Goal: Task Accomplishment & Management: Complete application form

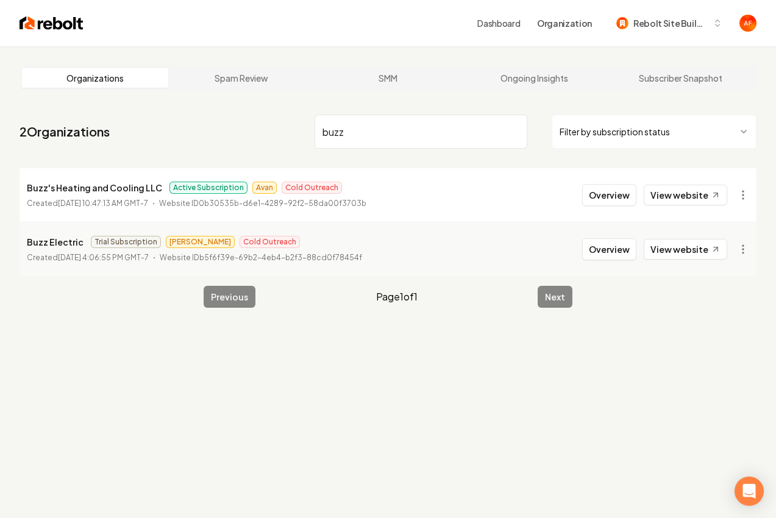
click at [43, 29] on img at bounding box center [51, 23] width 64 height 17
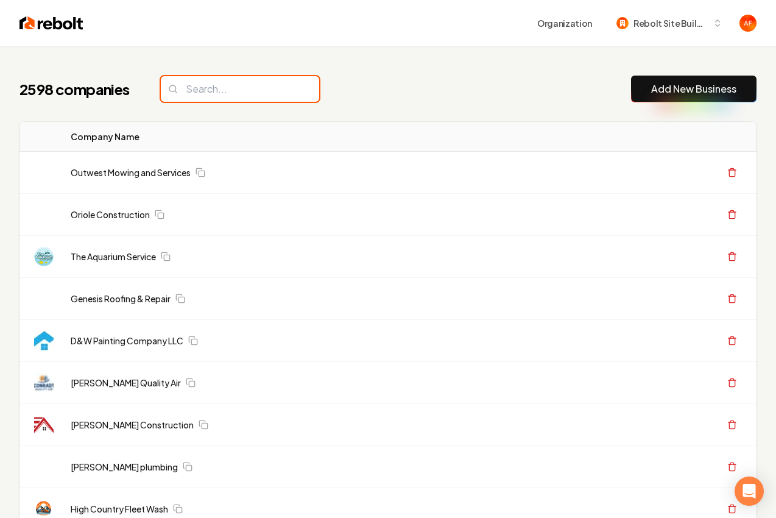
click at [239, 87] on input "search" at bounding box center [240, 89] width 158 height 26
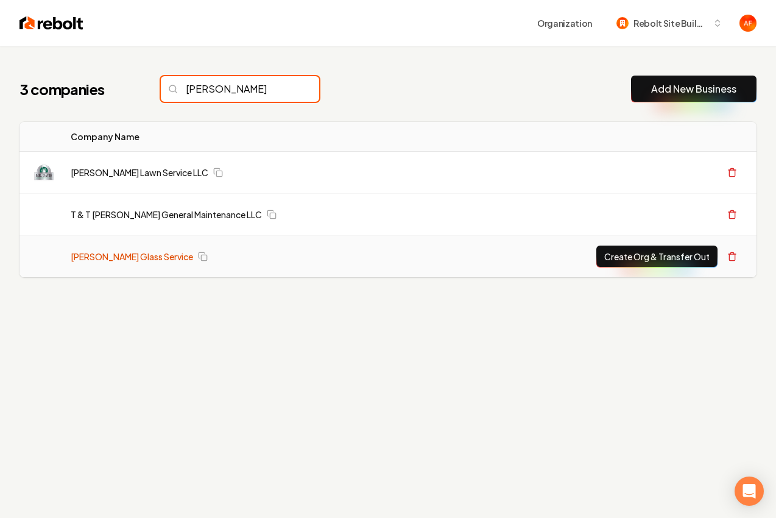
type input "davis"
click at [95, 254] on link "Davis Glass Service" at bounding box center [132, 256] width 122 height 12
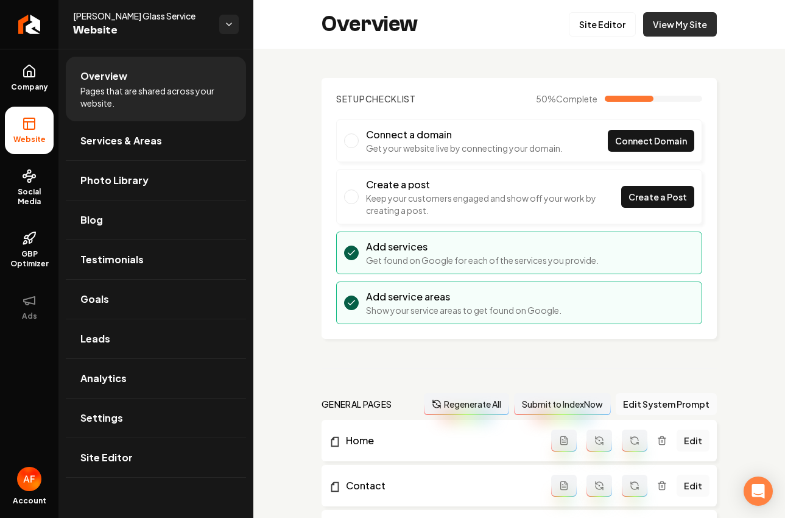
click at [690, 34] on link "View My Site" at bounding box center [680, 24] width 74 height 24
click at [32, 23] on icon "Return to dashboard" at bounding box center [28, 24] width 19 height 19
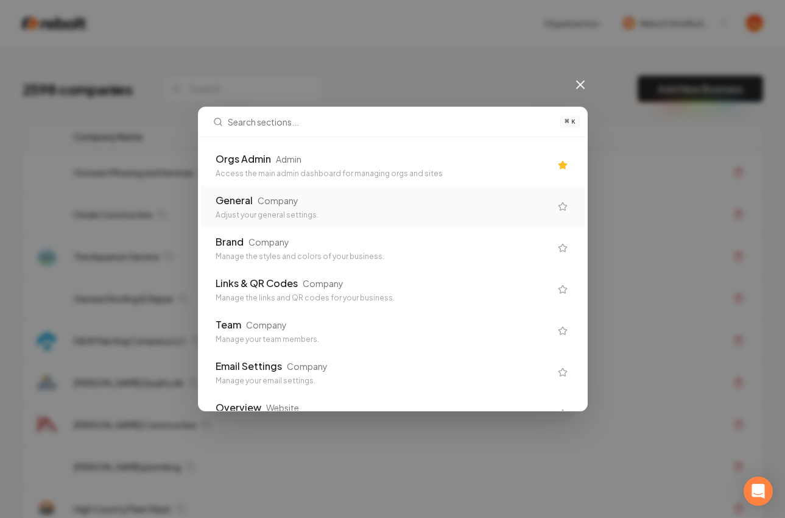
click at [485, 152] on div "Orgs Admin Admin" at bounding box center [383, 159] width 335 height 15
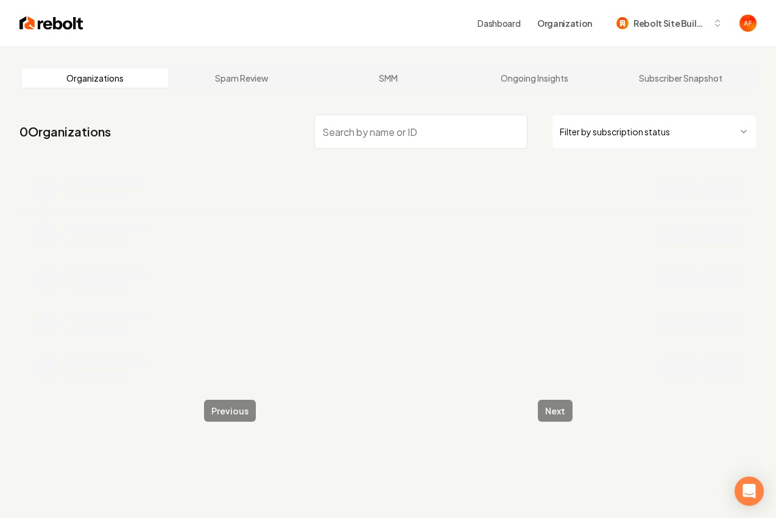
click at [656, 119] on html "Dashboard Organization Rebolt Site Builder Organizations Spam Review SMM Ongoin…" at bounding box center [388, 259] width 776 height 518
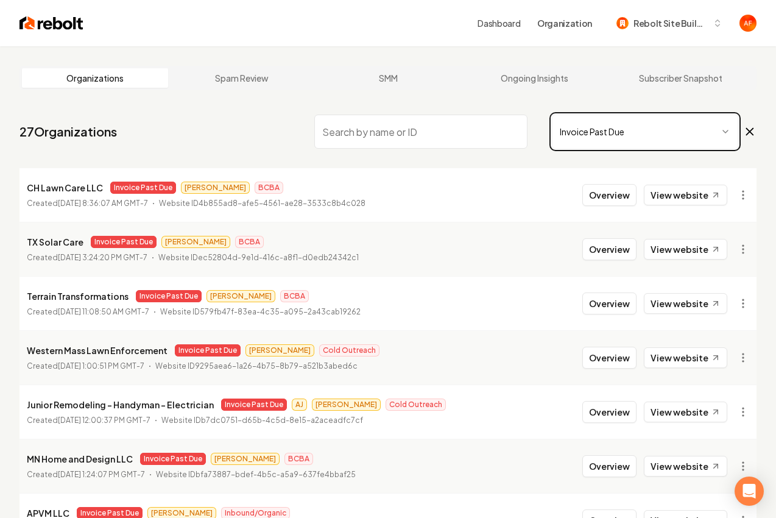
scroll to position [243, 0]
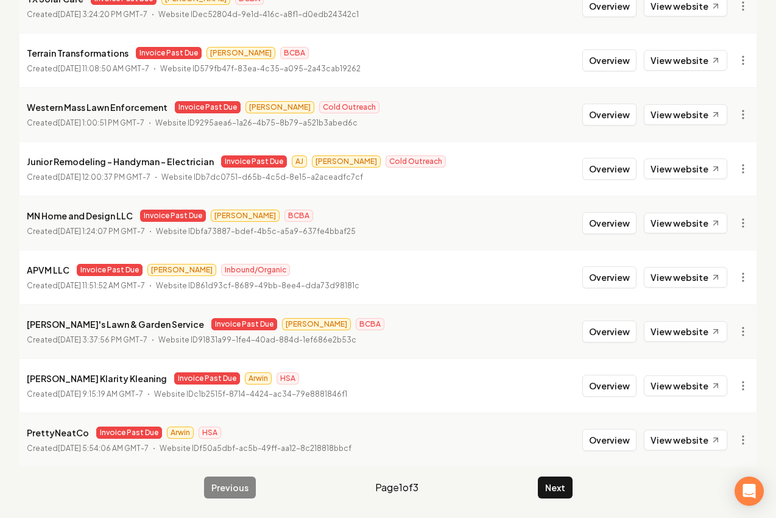
click at [552, 488] on button "Next" at bounding box center [555, 488] width 35 height 22
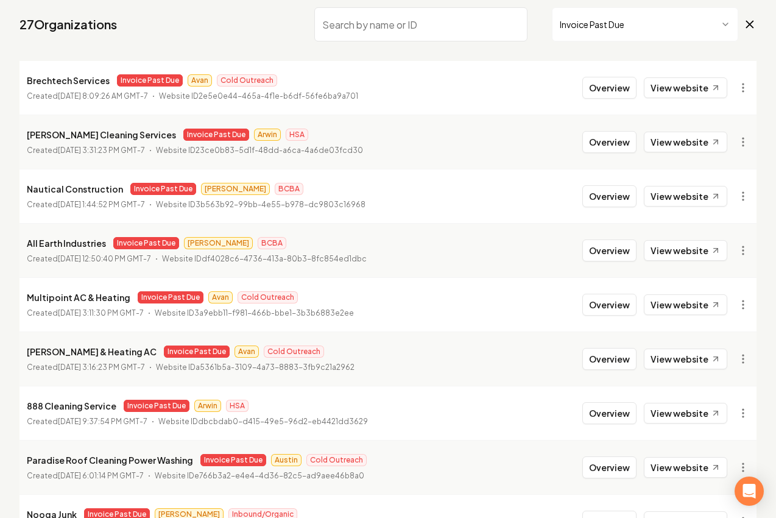
scroll to position [40, 0]
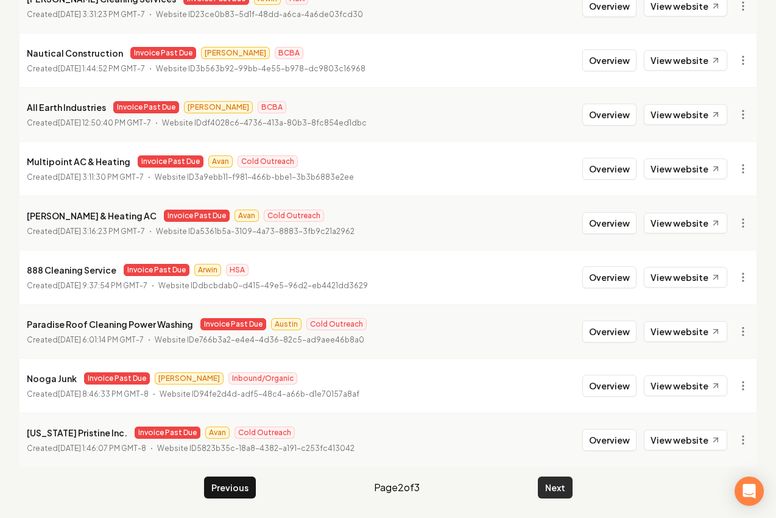
click at [553, 487] on button "Next" at bounding box center [555, 488] width 35 height 22
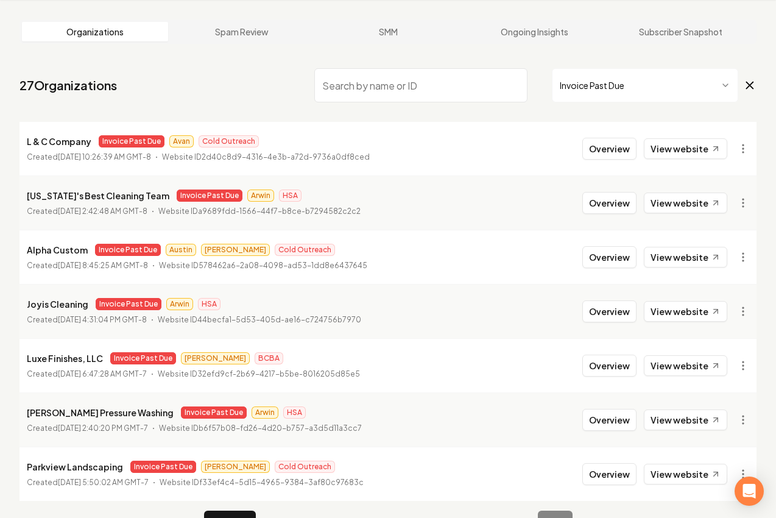
scroll to position [80, 0]
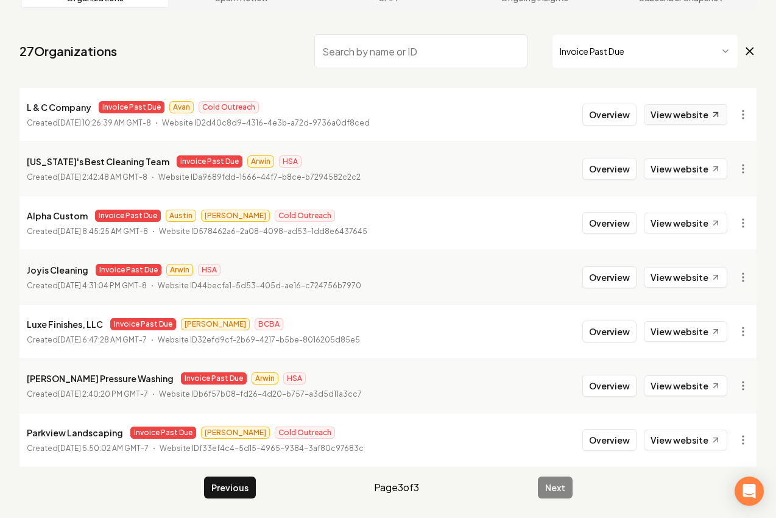
click at [656, 112] on link "View website" at bounding box center [685, 114] width 83 height 21
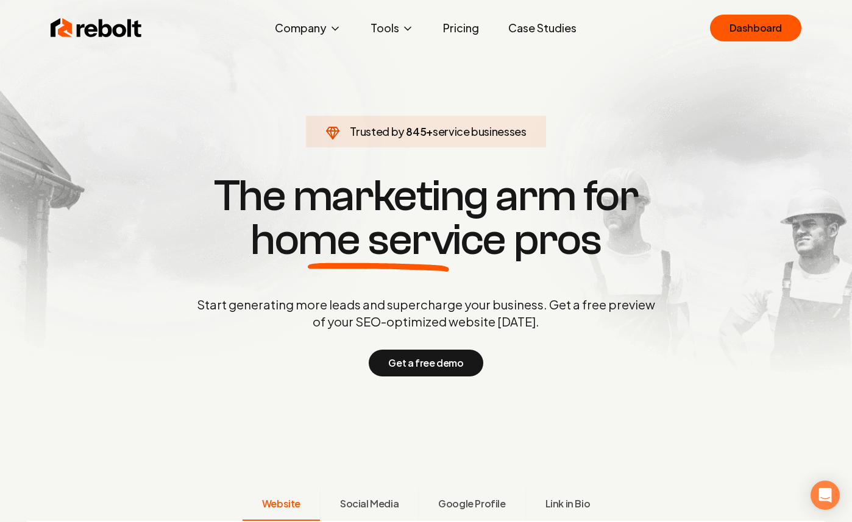
click at [479, 32] on link "Pricing" at bounding box center [460, 28] width 55 height 24
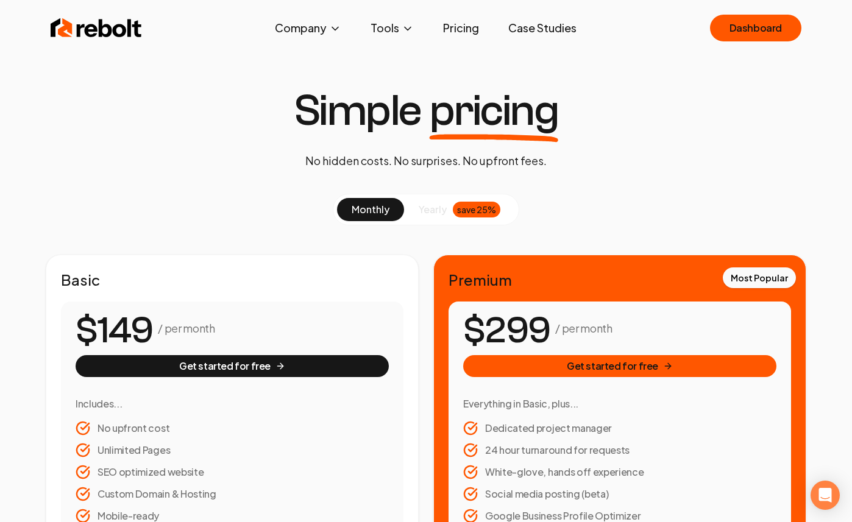
scroll to position [25, 0]
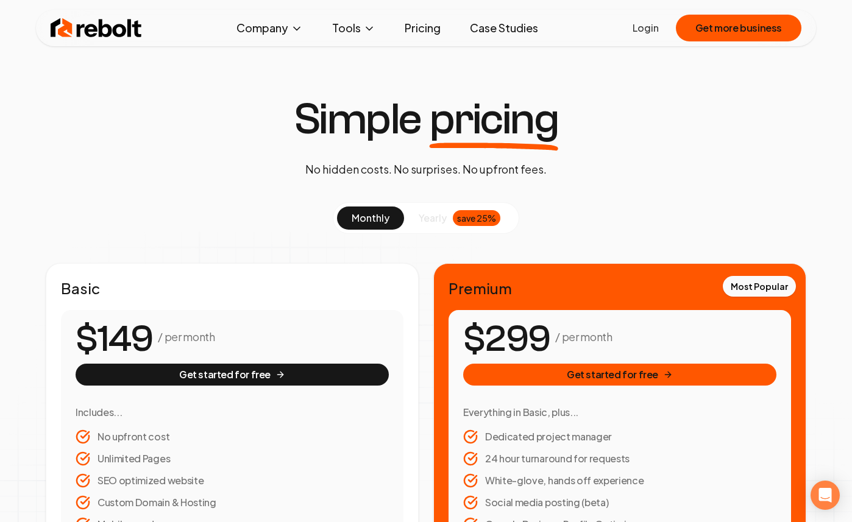
scroll to position [25, 0]
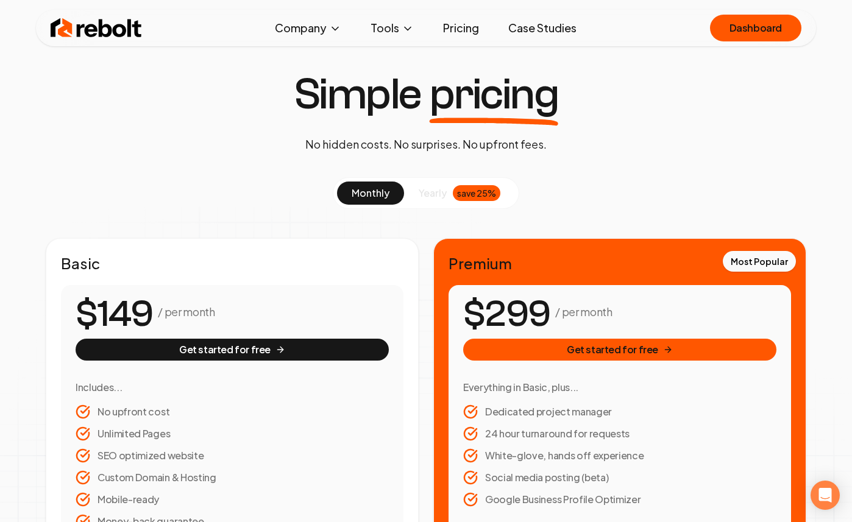
click at [111, 24] on img at bounding box center [96, 28] width 91 height 24
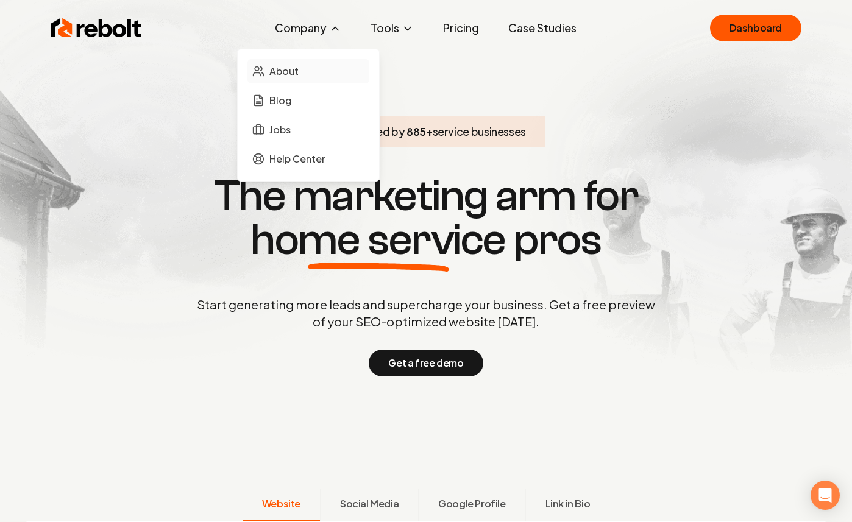
click at [309, 72] on link "About" at bounding box center [308, 71] width 122 height 24
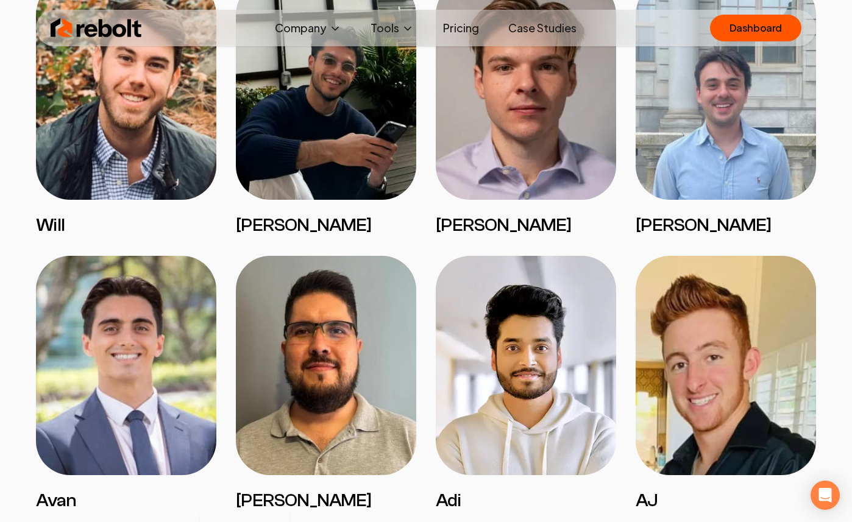
scroll to position [1364, 0]
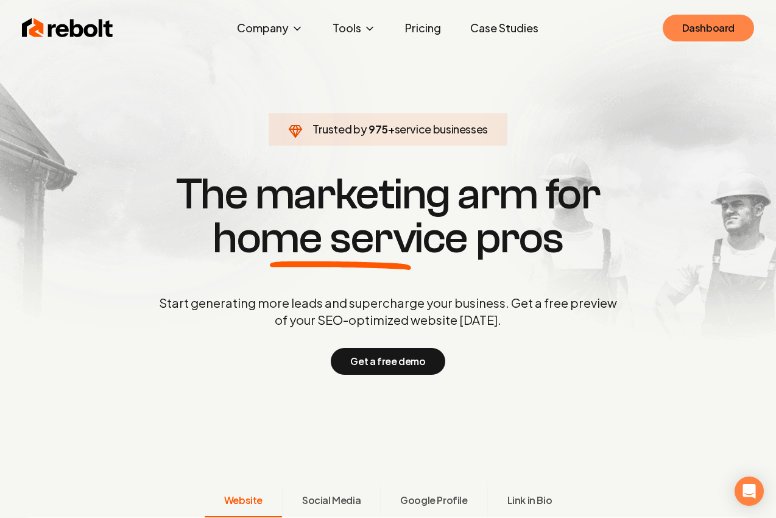
click at [709, 37] on link "Dashboard" at bounding box center [708, 28] width 91 height 27
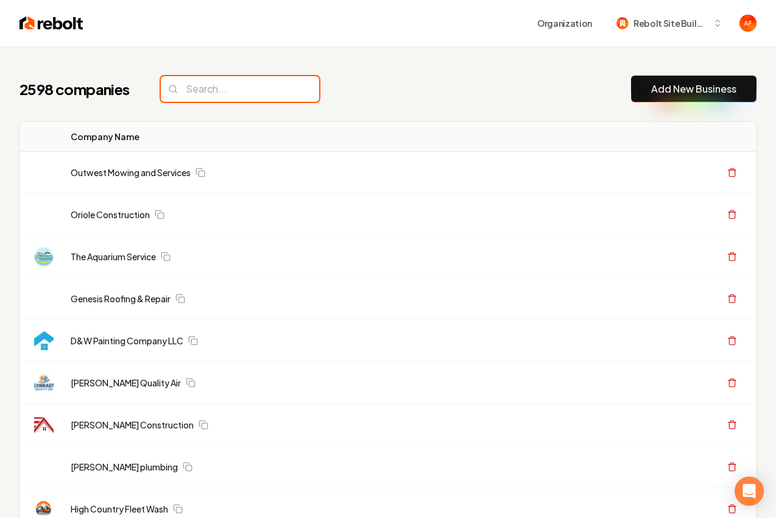
click at [257, 98] on input "search" at bounding box center [240, 89] width 158 height 26
click at [259, 90] on input "search" at bounding box center [240, 89] width 158 height 26
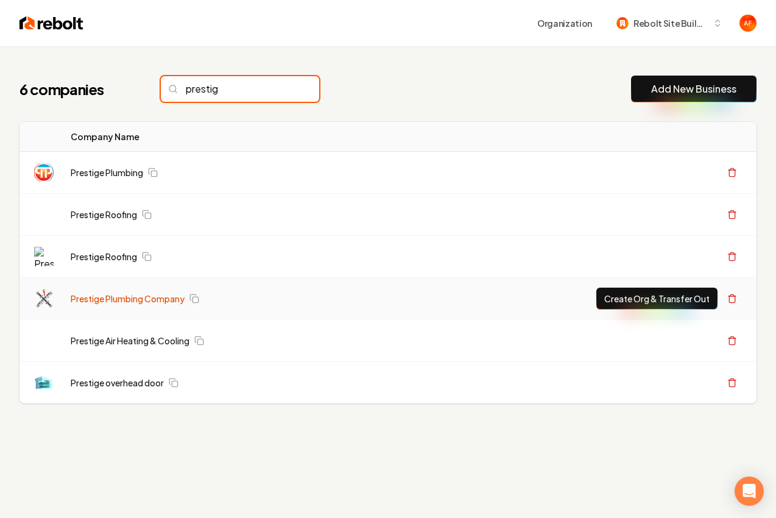
type input "prestig"
click at [135, 299] on link "Prestige Plumbing Company" at bounding box center [128, 298] width 114 height 12
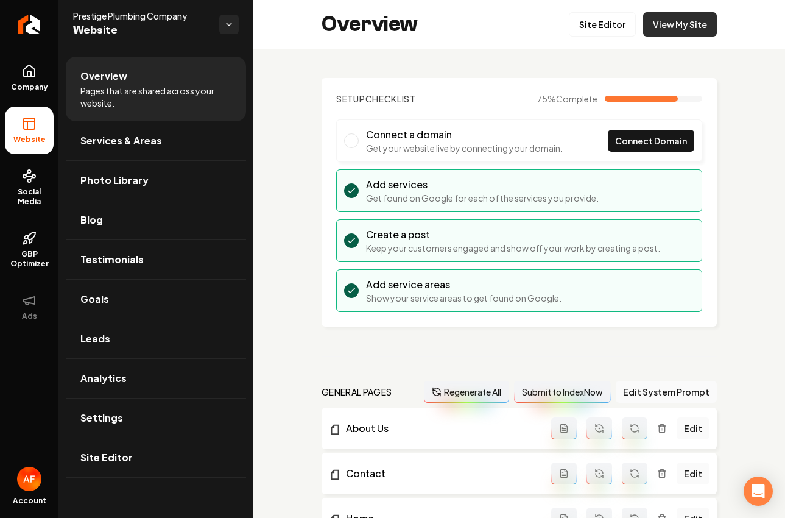
click at [645, 29] on link "View My Site" at bounding box center [680, 24] width 74 height 24
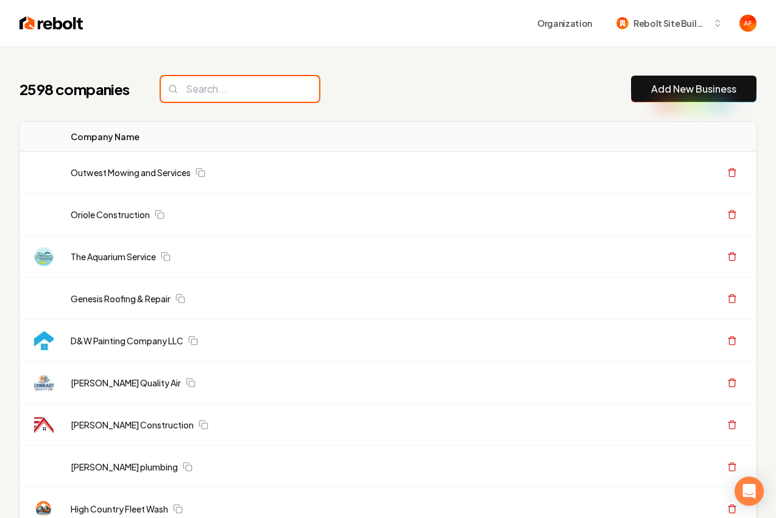
click at [264, 89] on input "search" at bounding box center [240, 89] width 158 height 26
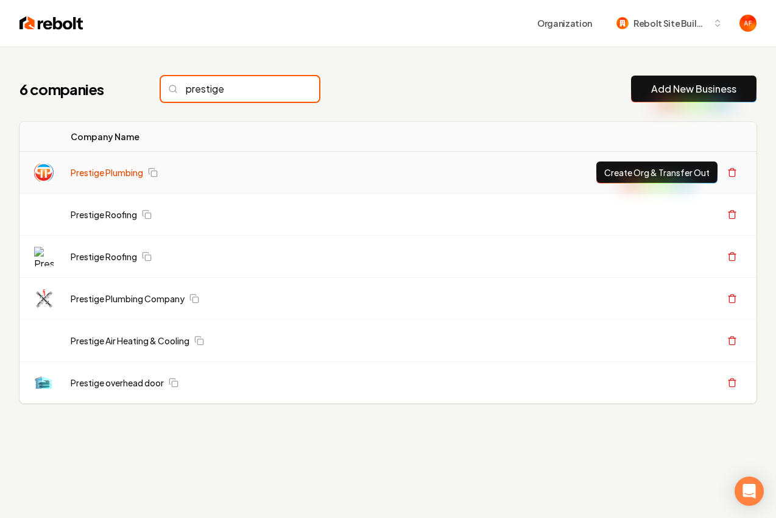
type input "prestige"
click at [119, 172] on link "Prestige Plumbing" at bounding box center [107, 172] width 73 height 12
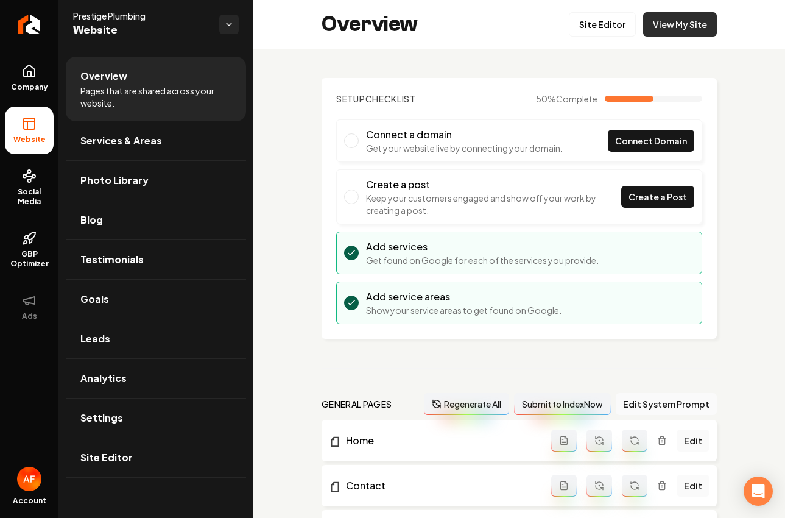
click at [668, 19] on link "View My Site" at bounding box center [680, 24] width 74 height 24
click at [30, 29] on icon "Return to dashboard" at bounding box center [28, 24] width 19 height 19
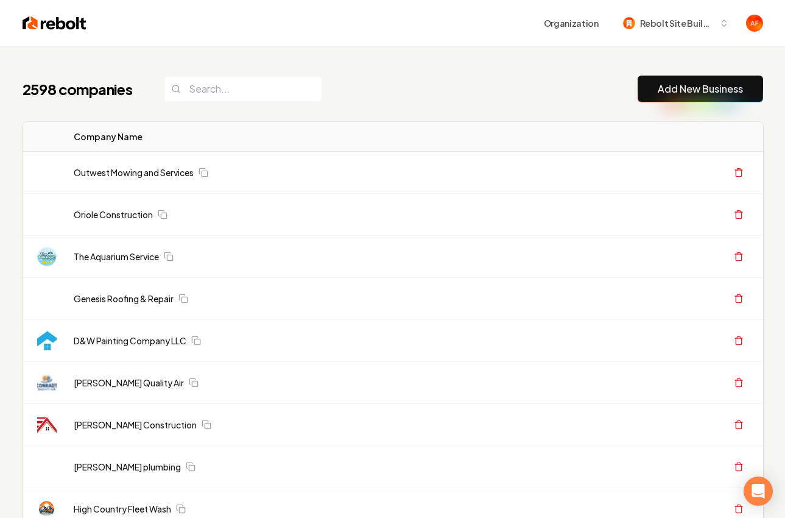
click at [706, 102] on button "Add New Business" at bounding box center [701, 89] width 126 height 27
click at [706, 99] on button "Add New Business" at bounding box center [701, 89] width 126 height 27
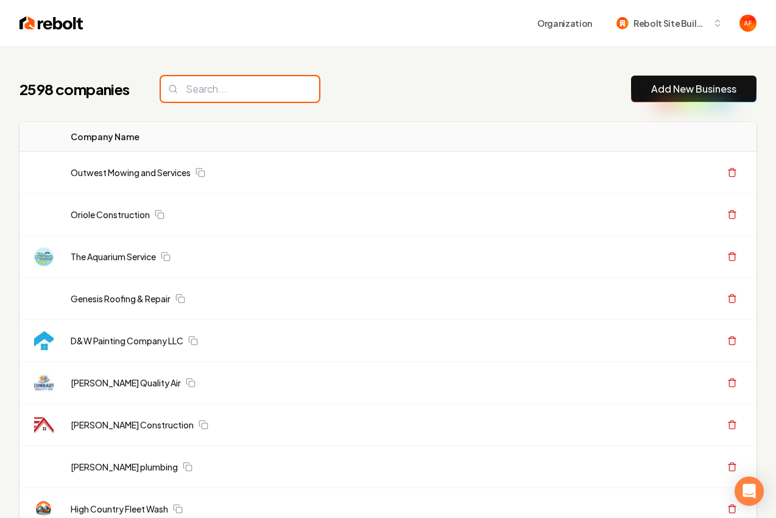
click at [220, 97] on input "search" at bounding box center [240, 89] width 158 height 26
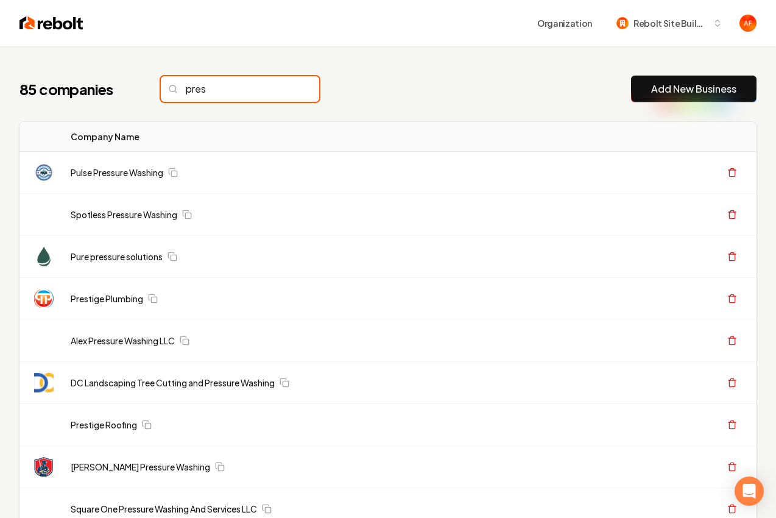
type input "pres"
click at [678, 88] on link "Add New Business" at bounding box center [693, 89] width 85 height 15
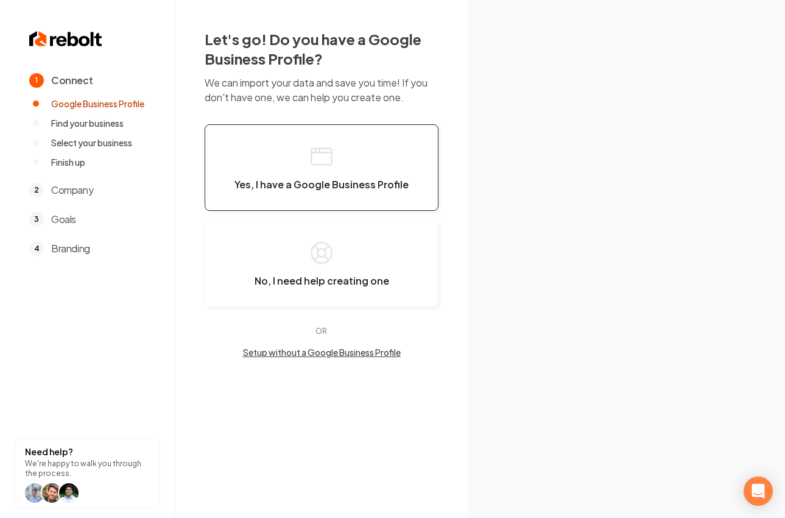
click at [335, 157] on button "Yes, I have a Google Business Profile" at bounding box center [322, 167] width 234 height 87
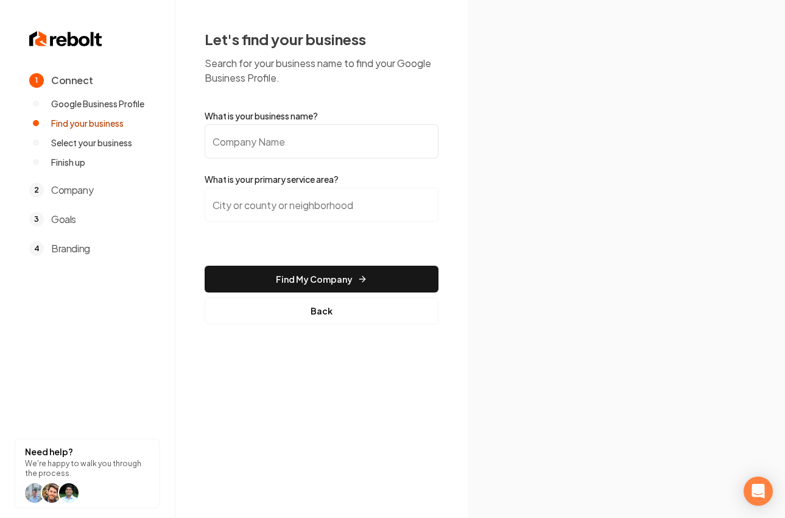
click at [331, 152] on input "What is your business name?" at bounding box center [322, 141] width 234 height 34
type input "Prestige Plumbing"
click at [313, 205] on input "search" at bounding box center [322, 205] width 234 height 34
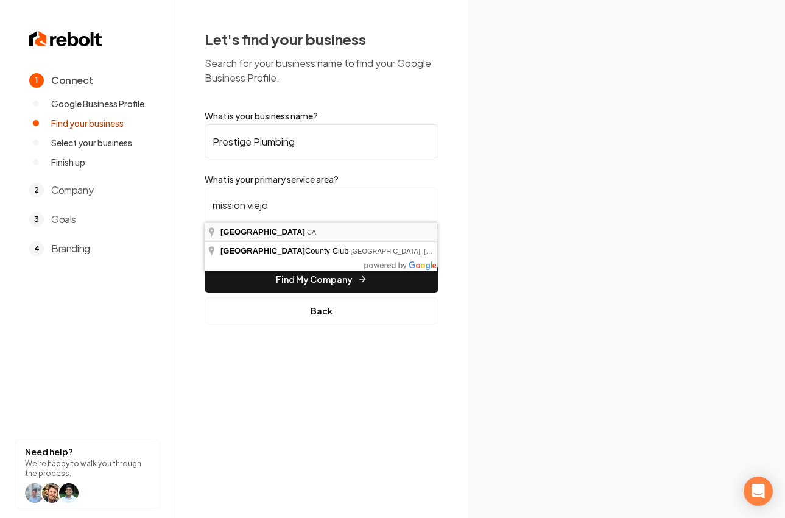
type input "Mission Viejo, CA"
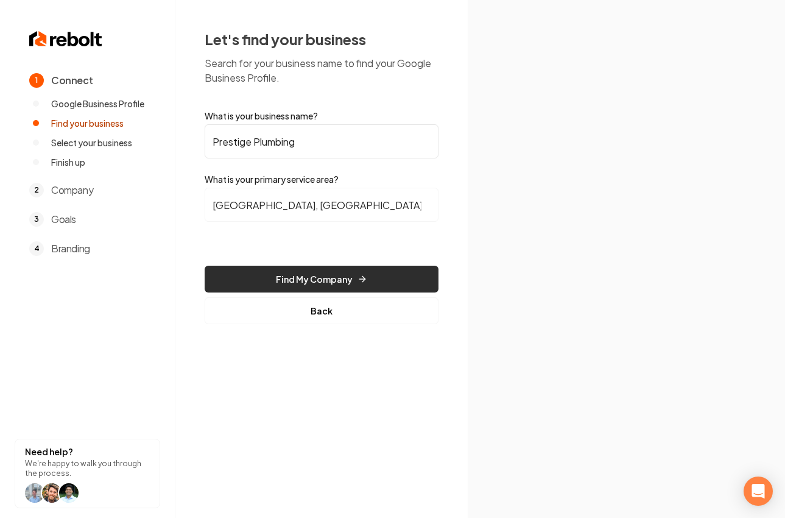
click at [330, 288] on button "Find My Company" at bounding box center [322, 279] width 234 height 27
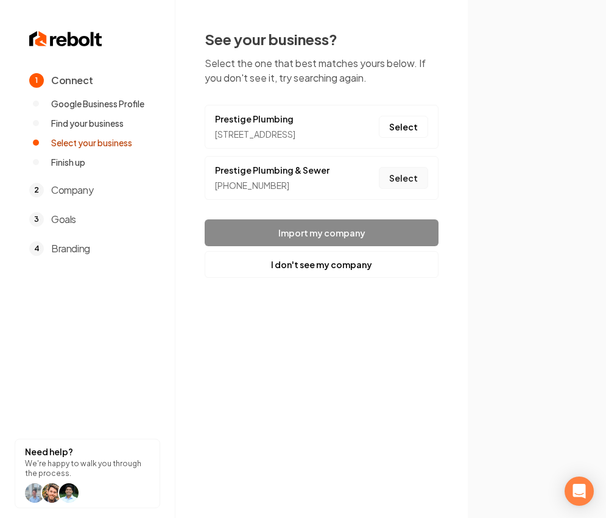
click at [399, 189] on button "Select" at bounding box center [403, 178] width 49 height 22
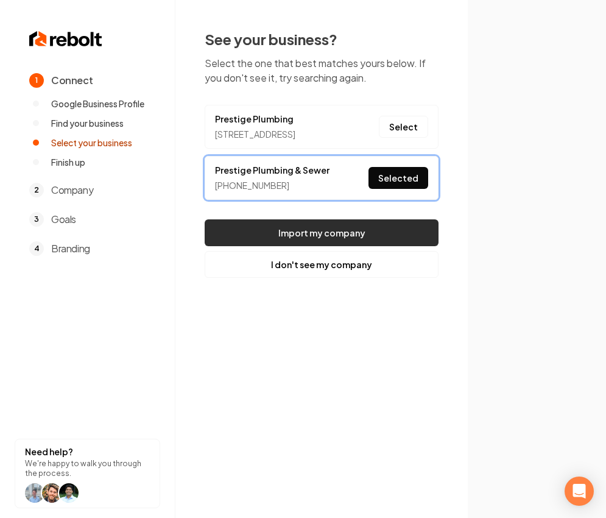
click at [374, 244] on button "Import my company" at bounding box center [322, 232] width 234 height 27
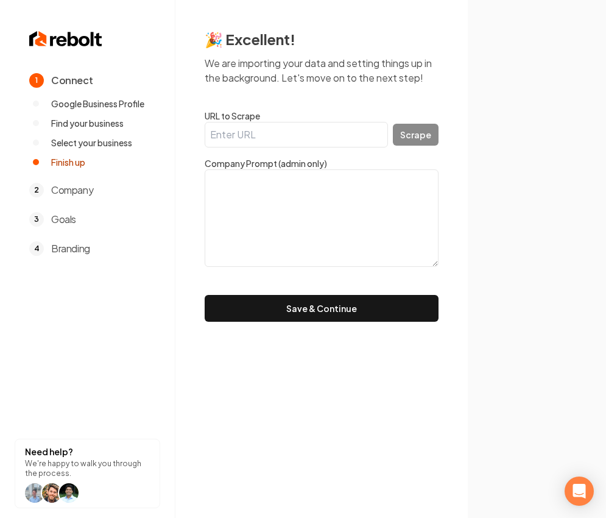
click at [328, 143] on input "URL to Scrape" at bounding box center [296, 135] width 183 height 26
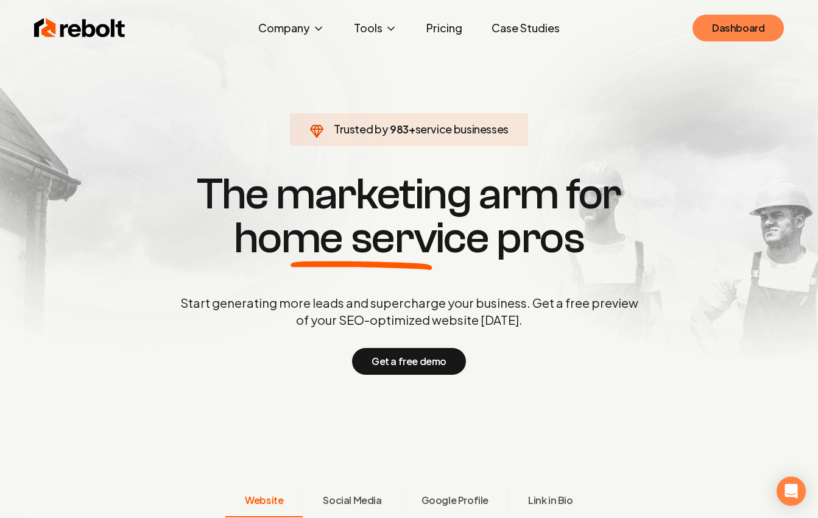
click at [597, 19] on link "Dashboard" at bounding box center [738, 28] width 91 height 27
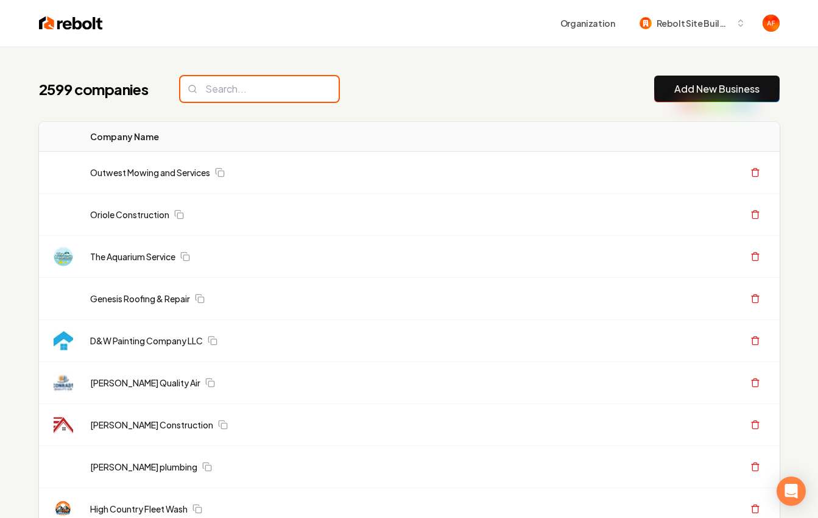
click at [267, 95] on input "search" at bounding box center [259, 89] width 158 height 26
click at [268, 93] on input "search" at bounding box center [259, 89] width 158 height 26
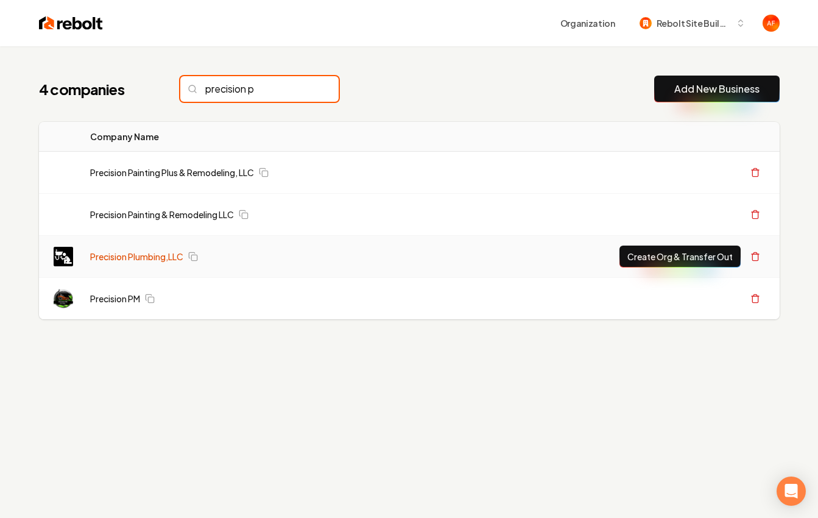
type input "precision p"
click at [127, 252] on link "Precision Plumbing,LLC" at bounding box center [136, 256] width 93 height 12
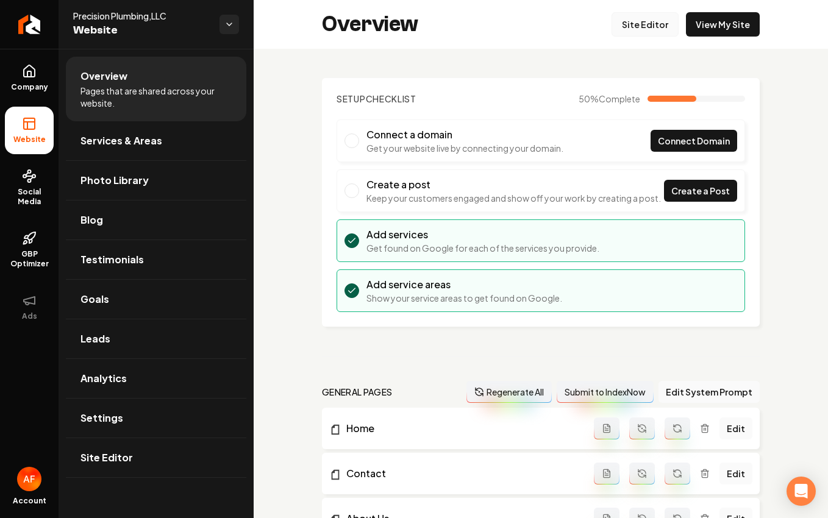
click at [597, 23] on link "Site Editor" at bounding box center [644, 24] width 67 height 24
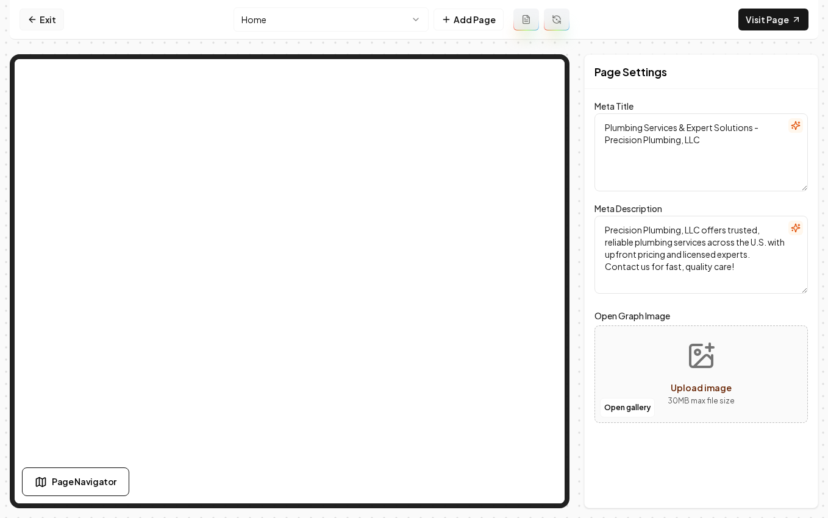
click at [43, 21] on link "Exit" at bounding box center [41, 20] width 44 height 22
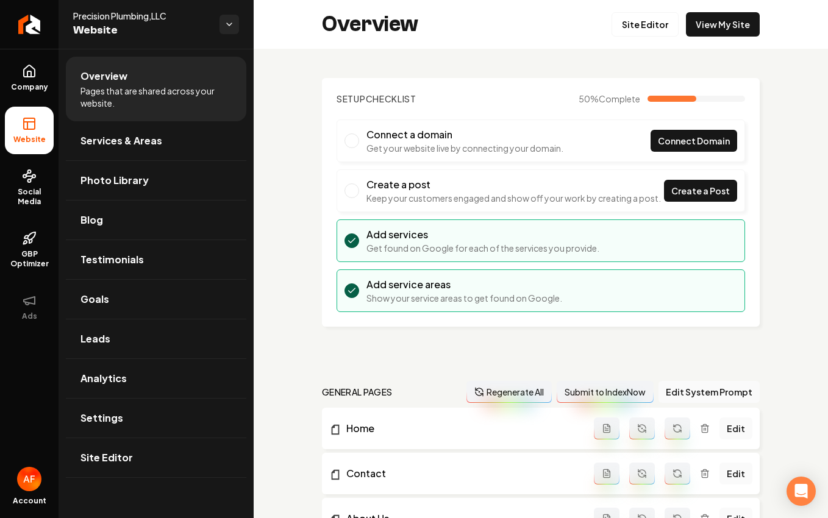
click at [43, 21] on link "Return to dashboard" at bounding box center [29, 24] width 58 height 49
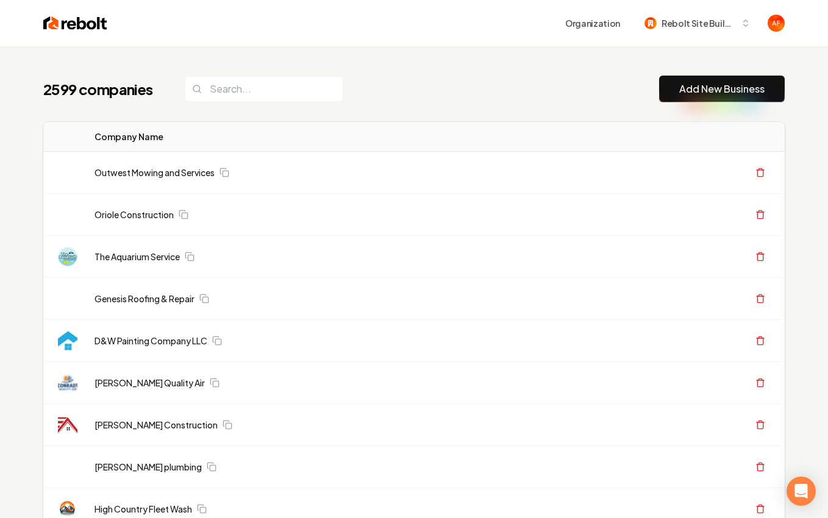
click at [597, 91] on link "Add New Business" at bounding box center [721, 89] width 85 height 15
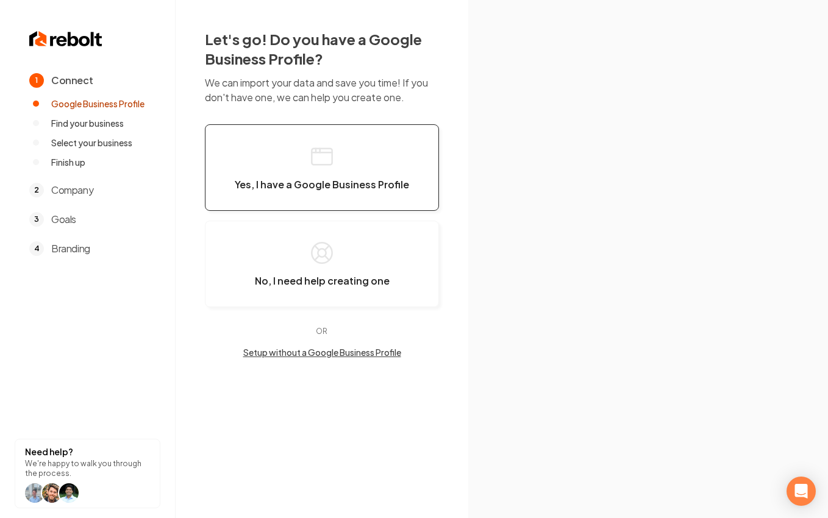
click at [299, 137] on button "Yes, I have a Google Business Profile" at bounding box center [322, 167] width 234 height 87
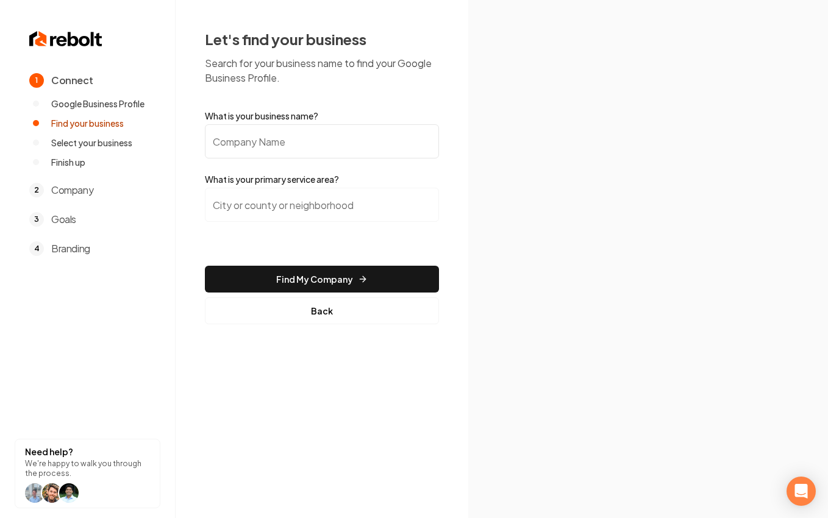
click at [334, 140] on input "What is your business name?" at bounding box center [322, 141] width 234 height 34
type input "precision Plumbing"
click at [335, 203] on input "search" at bounding box center [322, 205] width 234 height 34
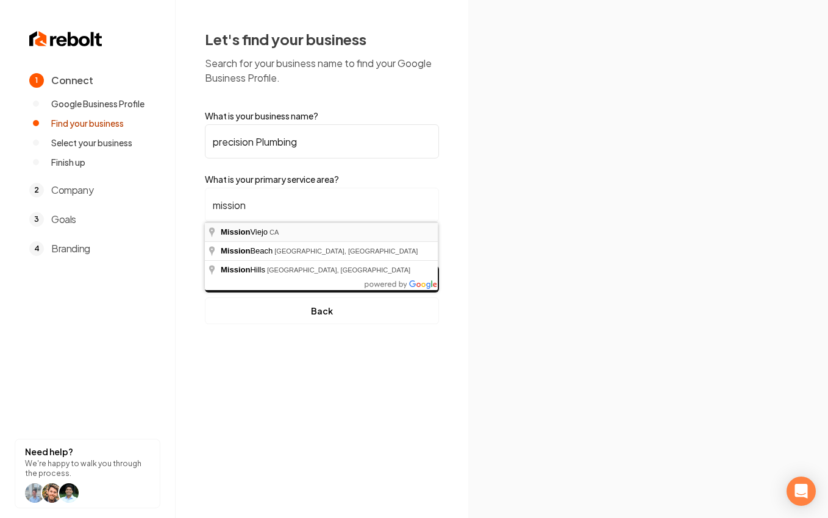
type input "Mission Viejo, CA"
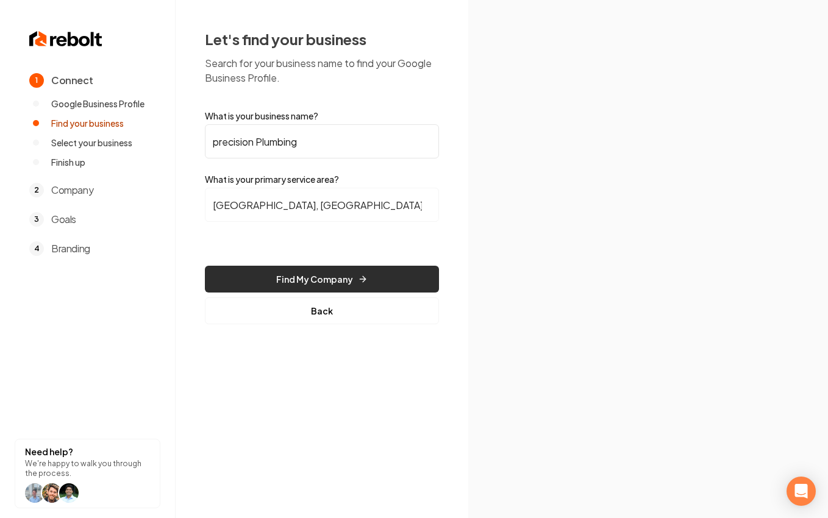
click at [260, 268] on button "Find My Company" at bounding box center [322, 279] width 234 height 27
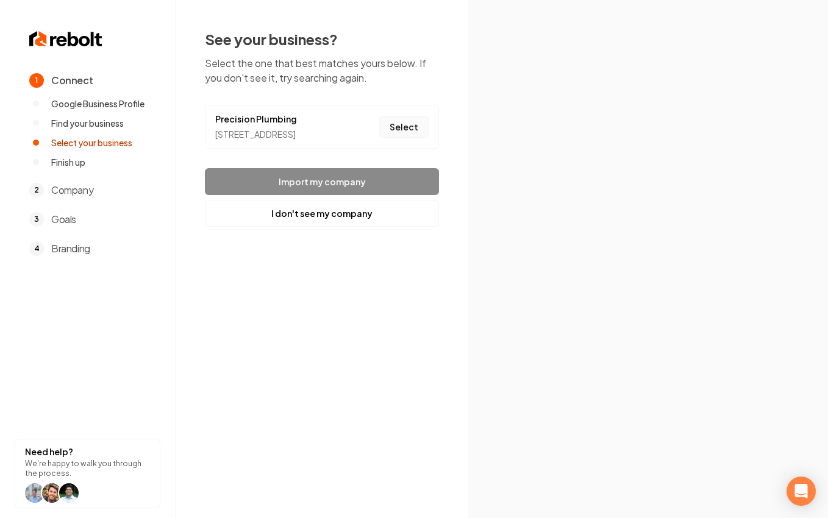
drag, startPoint x: 430, startPoint y: 133, endPoint x: 423, endPoint y: 138, distance: 8.3
click at [430, 134] on li "Precision Plumbing 26571 Dolorosa, Mission Viejo, CA 92691 Select" at bounding box center [322, 127] width 234 height 44
click at [422, 138] on button "Select" at bounding box center [403, 127] width 49 height 22
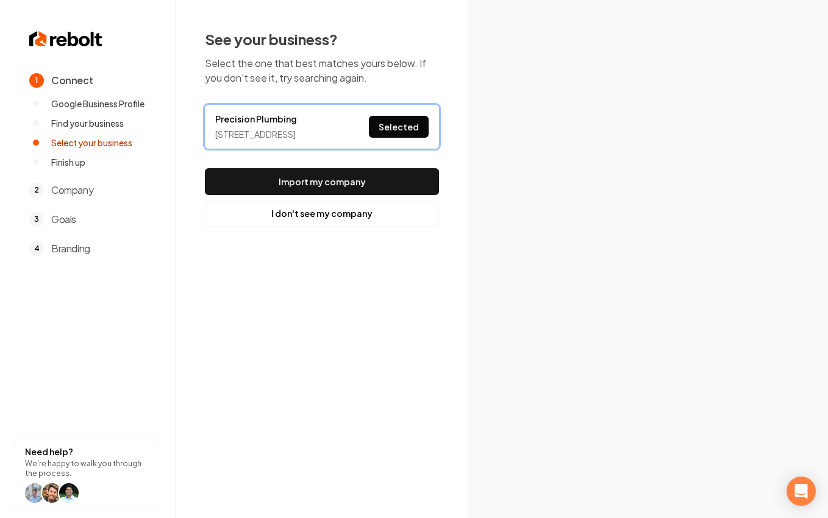
drag, startPoint x: 397, startPoint y: 188, endPoint x: 724, endPoint y: 165, distance: 328.0
click at [400, 186] on button "Import my company" at bounding box center [322, 181] width 234 height 27
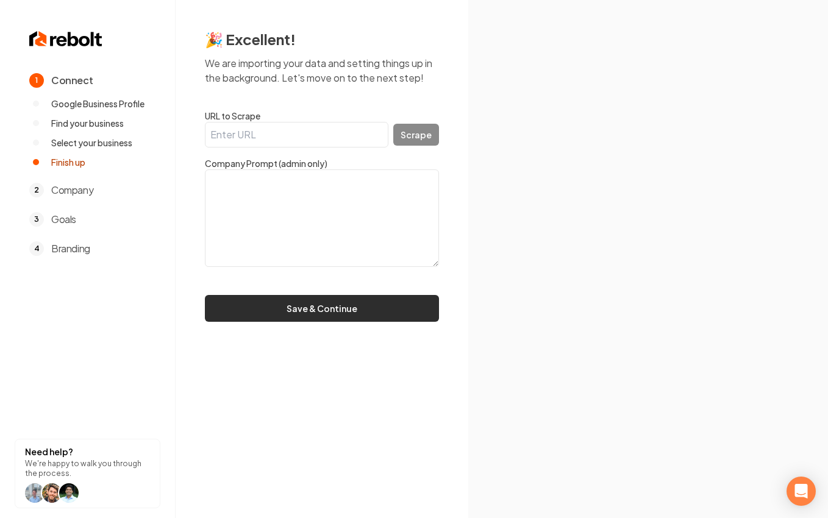
click at [335, 303] on button "Save & Continue" at bounding box center [322, 308] width 234 height 27
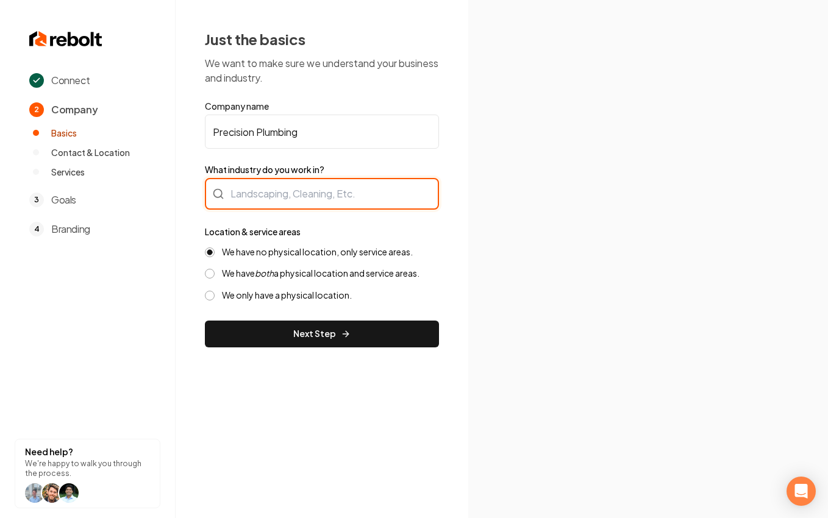
click at [279, 192] on div at bounding box center [322, 194] width 234 height 32
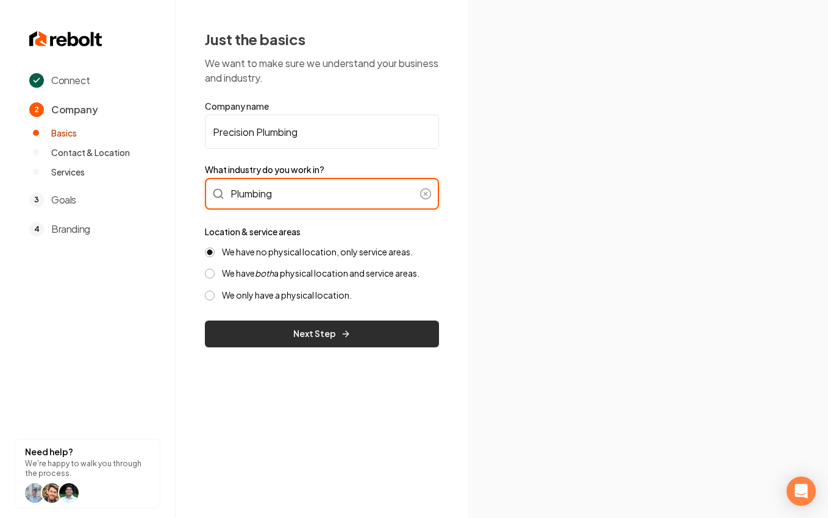
type input "Plumbing"
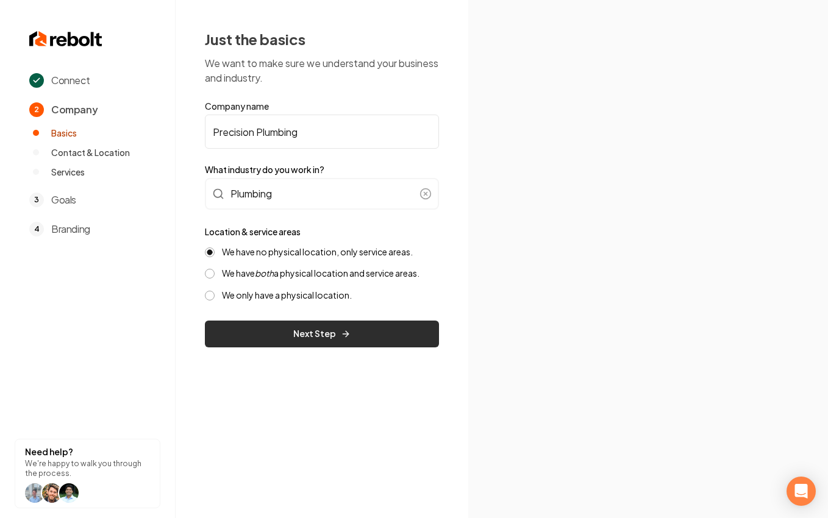
click at [319, 334] on button "Next Step" at bounding box center [322, 334] width 234 height 27
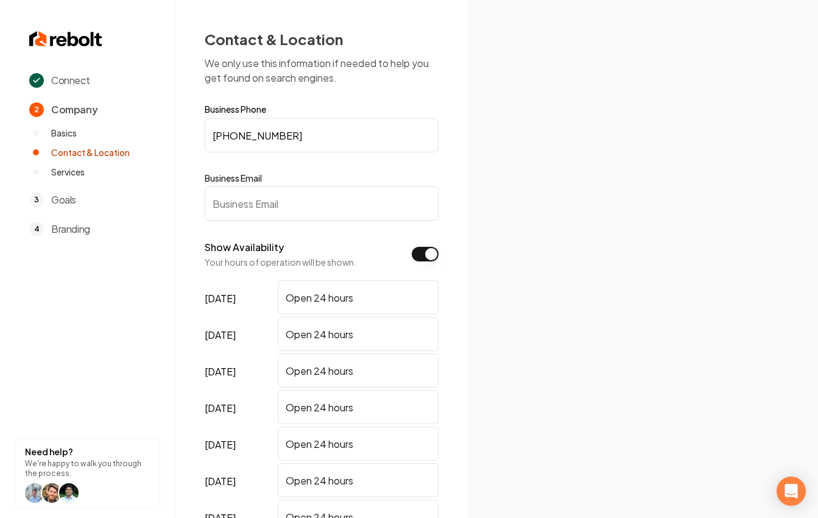
click at [296, 213] on input "Business Email" at bounding box center [322, 203] width 234 height 34
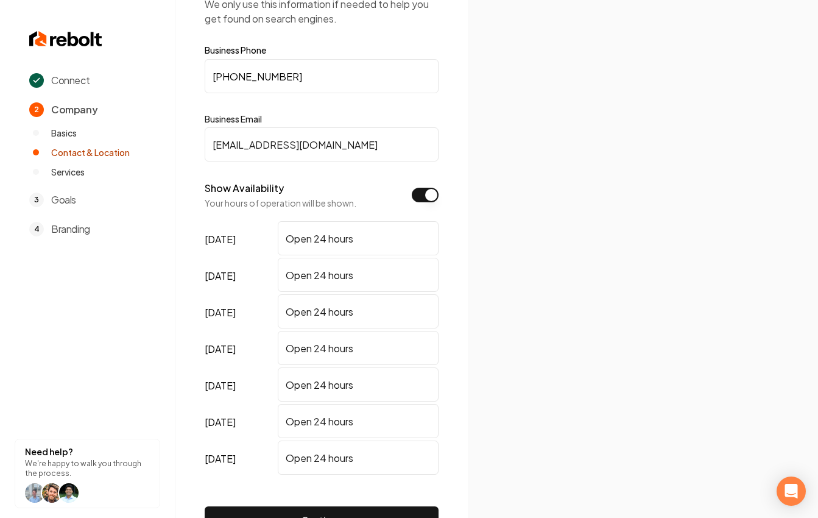
scroll to position [145, 0]
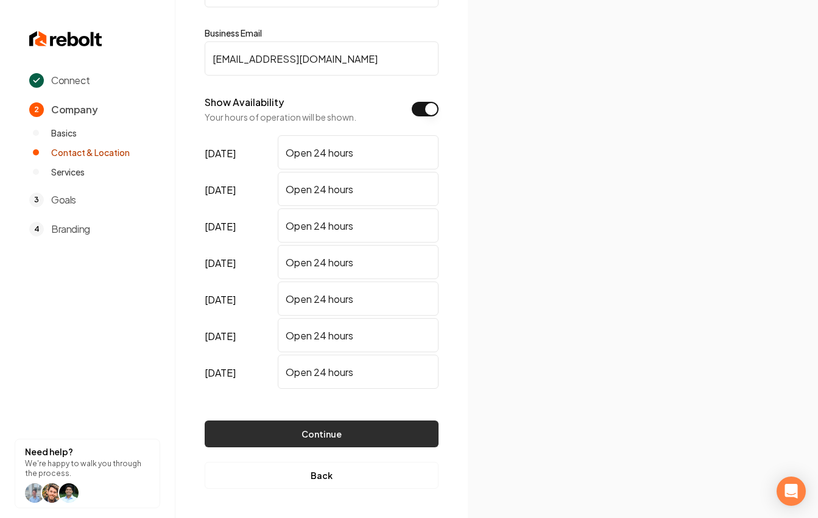
type input "Test@test.com"
click at [331, 422] on button "Continue" at bounding box center [322, 433] width 234 height 27
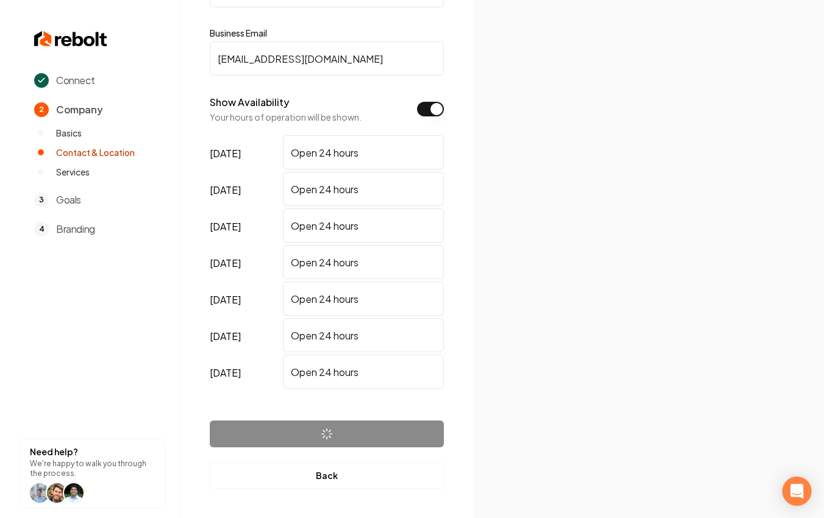
scroll to position [0, 0]
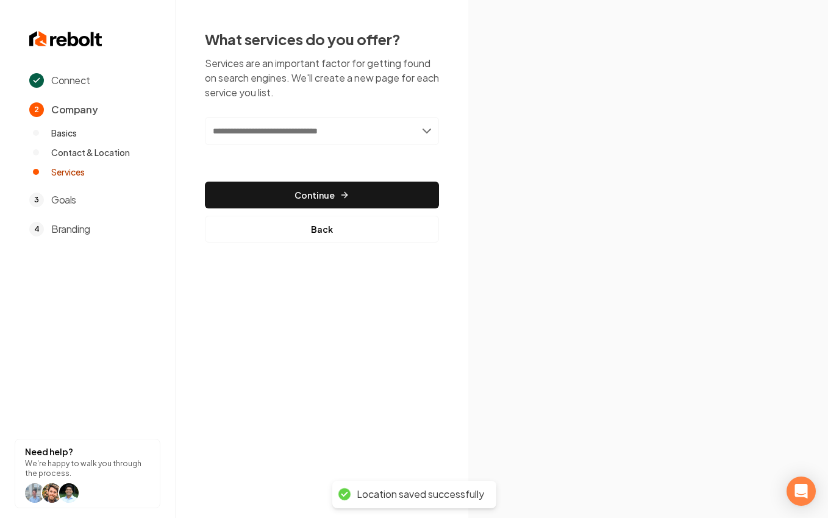
click at [355, 133] on input "text" at bounding box center [322, 131] width 234 height 28
click at [402, 122] on input "text" at bounding box center [322, 131] width 234 height 28
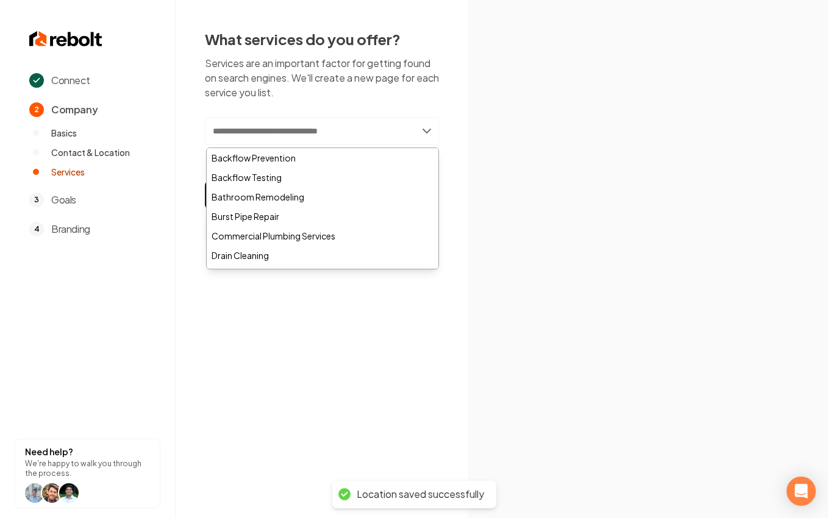
click at [400, 124] on input "text" at bounding box center [322, 131] width 234 height 28
click at [257, 121] on input "text" at bounding box center [322, 131] width 234 height 28
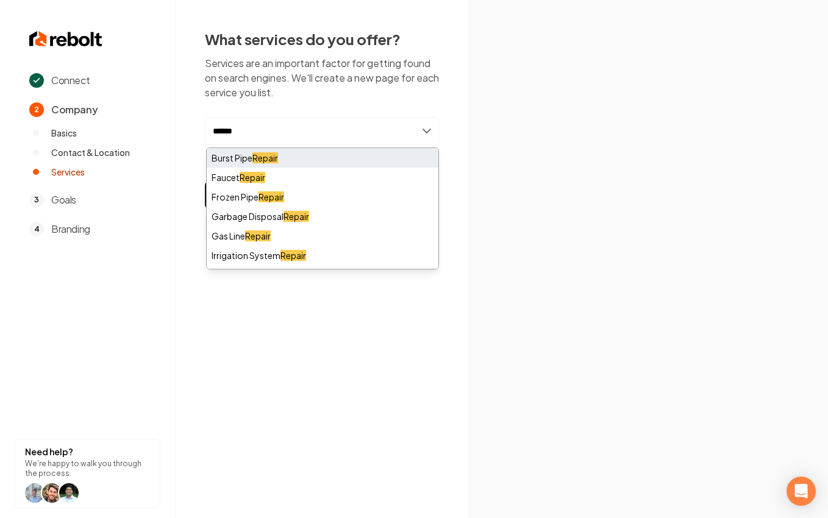
type input "******"
click at [251, 152] on div "Burst Pipe Repair" at bounding box center [323, 157] width 232 height 19
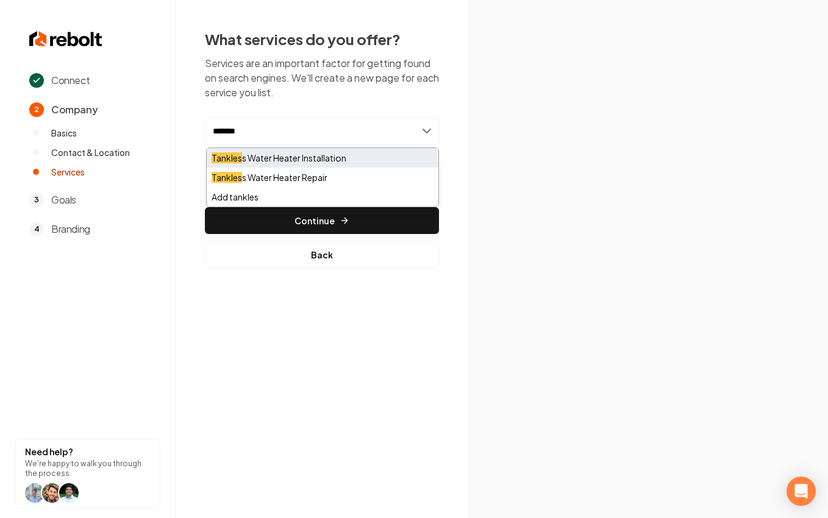
type input "*******"
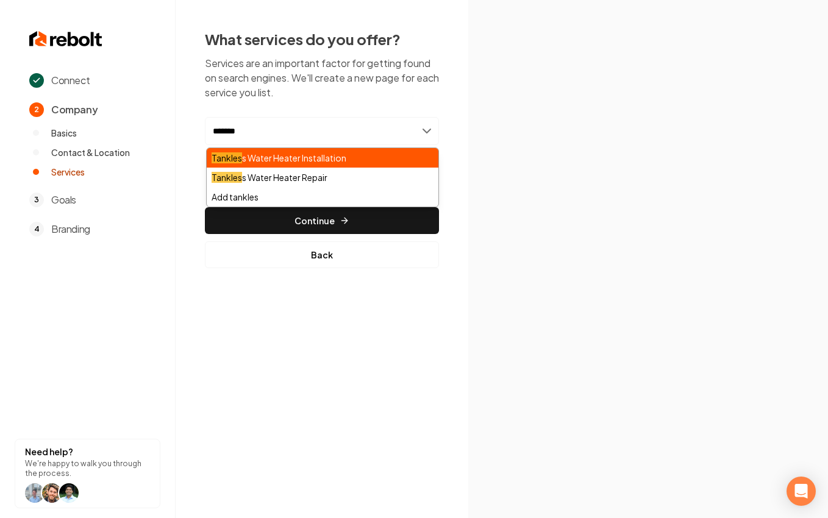
click at [289, 152] on div "Tankles s Water Heater Installation" at bounding box center [323, 157] width 232 height 19
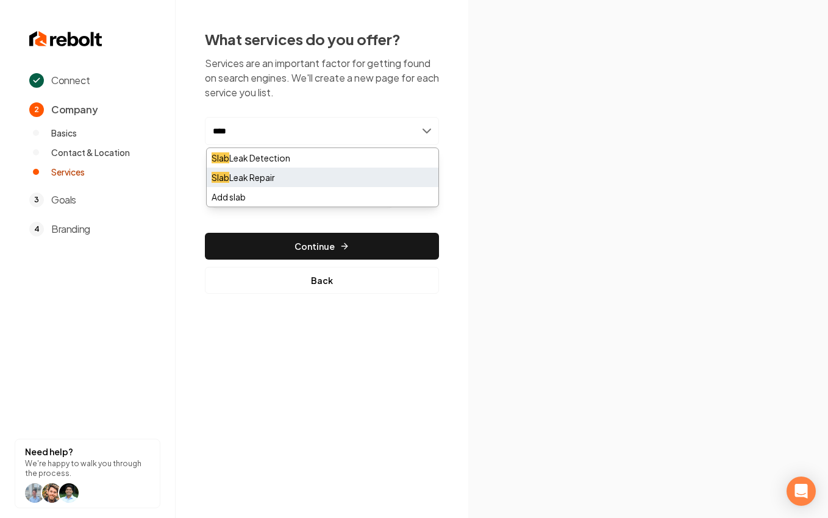
type input "****"
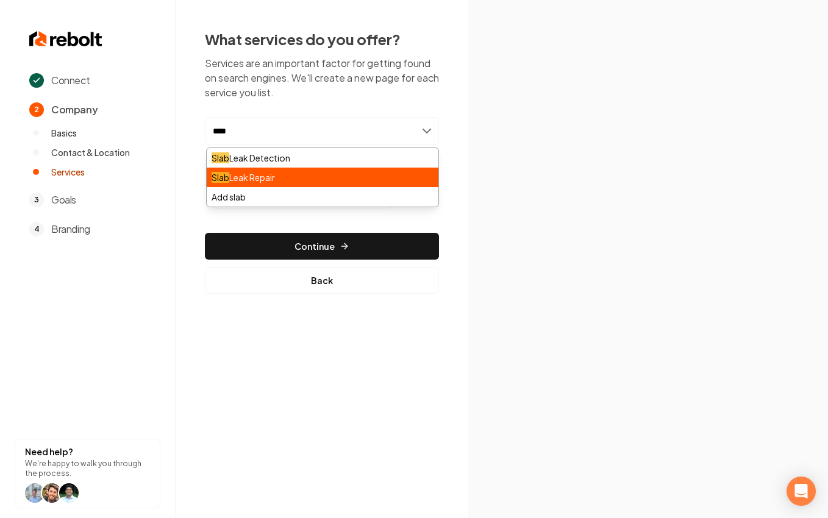
click at [269, 172] on div "Slab Leak Repair" at bounding box center [323, 177] width 232 height 19
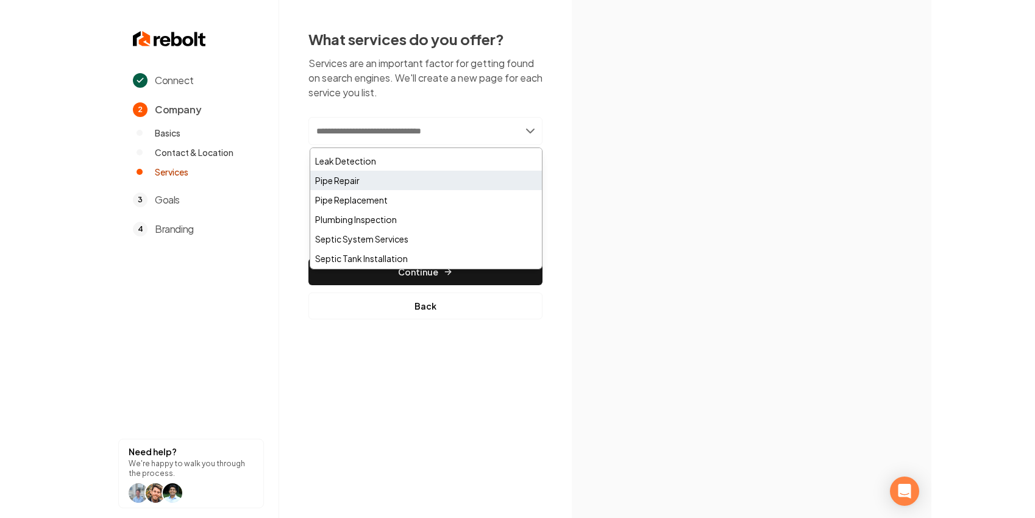
scroll to position [367, 0]
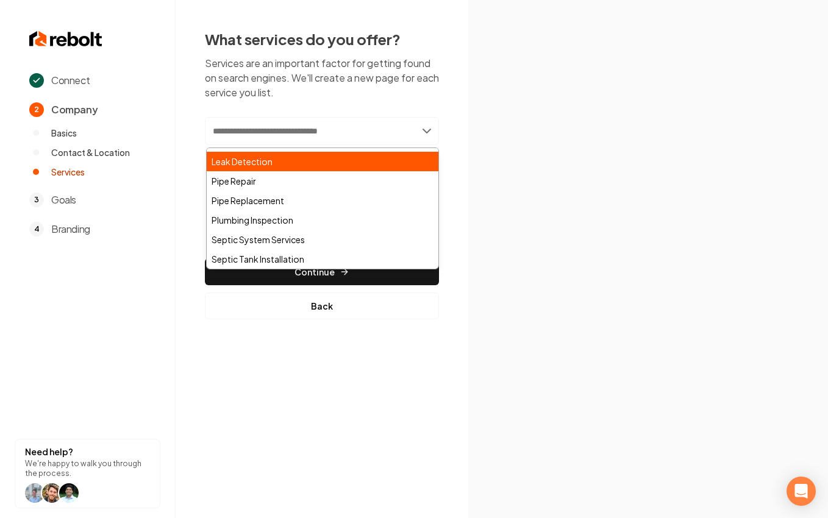
click at [272, 165] on div "Leak Detection" at bounding box center [323, 161] width 232 height 19
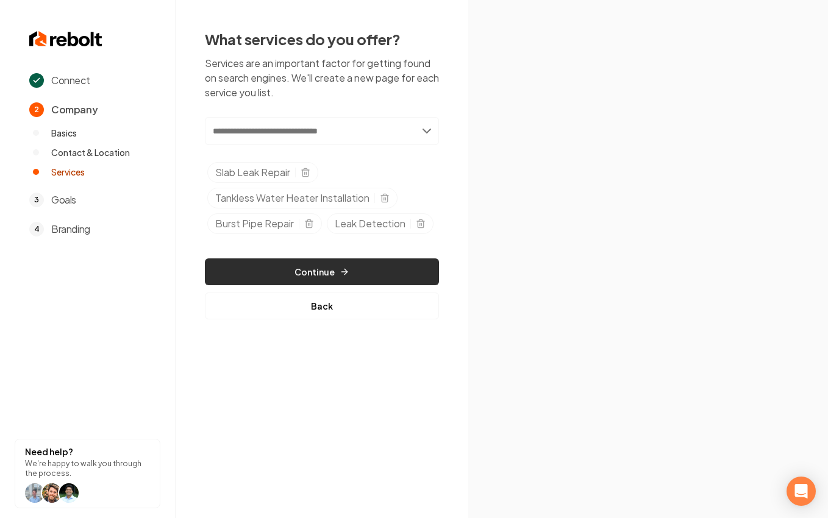
click at [397, 261] on button "Continue" at bounding box center [322, 271] width 234 height 27
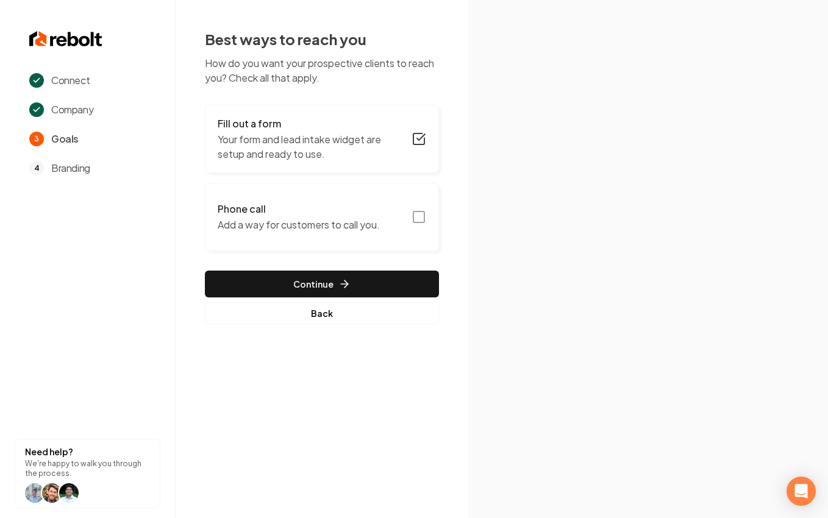
click at [404, 202] on button "Phone call Add a way for customers to call you." at bounding box center [322, 217] width 234 height 68
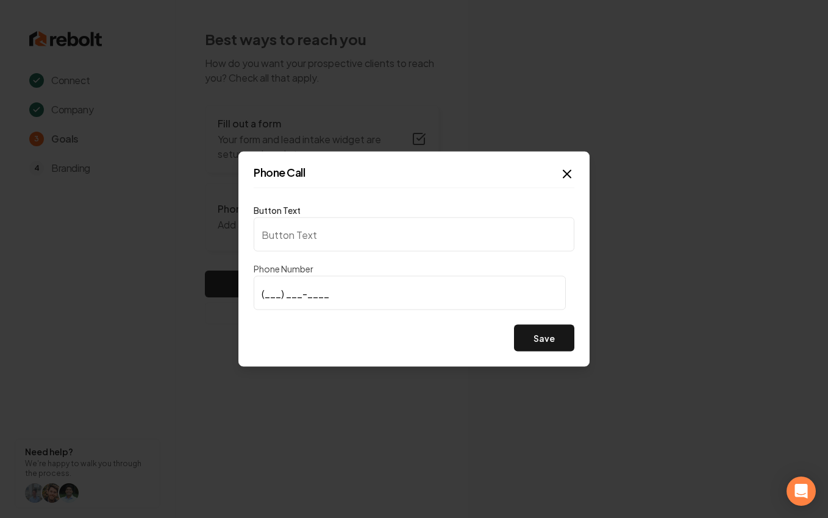
type input "Call us"
type input "(949) 235-1188"
click at [533, 327] on button "Save" at bounding box center [544, 338] width 60 height 27
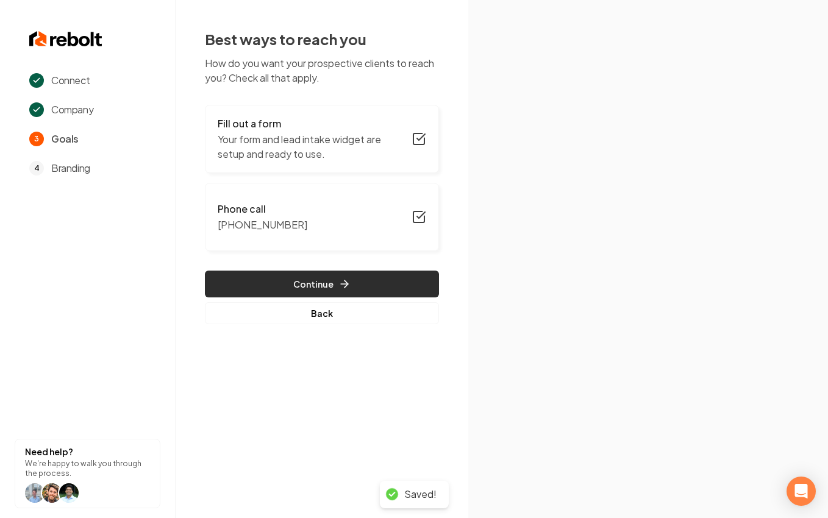
click at [371, 274] on button "Continue" at bounding box center [322, 284] width 234 height 27
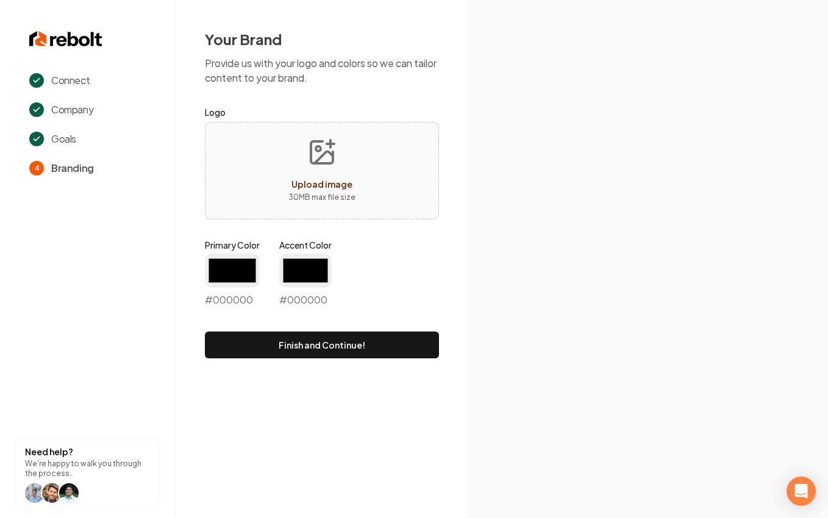
type input "#194d33"
type input "#70be00"
drag, startPoint x: 787, startPoint y: 193, endPoint x: 806, endPoint y: 202, distance: 21.0
click at [597, 199] on icon at bounding box center [708, 238] width 306 height 122
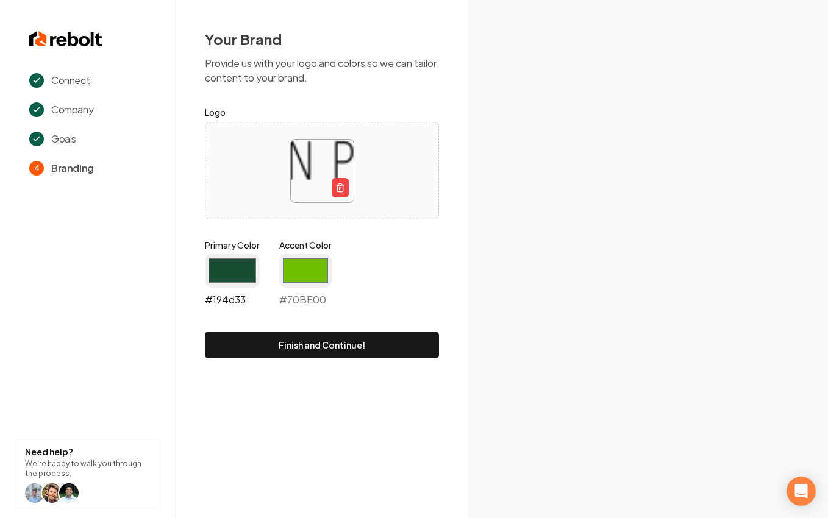
click at [227, 275] on input "#194d33" at bounding box center [232, 270] width 55 height 34
type input "#26ace2"
click at [302, 271] on input "#70be00" at bounding box center [305, 270] width 52 height 34
type input "#ccf0ff"
click at [422, 269] on div "Primary Color #26ace2 #26ace2 Accent Color #ccf0ff #ccf0ff" at bounding box center [322, 275] width 234 height 73
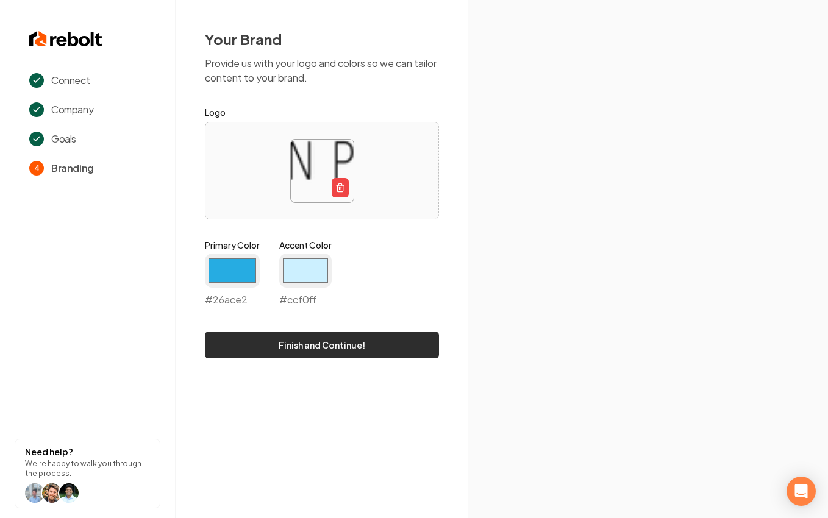
click at [420, 356] on button "Finish and Continue!" at bounding box center [322, 344] width 234 height 27
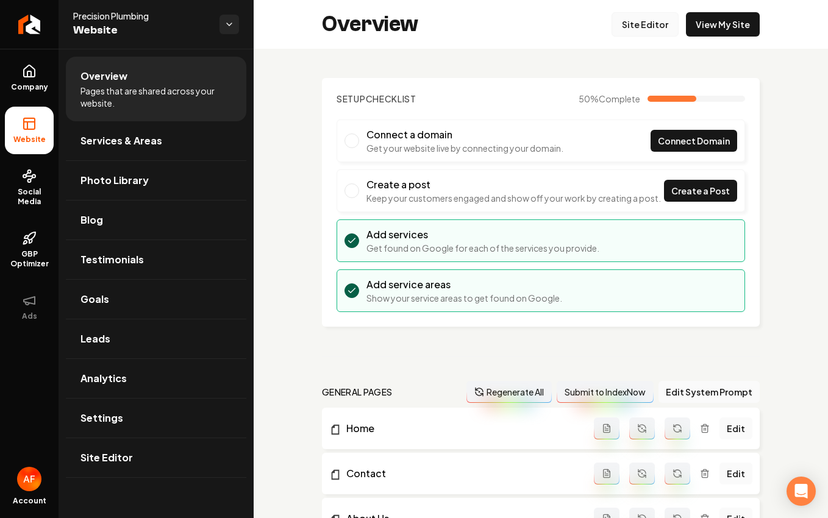
click at [597, 26] on link "Site Editor" at bounding box center [644, 24] width 67 height 24
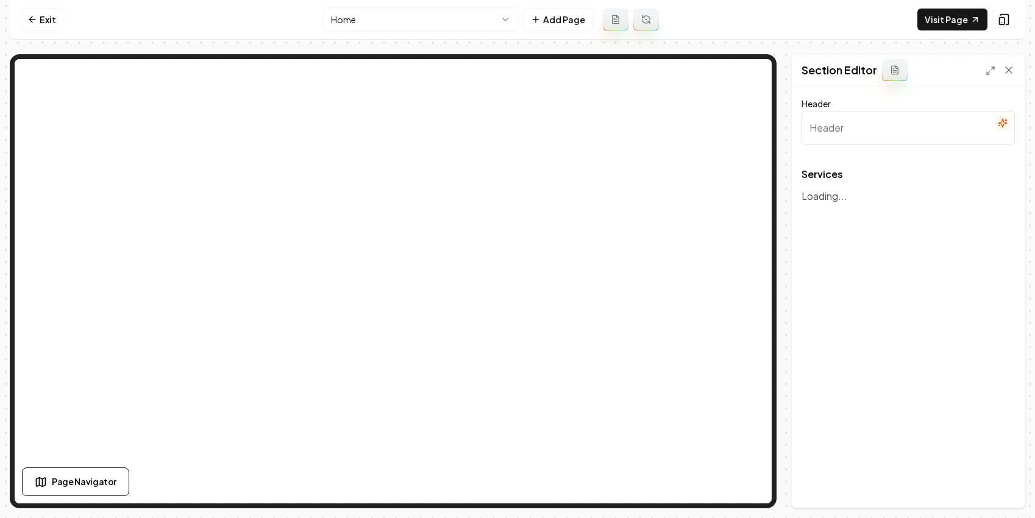
type input "Our Plumbing Services"
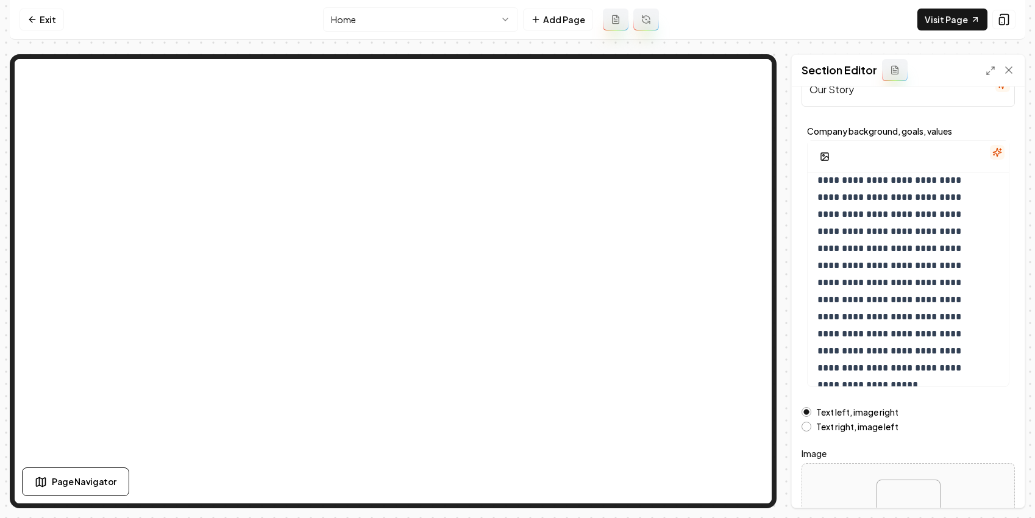
scroll to position [140, 0]
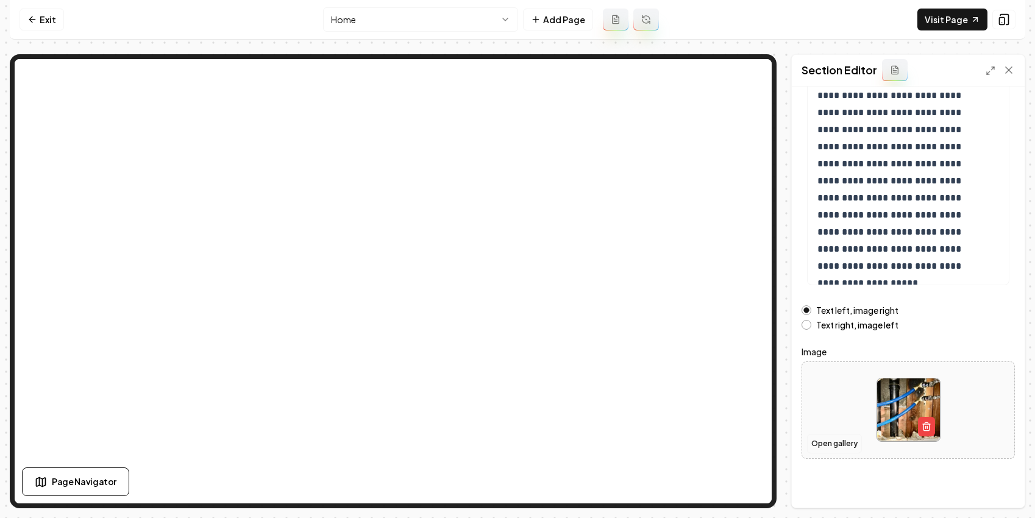
click at [597, 445] on button "Open gallery" at bounding box center [834, 443] width 55 height 19
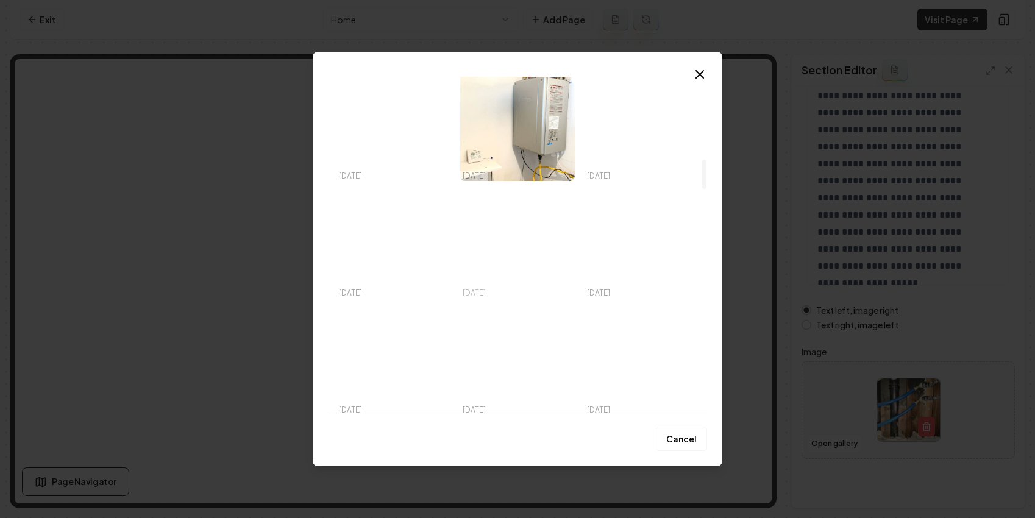
scroll to position [734, 0]
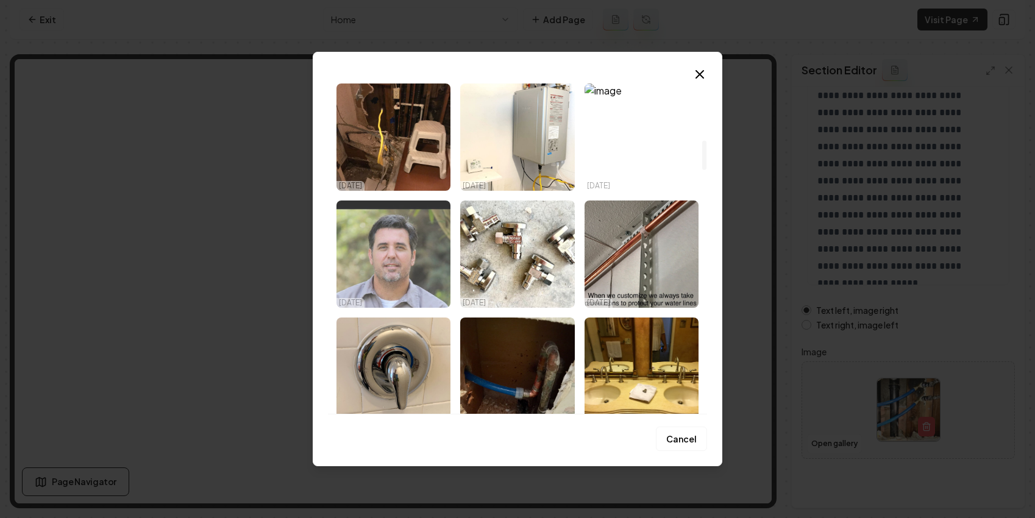
click at [405, 242] on img "Select image image_68e5318e5c7cd75eb8d091c3.jpeg" at bounding box center [393, 253] width 114 height 107
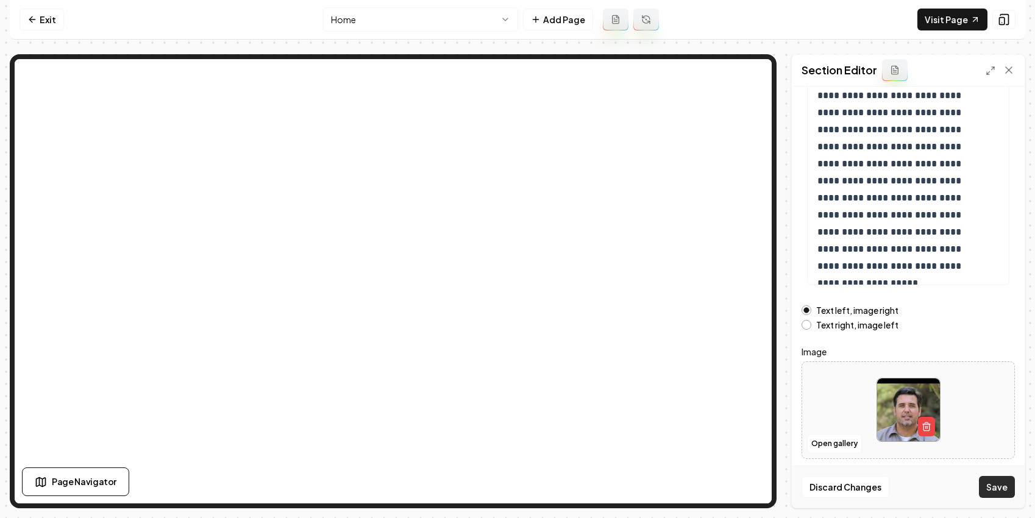
click at [597, 478] on div "Discard Changes Save" at bounding box center [908, 487] width 233 height 42
click at [597, 484] on button "Save" at bounding box center [997, 487] width 36 height 22
click at [597, 443] on button "Open gallery" at bounding box center [834, 443] width 55 height 19
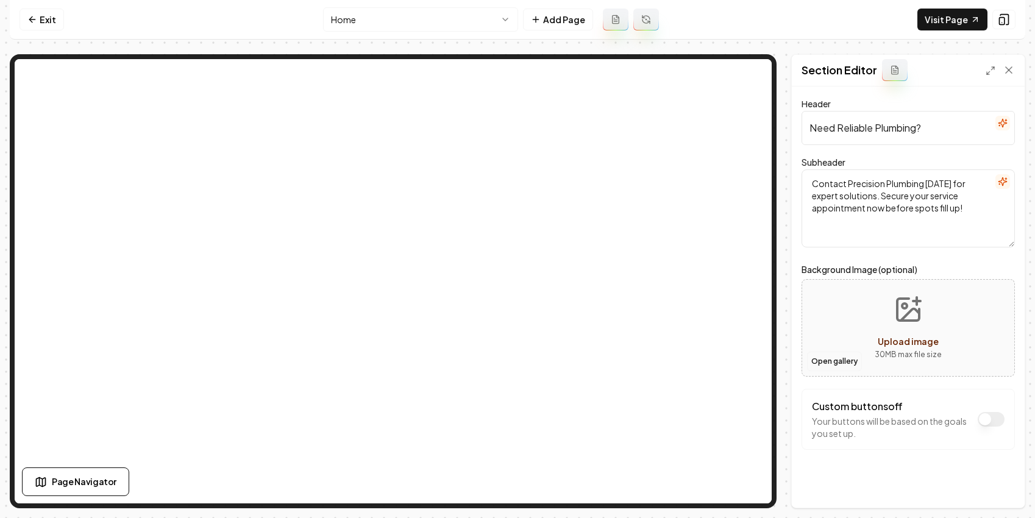
click at [597, 356] on button "Open gallery" at bounding box center [834, 361] width 55 height 19
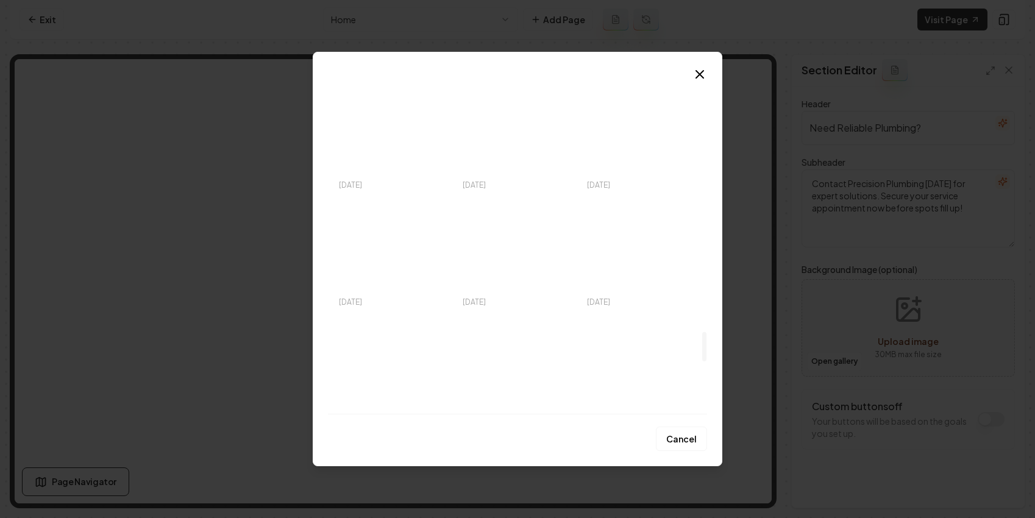
scroll to position [2953, 0]
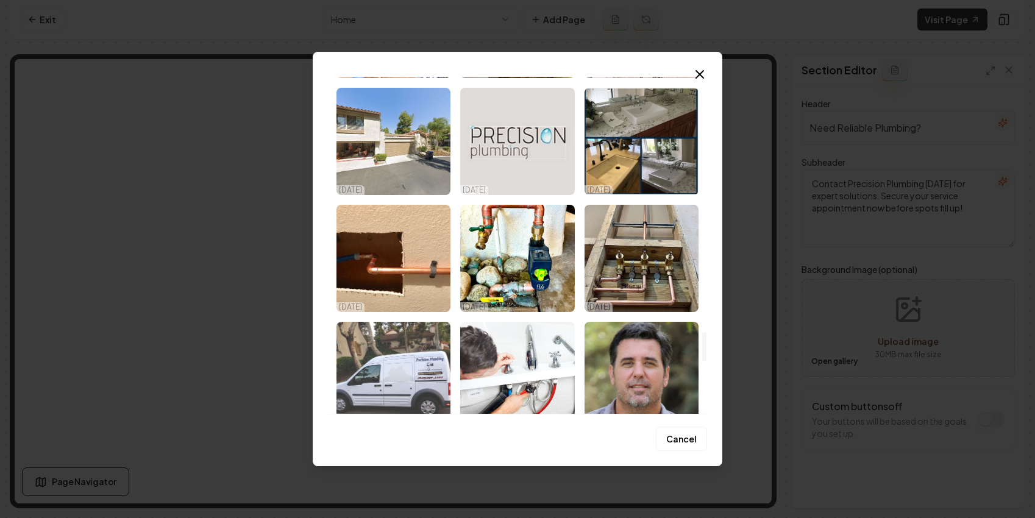
click at [408, 366] on img "Select image image_68e5318c5c7cd75eb8d07b3c.jpeg" at bounding box center [393, 375] width 114 height 107
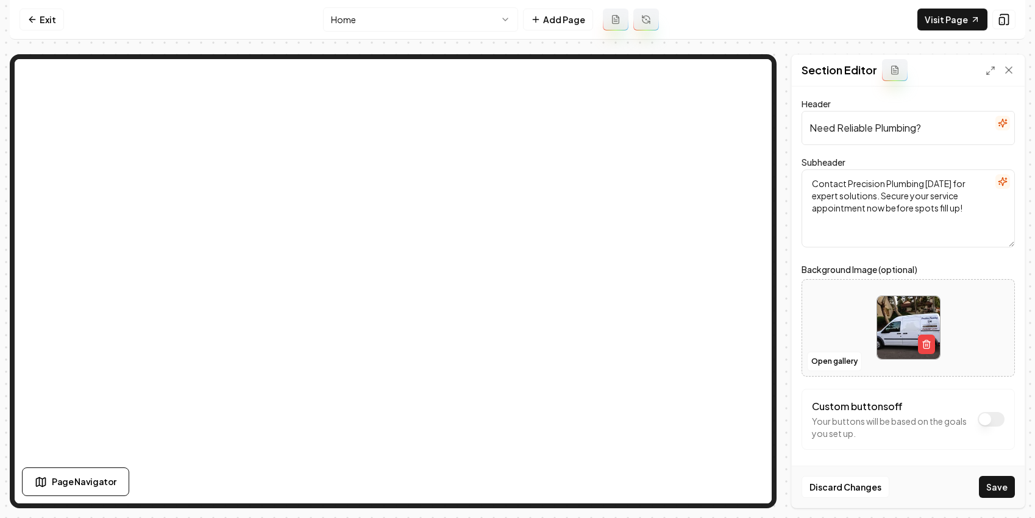
drag, startPoint x: 991, startPoint y: 488, endPoint x: 952, endPoint y: 450, distance: 55.2
click at [597, 488] on button "Save" at bounding box center [997, 487] width 36 height 22
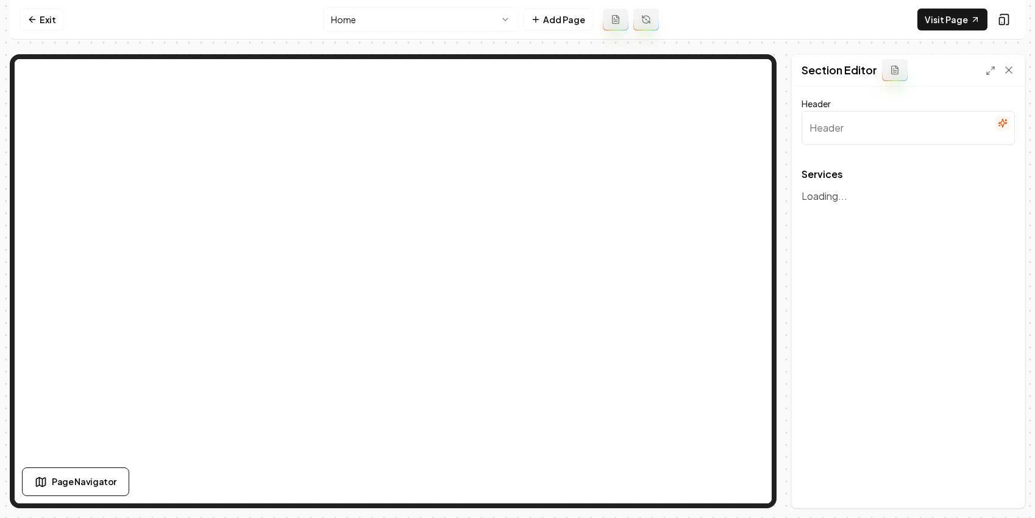
type input "Our Plumbing Services"
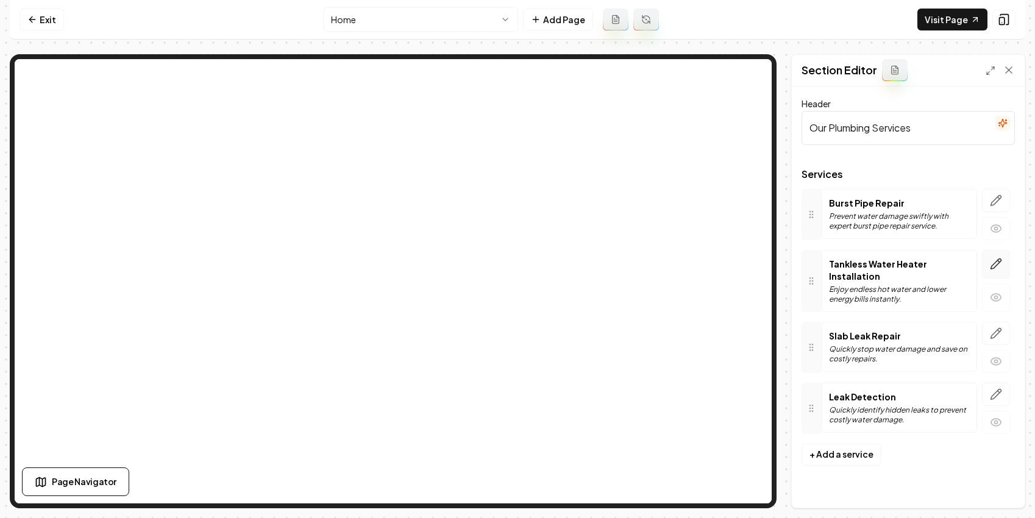
click at [597, 269] on button "button" at bounding box center [996, 264] width 28 height 29
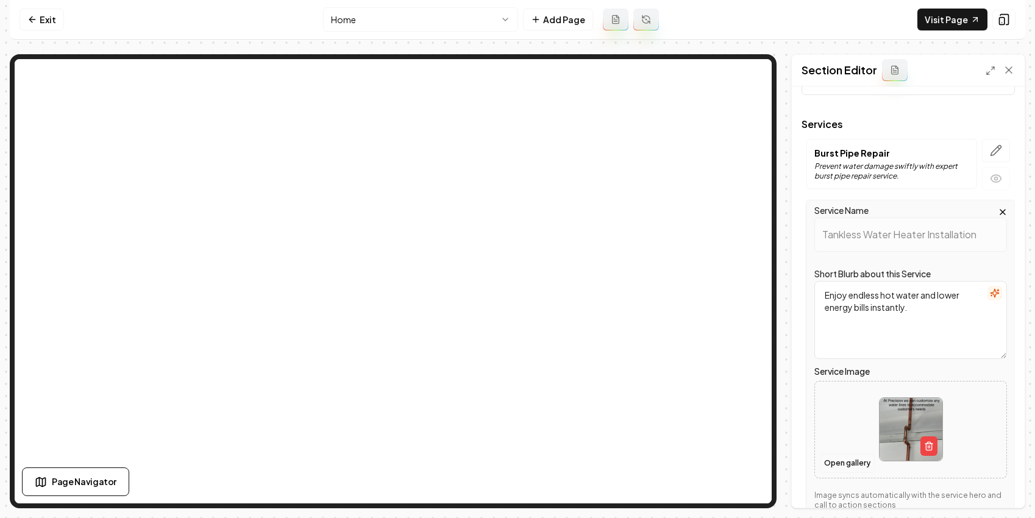
scroll to position [112, 0]
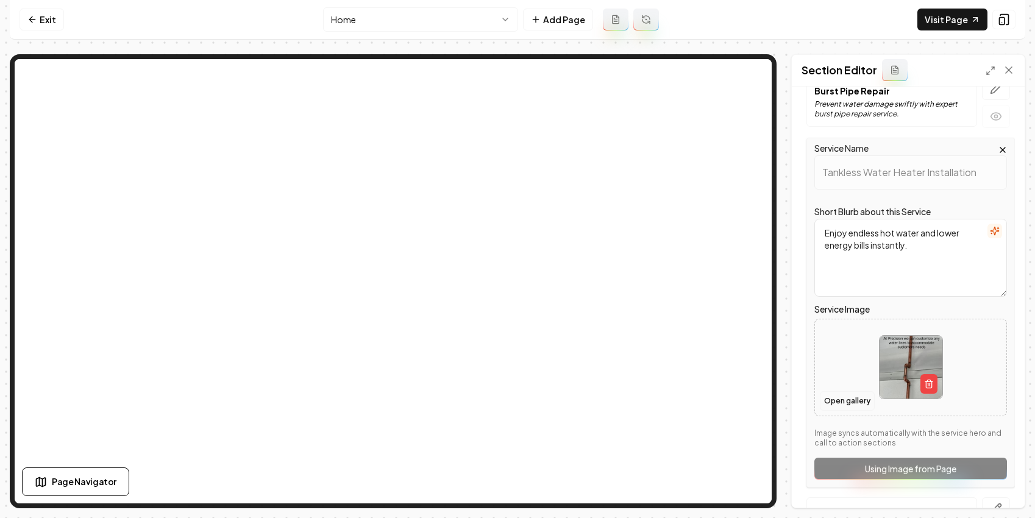
click at [597, 392] on button "Open gallery" at bounding box center [847, 400] width 55 height 19
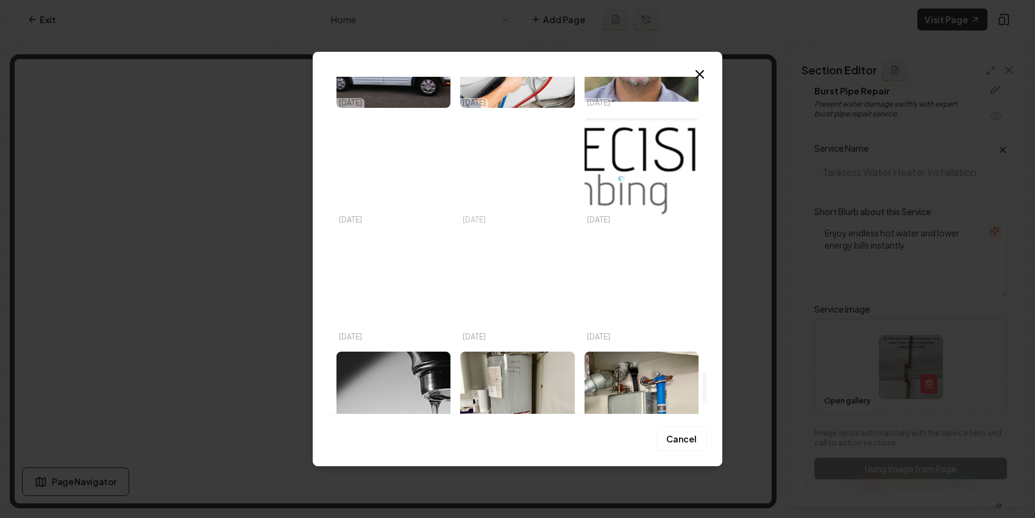
scroll to position [3439, 0]
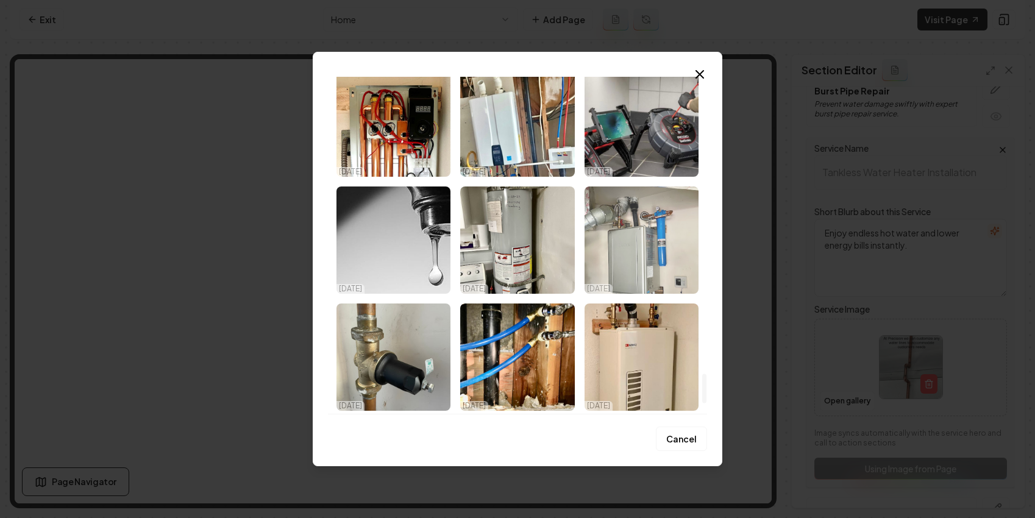
click at [597, 244] on img "Select image image_68e5318b5c7cd75eb8d079e2.jpeg" at bounding box center [641, 239] width 114 height 107
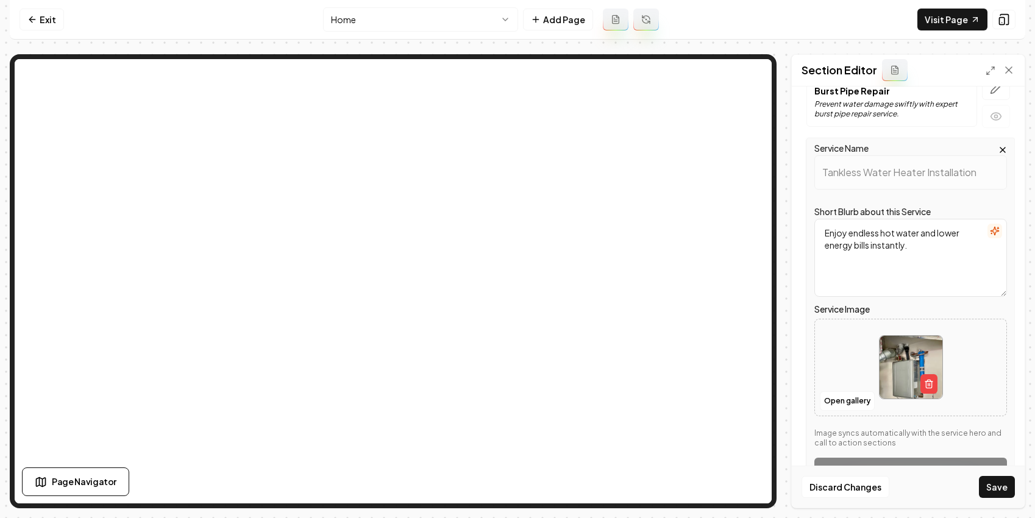
drag, startPoint x: 1003, startPoint y: 483, endPoint x: 976, endPoint y: 447, distance: 45.2
click at [597, 483] on button "Save" at bounding box center [997, 487] width 36 height 22
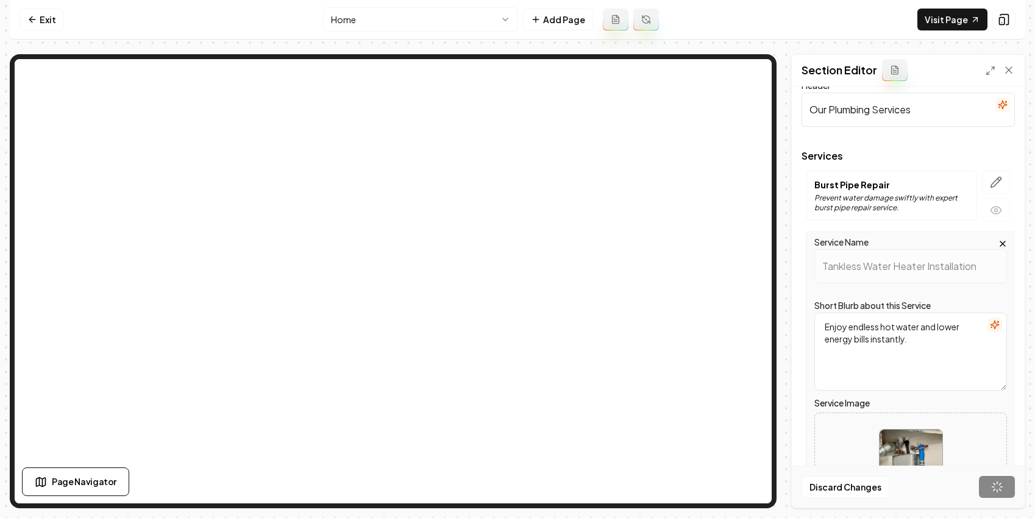
scroll to position [0, 0]
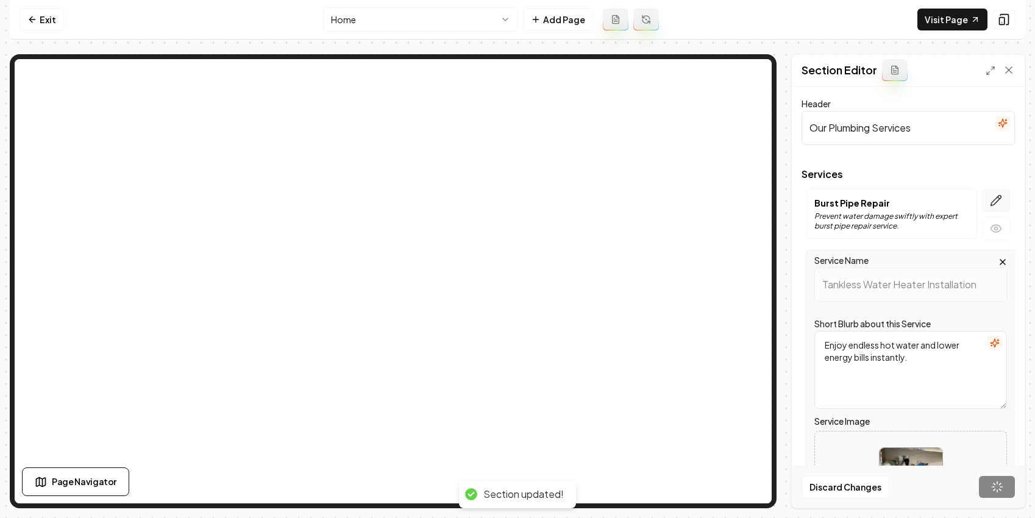
click at [597, 194] on icon "button" at bounding box center [996, 200] width 12 height 12
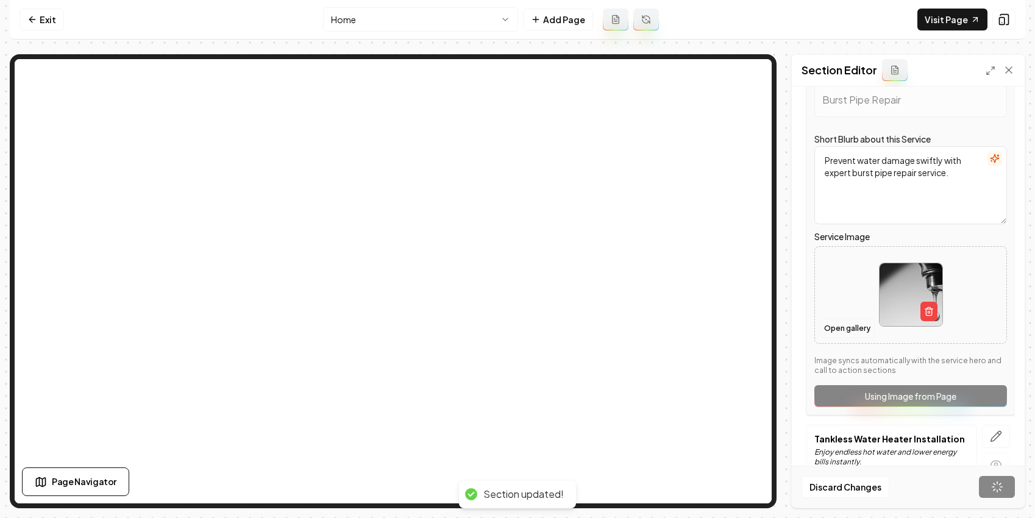
scroll to position [124, 0]
click at [597, 324] on button "Open gallery" at bounding box center [847, 327] width 55 height 19
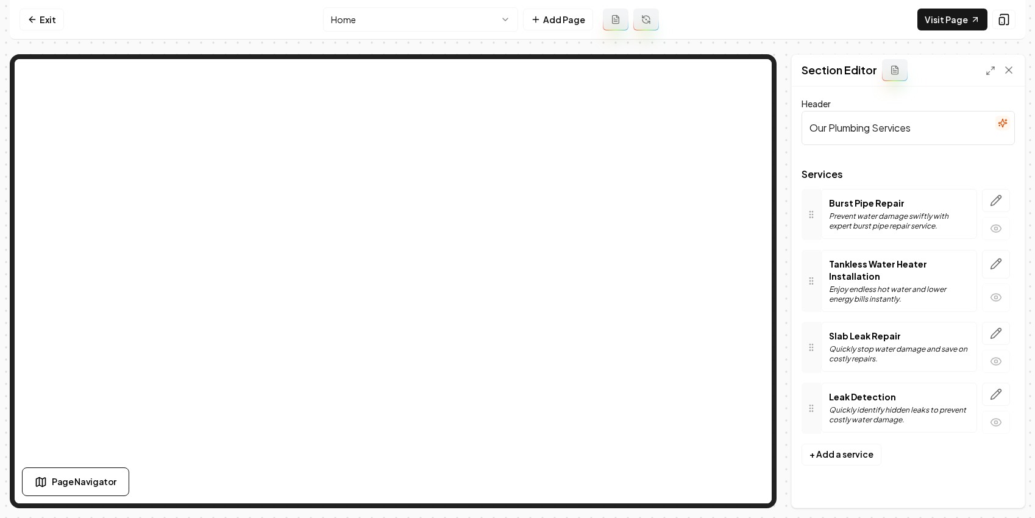
scroll to position [0, 0]
click at [597, 199] on icon "button" at bounding box center [996, 200] width 12 height 12
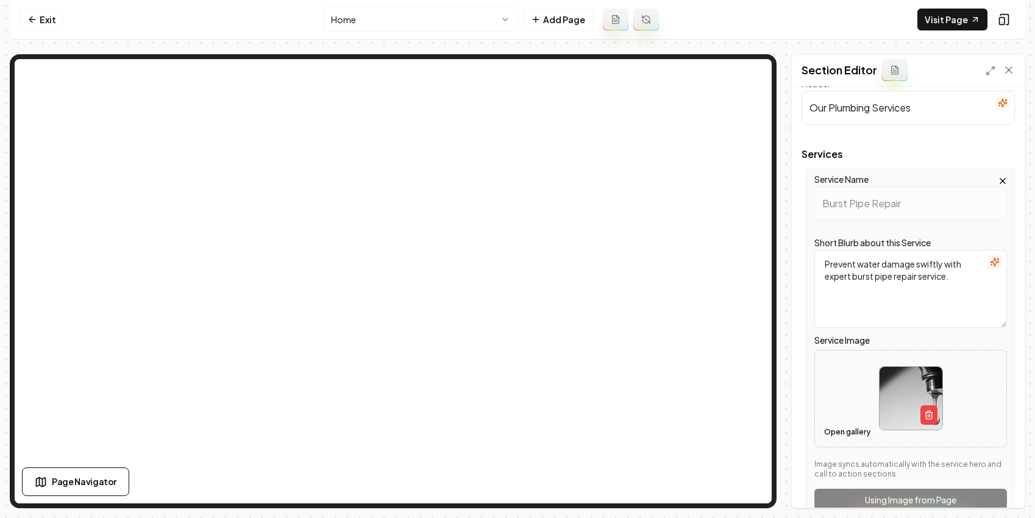
scroll to position [21, 0]
click at [597, 428] on button "Open gallery" at bounding box center [847, 430] width 55 height 19
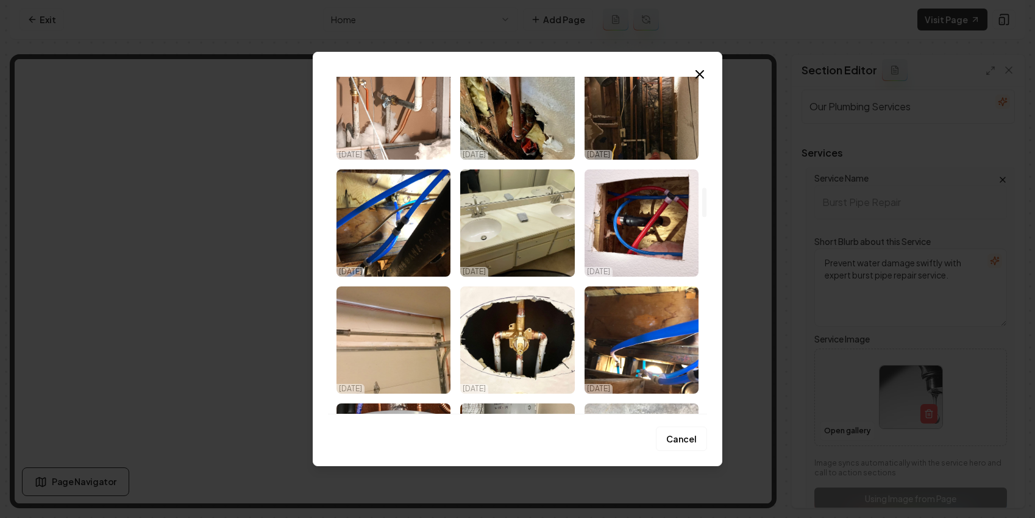
scroll to position [1375, 0]
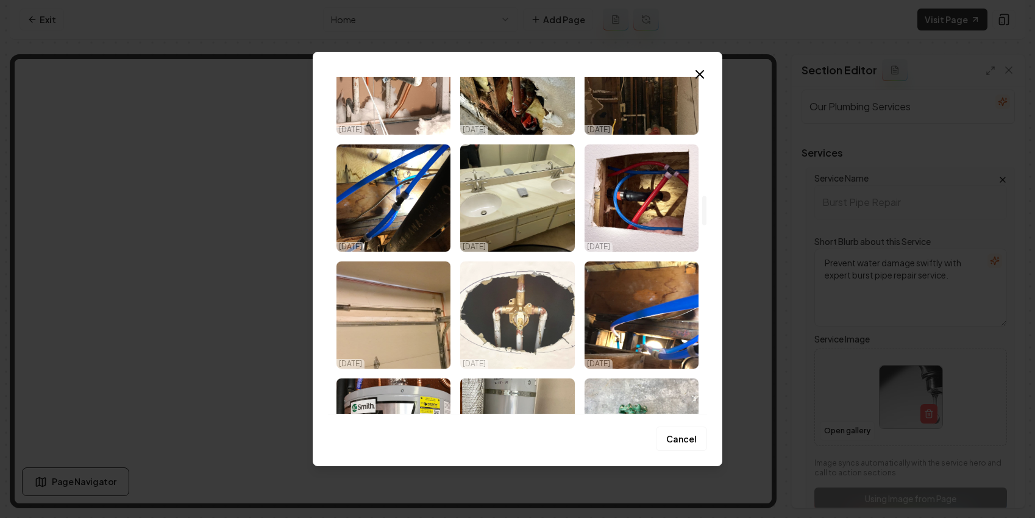
click at [521, 300] on img "Select image image_68e5318c5c7cd75eb8d08085.jpeg" at bounding box center [517, 314] width 114 height 107
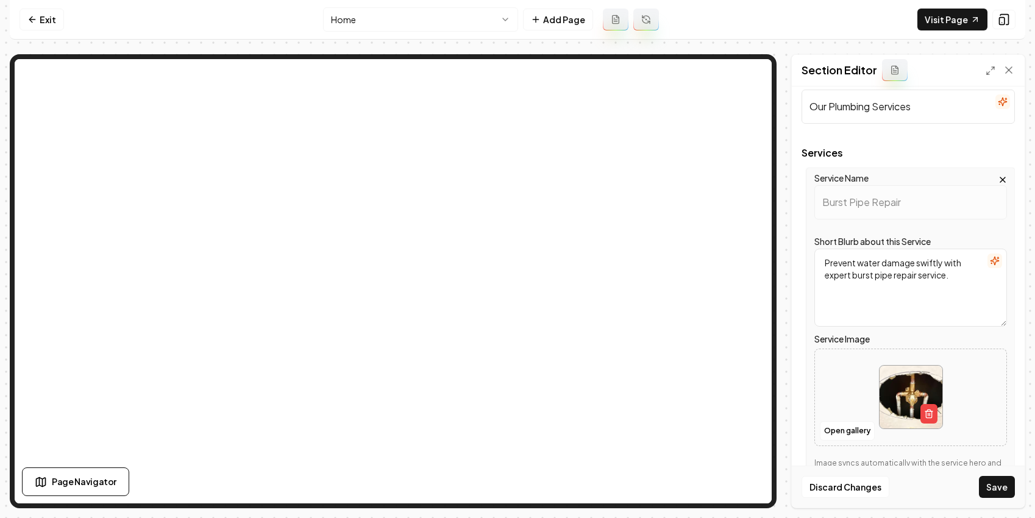
click at [597, 480] on button "Save" at bounding box center [997, 487] width 36 height 22
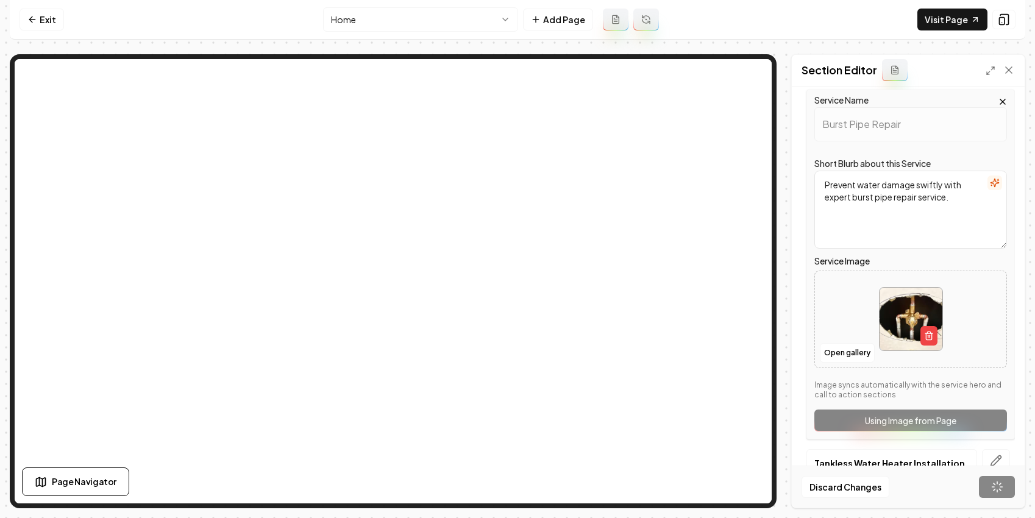
scroll to position [258, 0]
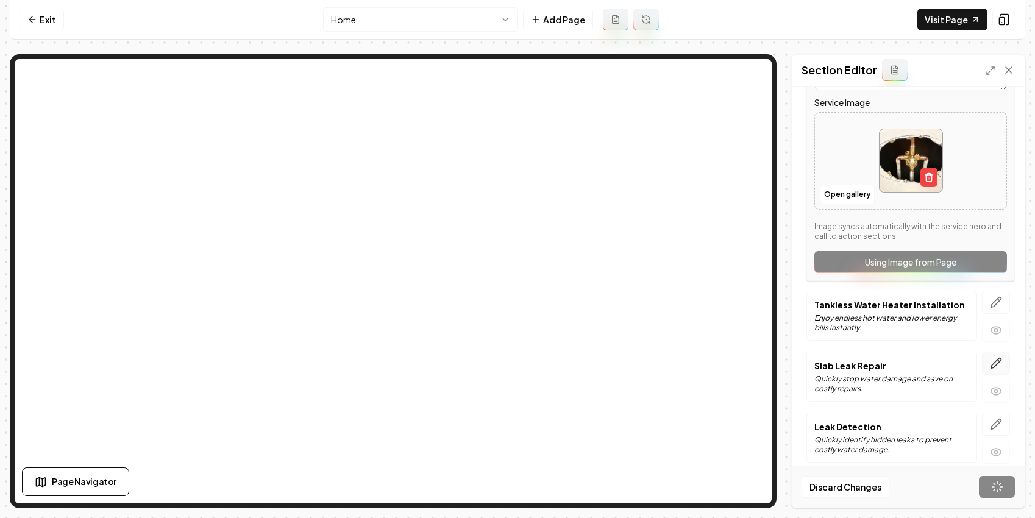
click at [597, 365] on icon "button" at bounding box center [996, 363] width 12 height 12
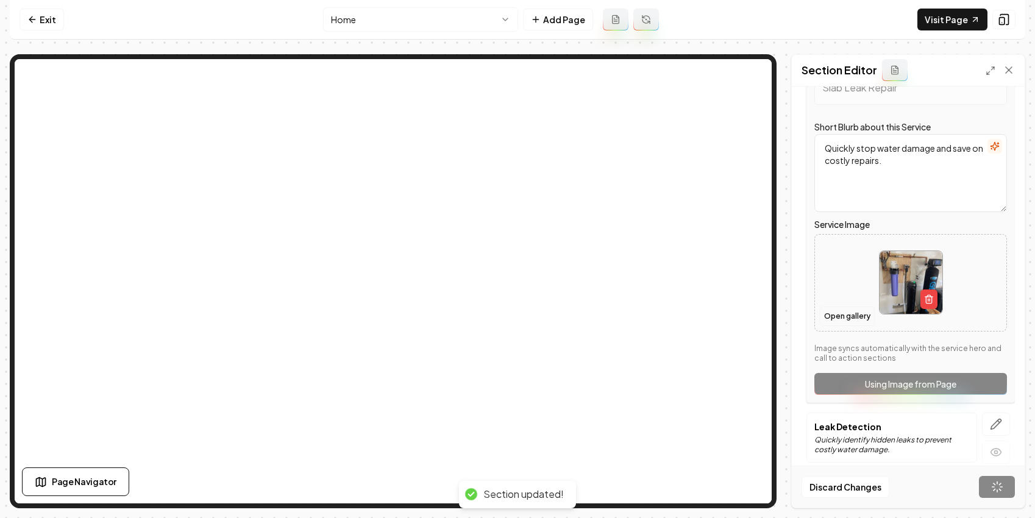
scroll to position [0, 0]
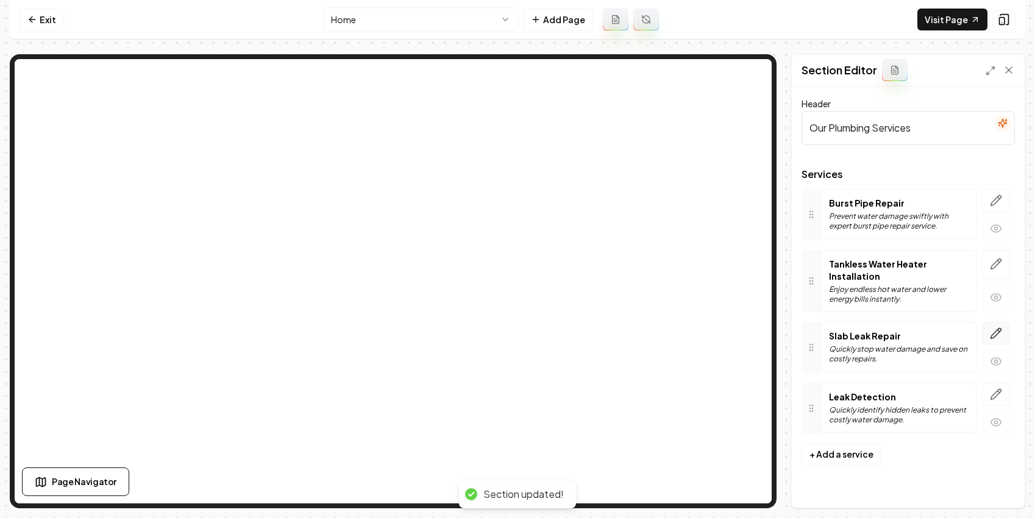
click at [597, 327] on icon "button" at bounding box center [996, 333] width 12 height 12
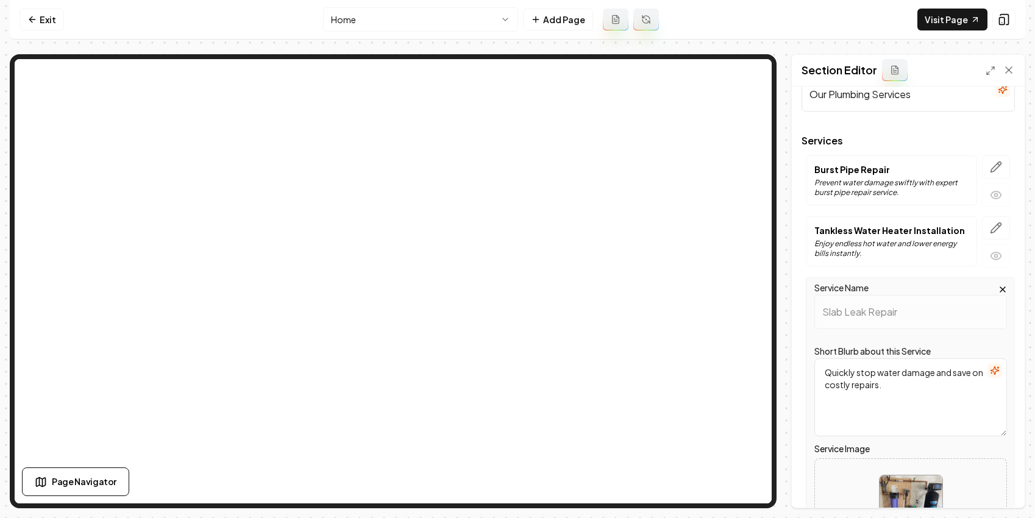
scroll to position [107, 0]
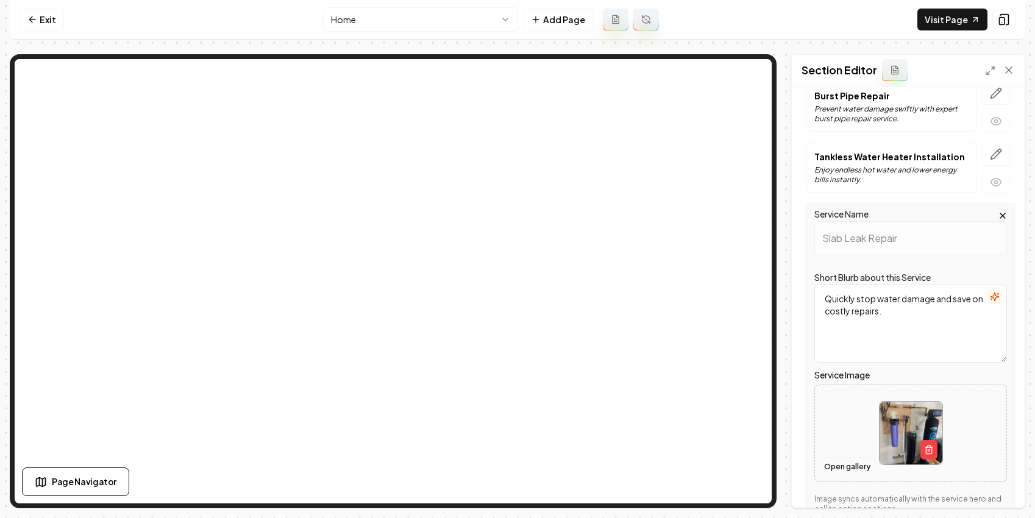
click at [597, 466] on button "Open gallery" at bounding box center [847, 466] width 55 height 19
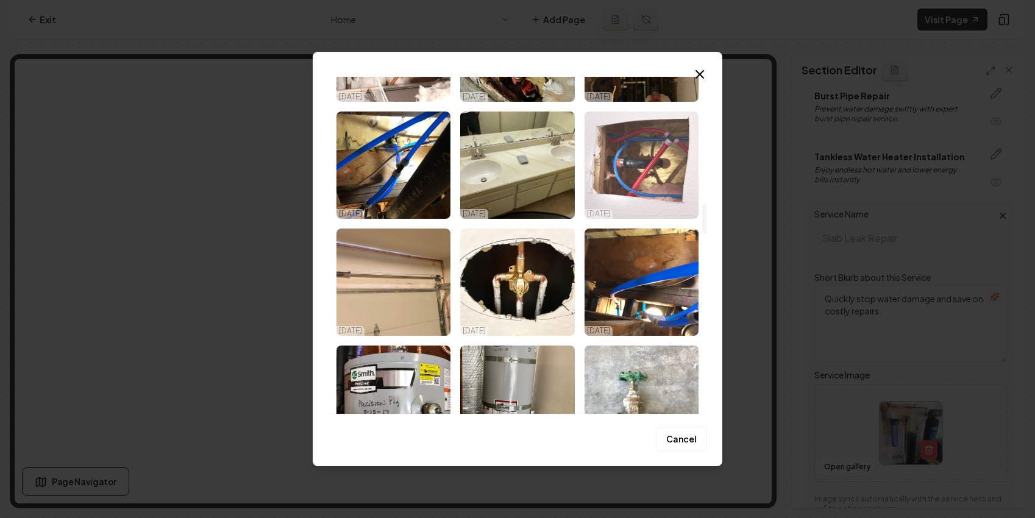
scroll to position [1398, 0]
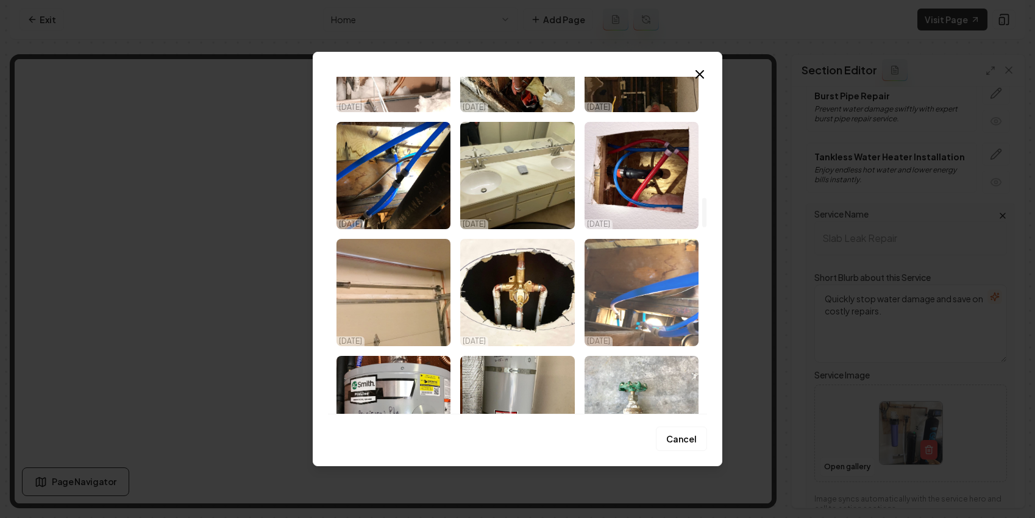
click at [597, 269] on img "Select image image_68e5318d5c7cd75eb8d080a4.jpeg" at bounding box center [641, 292] width 114 height 107
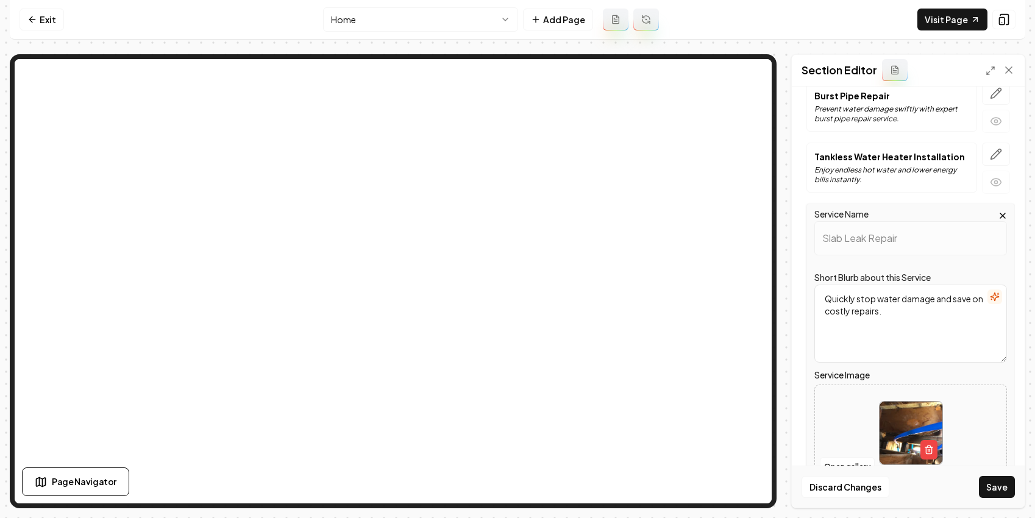
drag, startPoint x: 991, startPoint y: 487, endPoint x: 985, endPoint y: 477, distance: 12.5
click at [597, 487] on button "Save" at bounding box center [997, 487] width 36 height 22
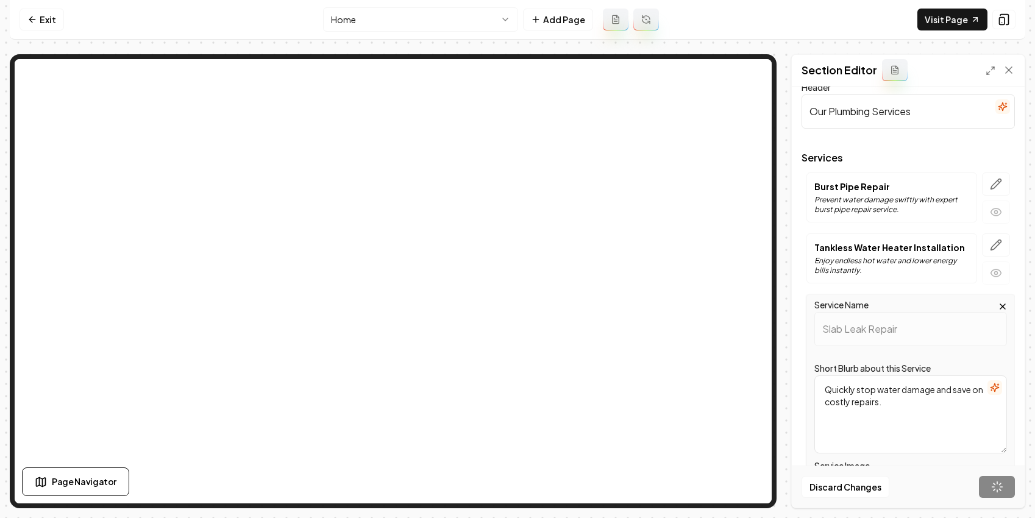
scroll to position [0, 0]
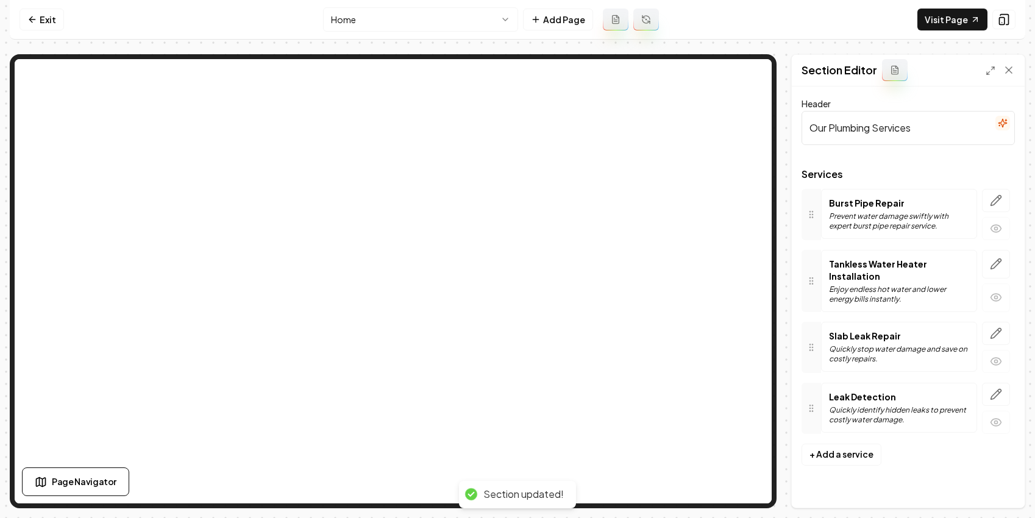
click at [597, 206] on button "button" at bounding box center [996, 200] width 28 height 23
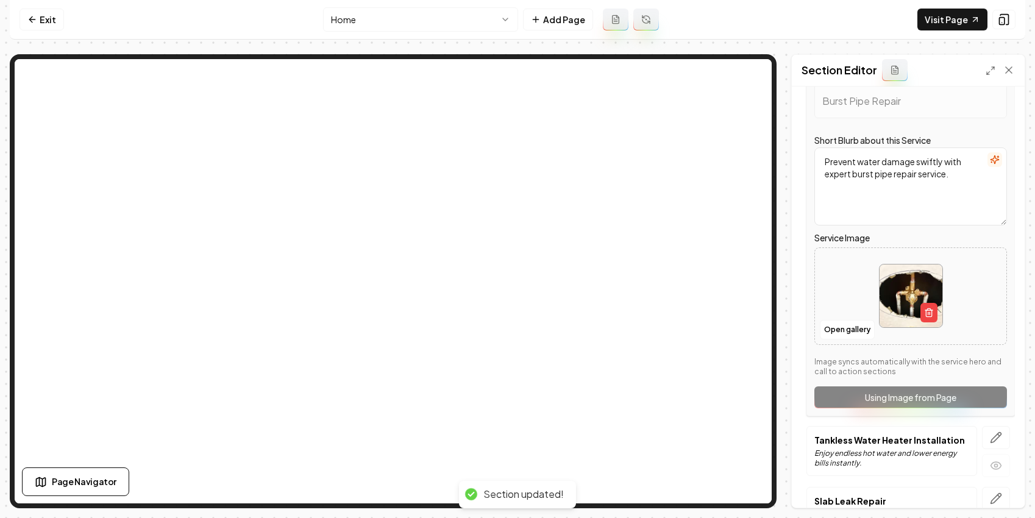
scroll to position [126, 0]
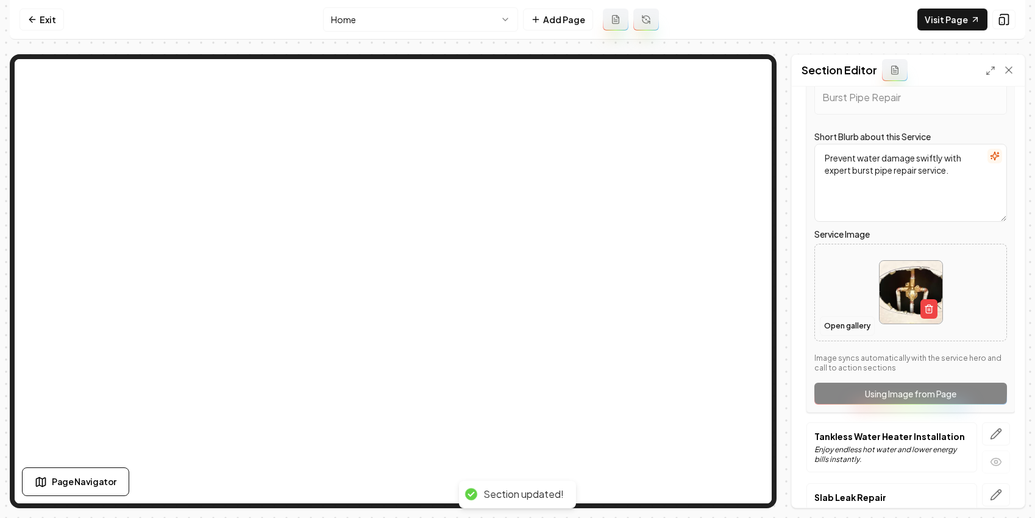
click at [597, 331] on button "Open gallery" at bounding box center [847, 325] width 55 height 19
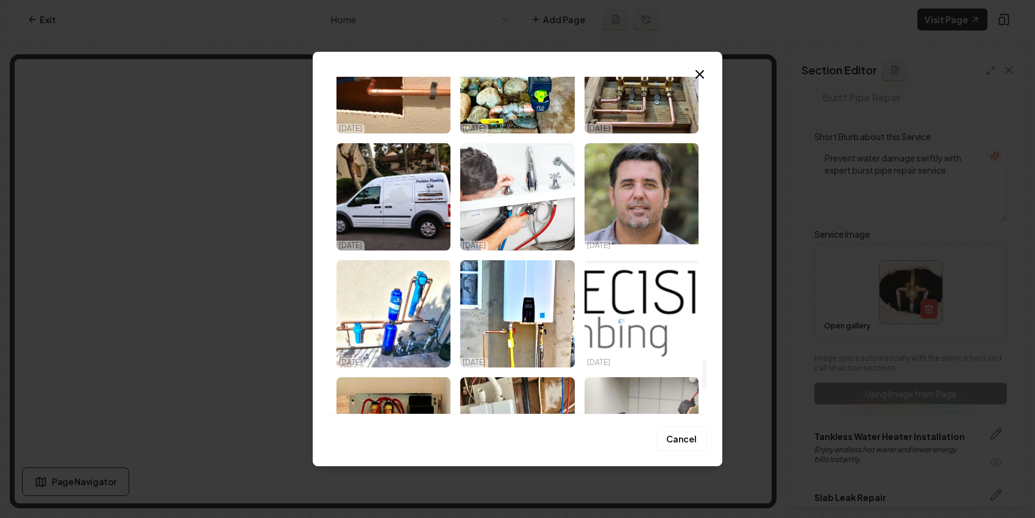
scroll to position [2651, 0]
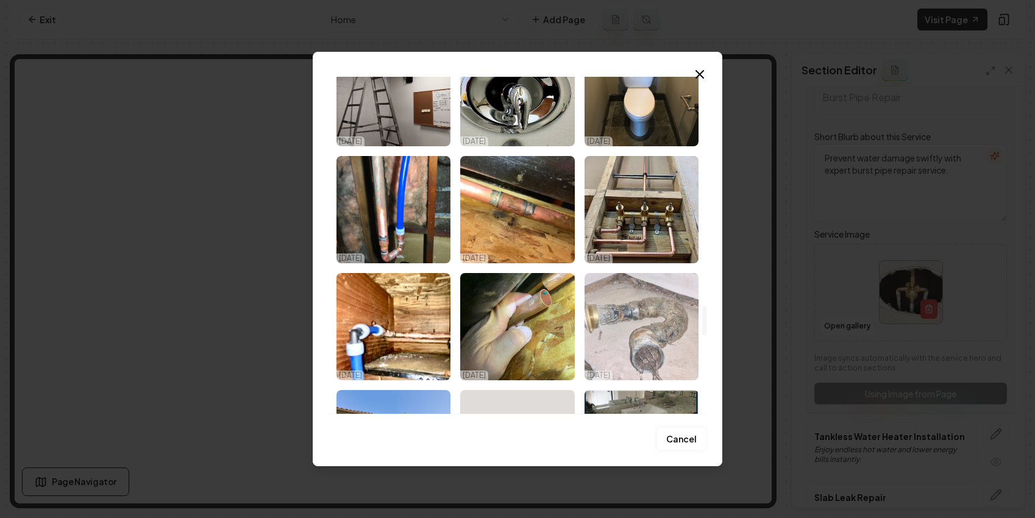
click at [597, 319] on img "Select image image_68e5318d5c7cd75eb8d0831a.jpeg" at bounding box center [641, 326] width 114 height 107
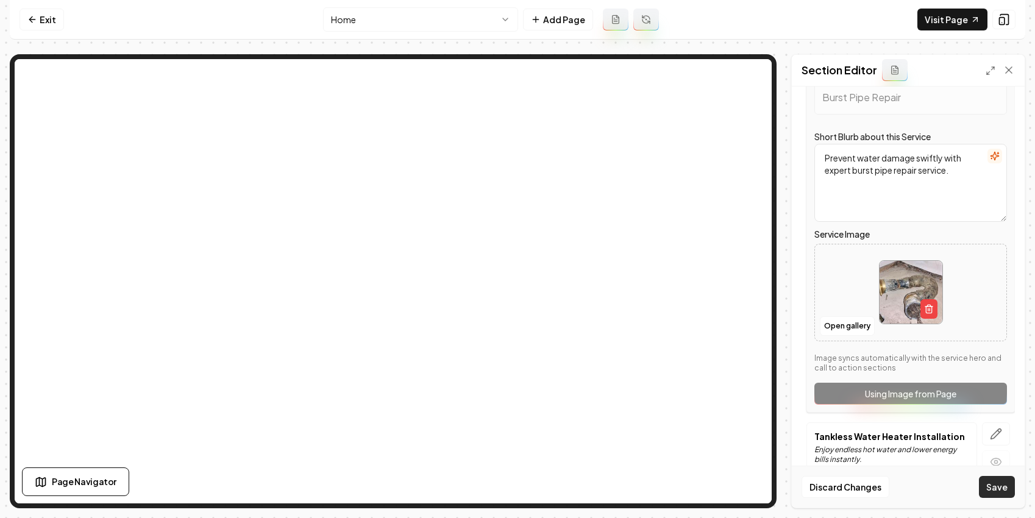
click at [597, 486] on button "Save" at bounding box center [997, 487] width 36 height 22
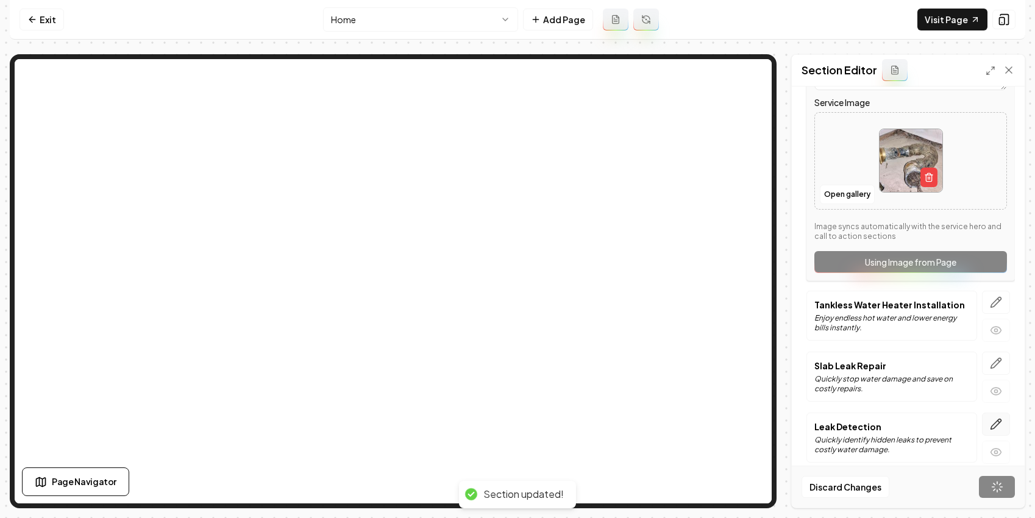
scroll to position [0, 0]
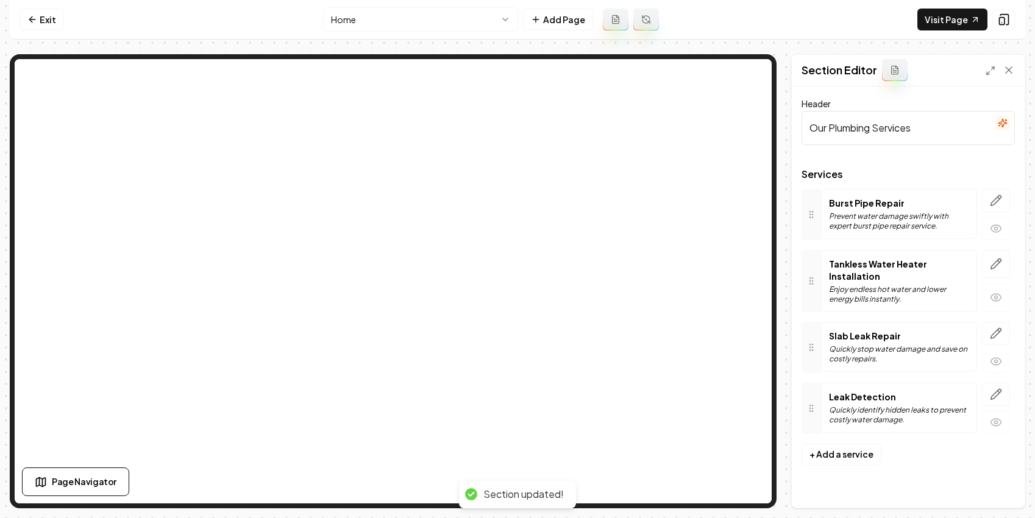
click at [597, 420] on button "button" at bounding box center [996, 422] width 28 height 23
click at [597, 391] on button "button" at bounding box center [996, 394] width 28 height 23
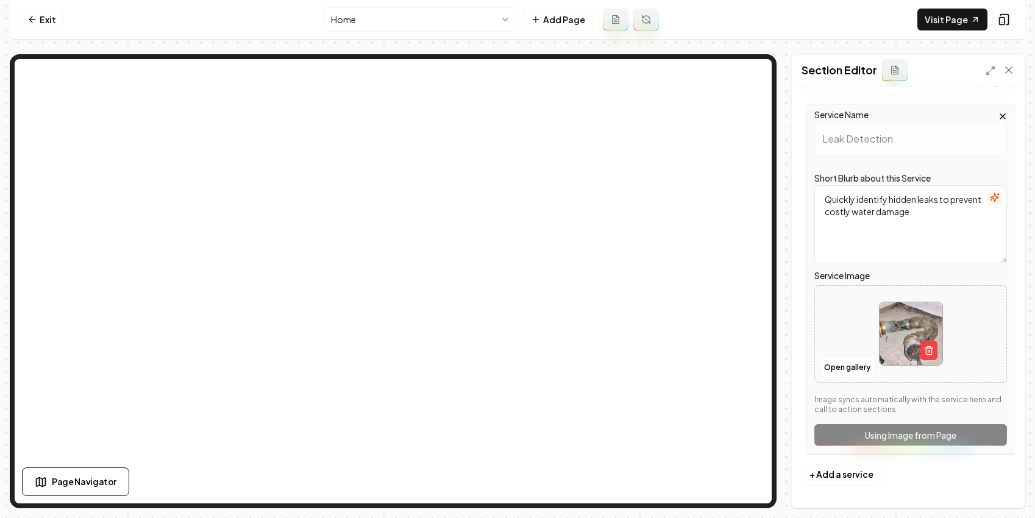
scroll to position [270, 0]
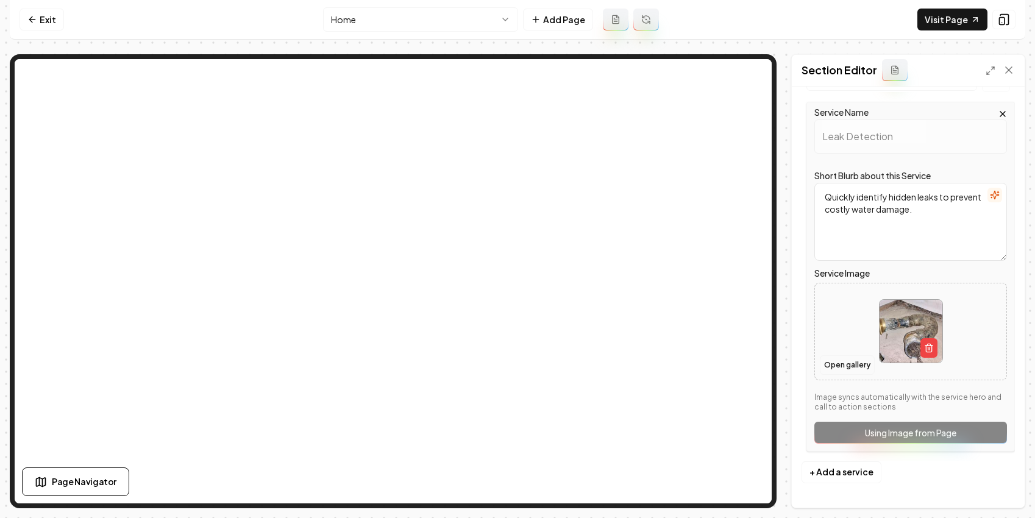
click at [597, 367] on button "Open gallery" at bounding box center [847, 364] width 55 height 19
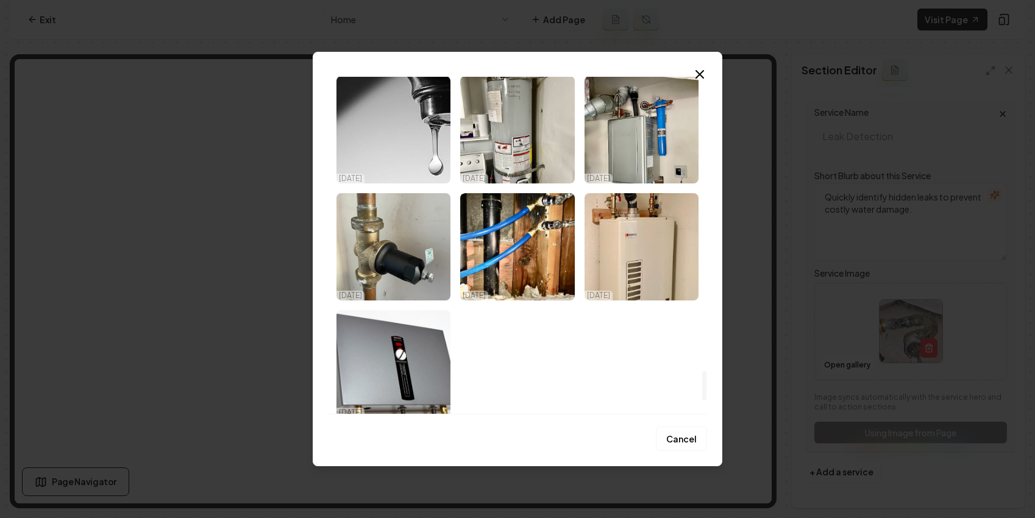
scroll to position [3558, 0]
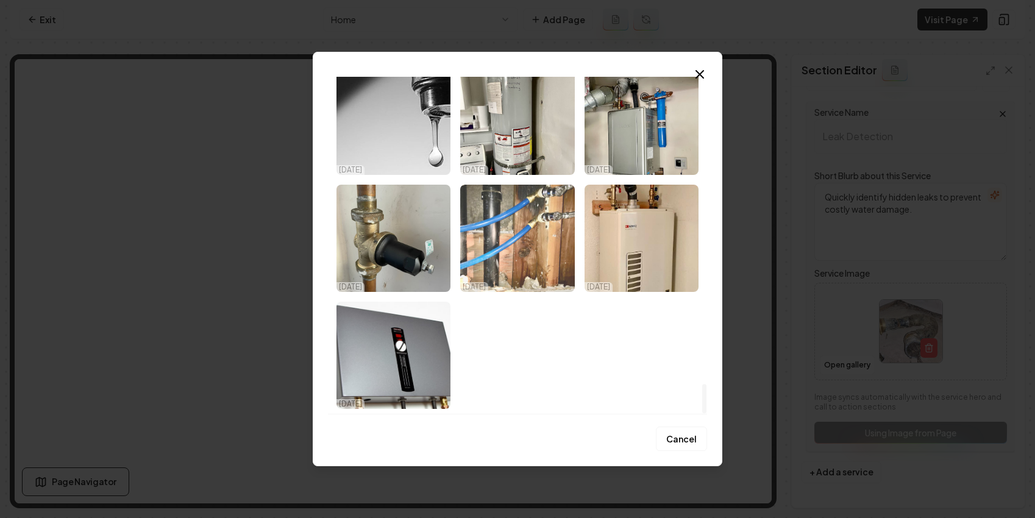
click at [551, 241] on img "Select image image_68e5318c5c7cd75eb8d07c37.jpeg" at bounding box center [517, 238] width 114 height 107
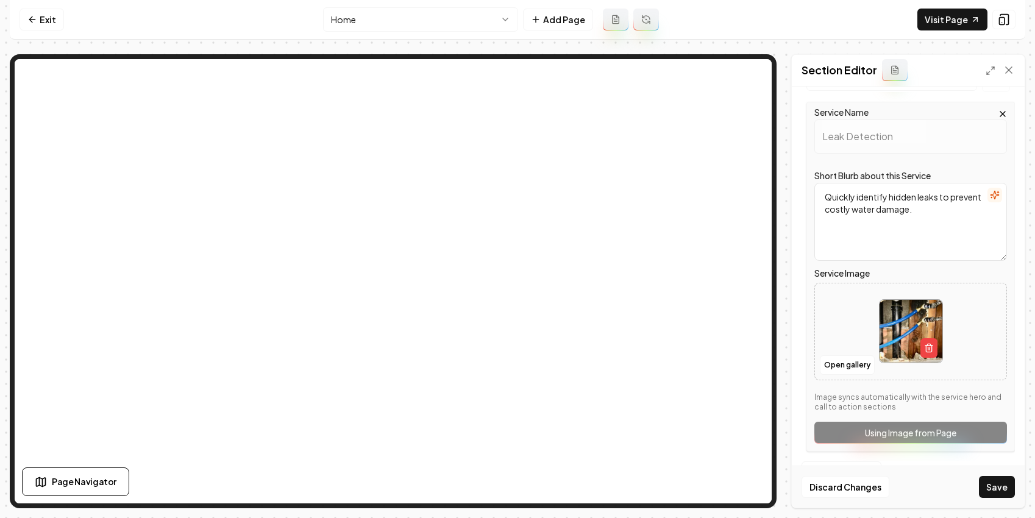
drag, startPoint x: 1006, startPoint y: 488, endPoint x: 929, endPoint y: 428, distance: 97.6
click at [597, 488] on button "Save" at bounding box center [997, 487] width 36 height 22
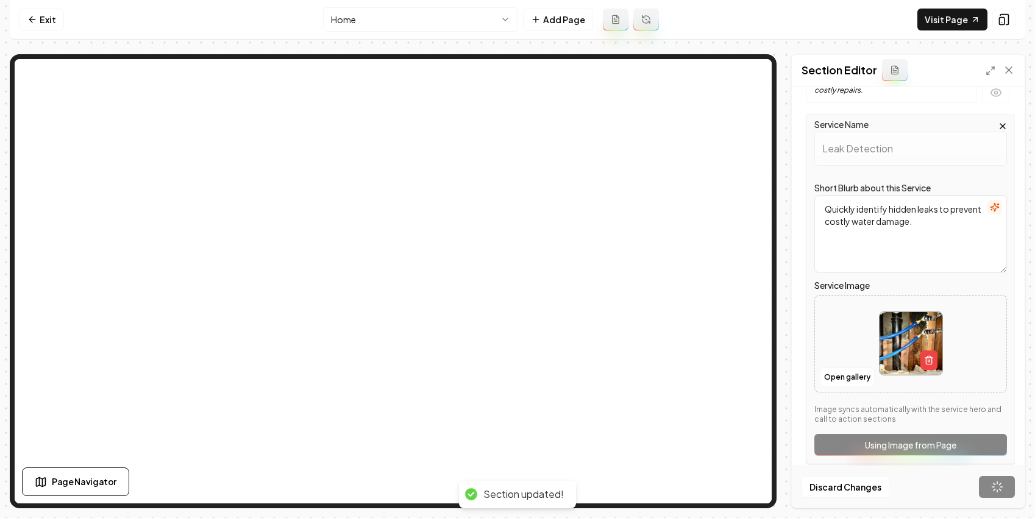
scroll to position [0, 0]
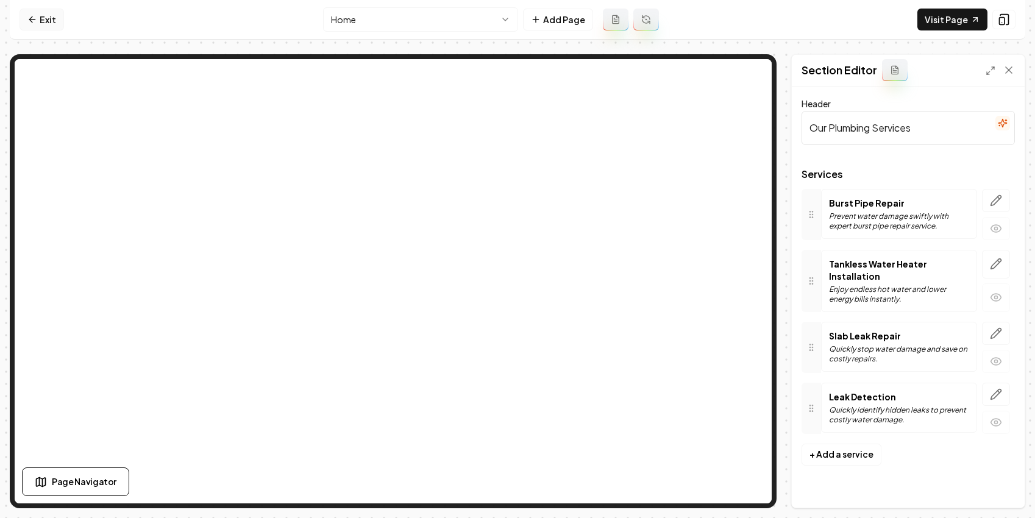
click at [37, 24] on link "Exit" at bounding box center [41, 20] width 44 height 22
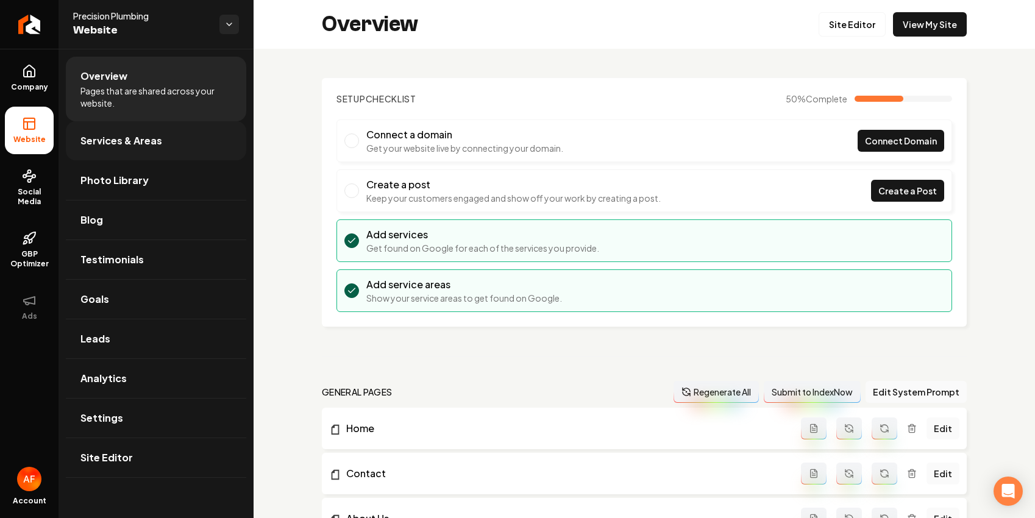
click at [121, 136] on span "Services & Areas" at bounding box center [121, 140] width 82 height 15
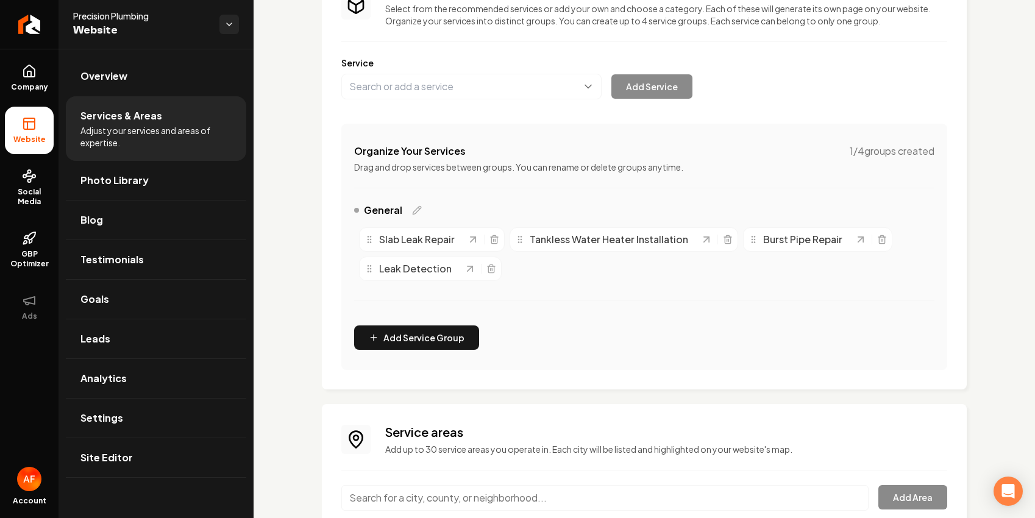
scroll to position [213, 0]
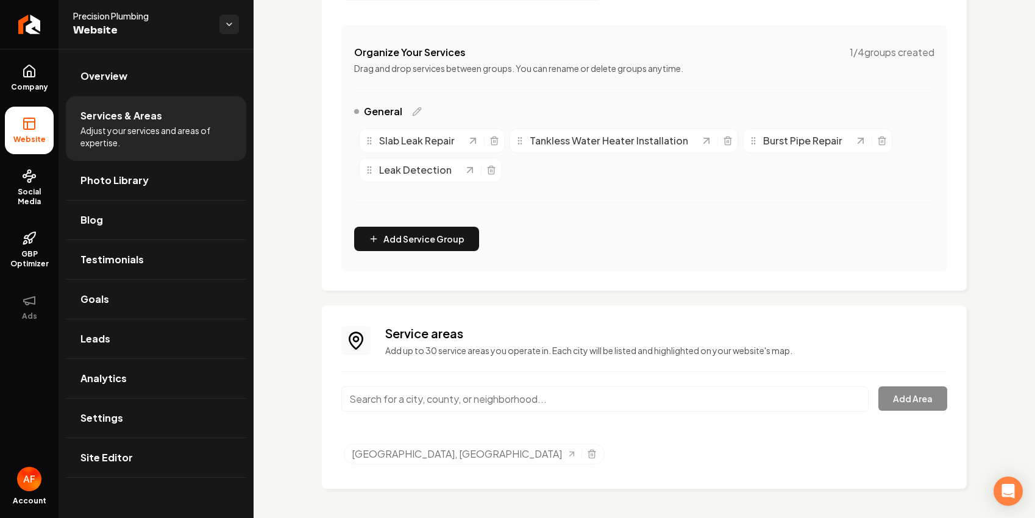
click at [543, 392] on input "Main content area" at bounding box center [604, 399] width 527 height 26
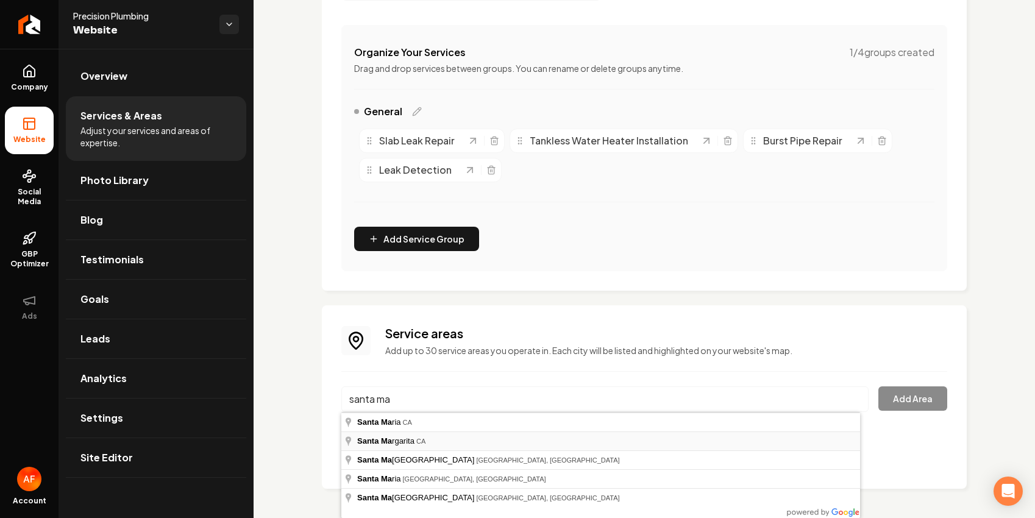
type input "Santa Margarita, CA"
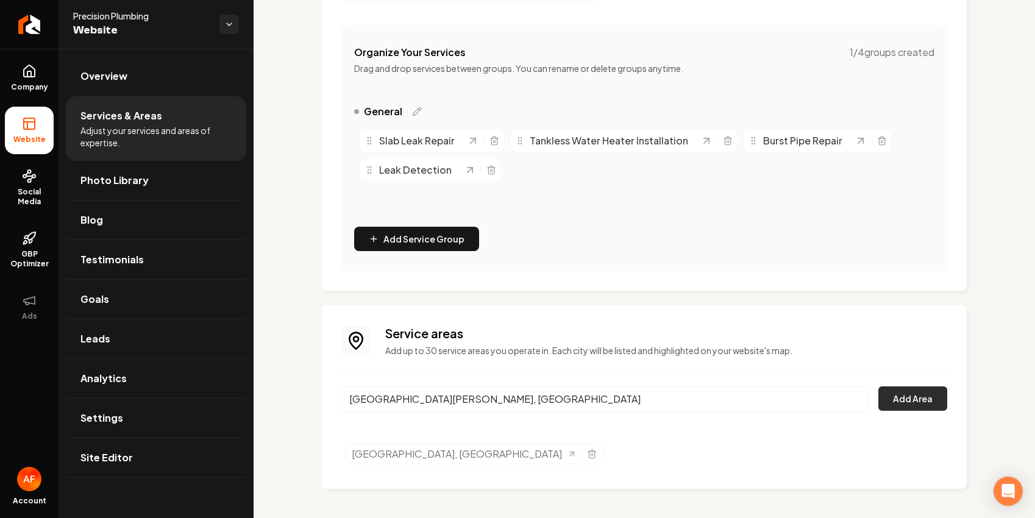
click at [597, 395] on button "Add Area" at bounding box center [912, 398] width 69 height 24
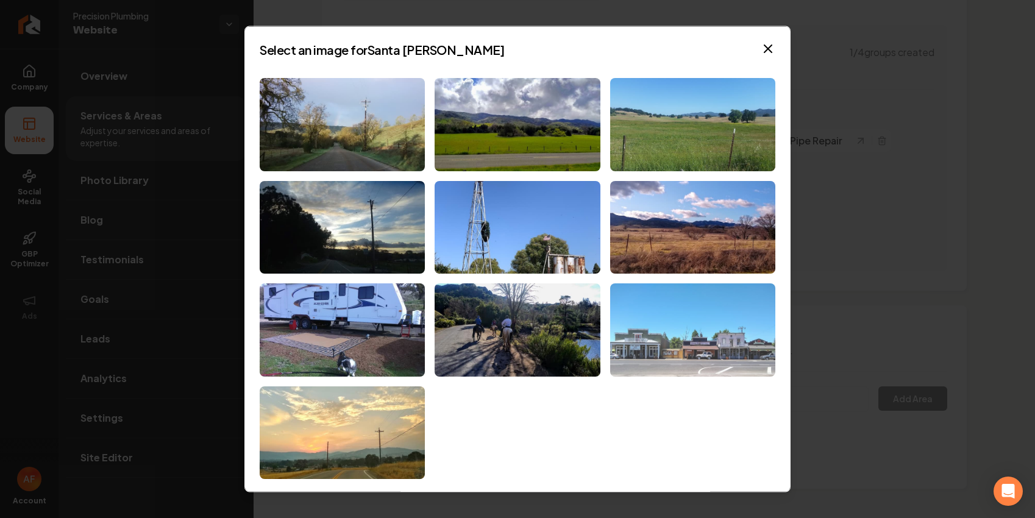
click at [597, 328] on img at bounding box center [692, 329] width 165 height 93
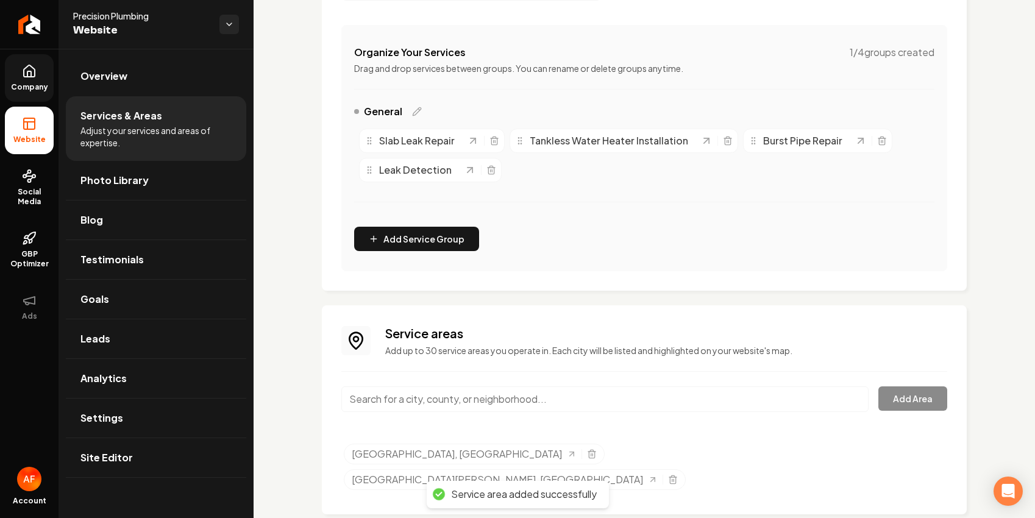
click at [34, 78] on icon at bounding box center [29, 71] width 15 height 15
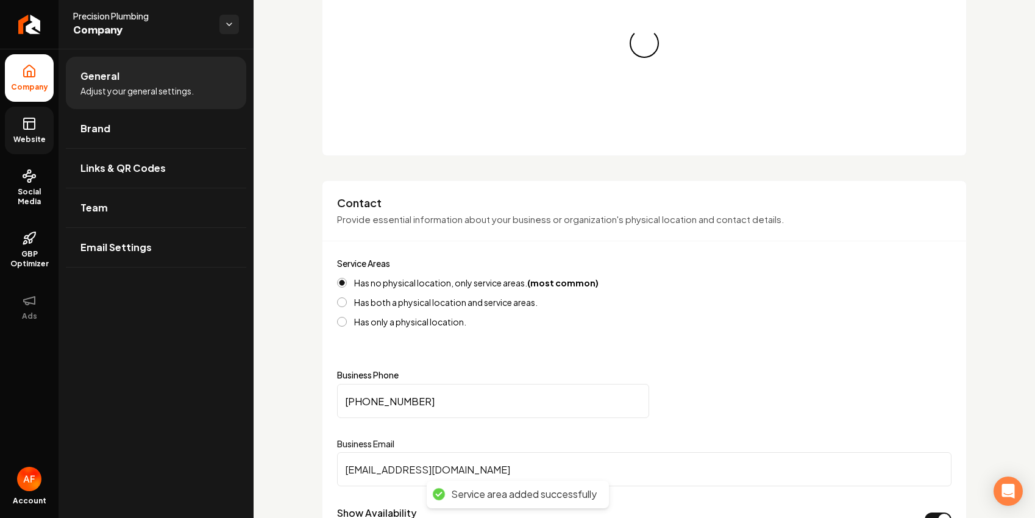
click at [37, 117] on link "Website" at bounding box center [29, 131] width 49 height 48
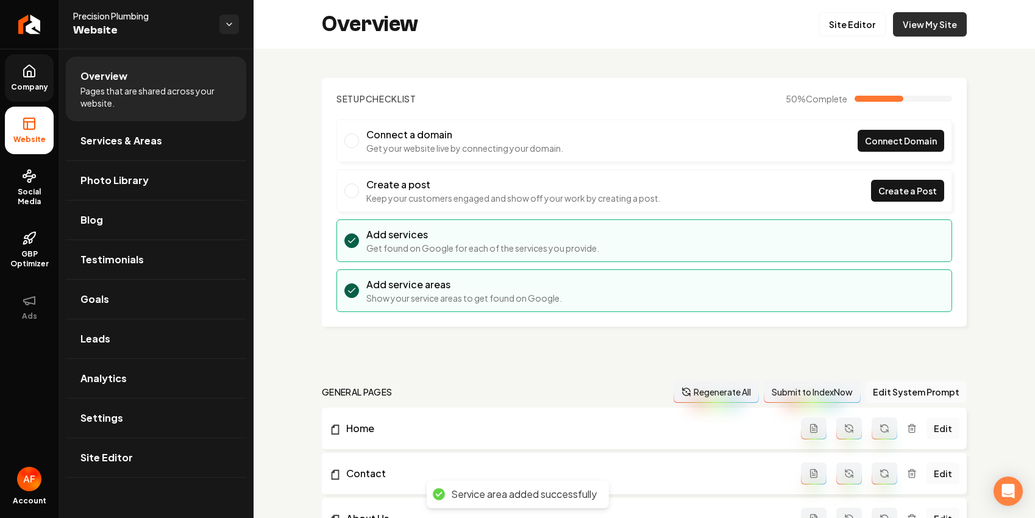
click at [597, 12] on link "View My Site" at bounding box center [930, 24] width 74 height 24
click at [121, 147] on span "Services & Areas" at bounding box center [121, 140] width 82 height 15
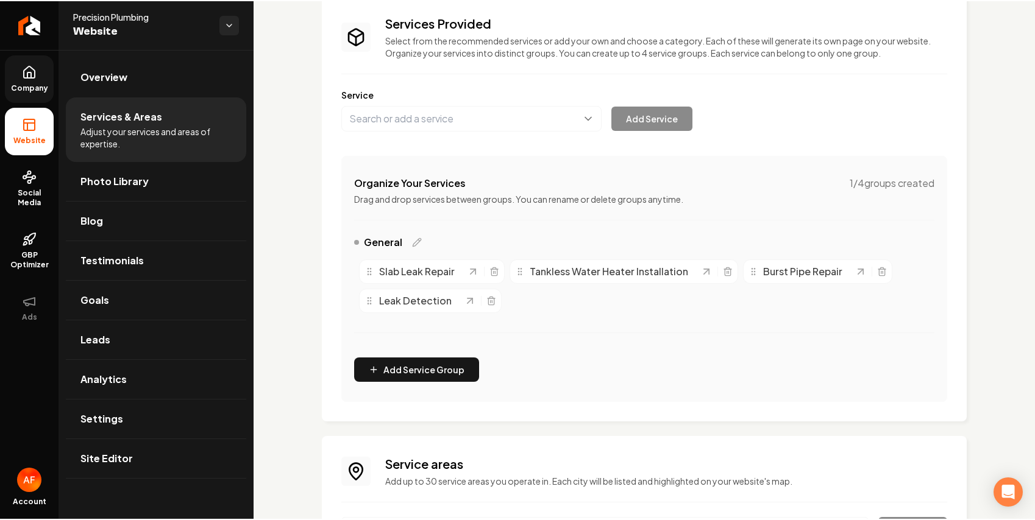
scroll to position [213, 0]
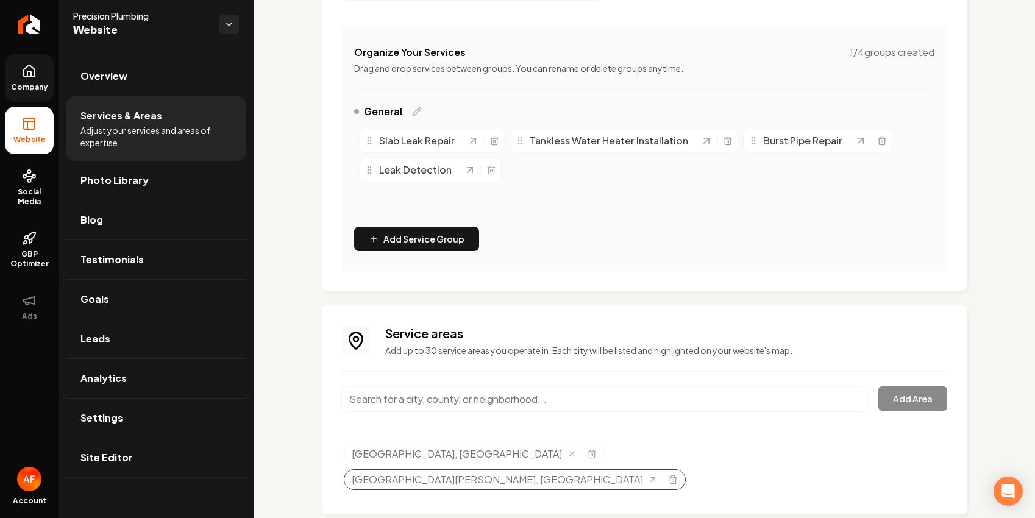
click at [597, 469] on div "Santa Margarita, CA" at bounding box center [515, 479] width 342 height 21
click at [597, 475] on icon "Selected tags" at bounding box center [673, 480] width 10 height 10
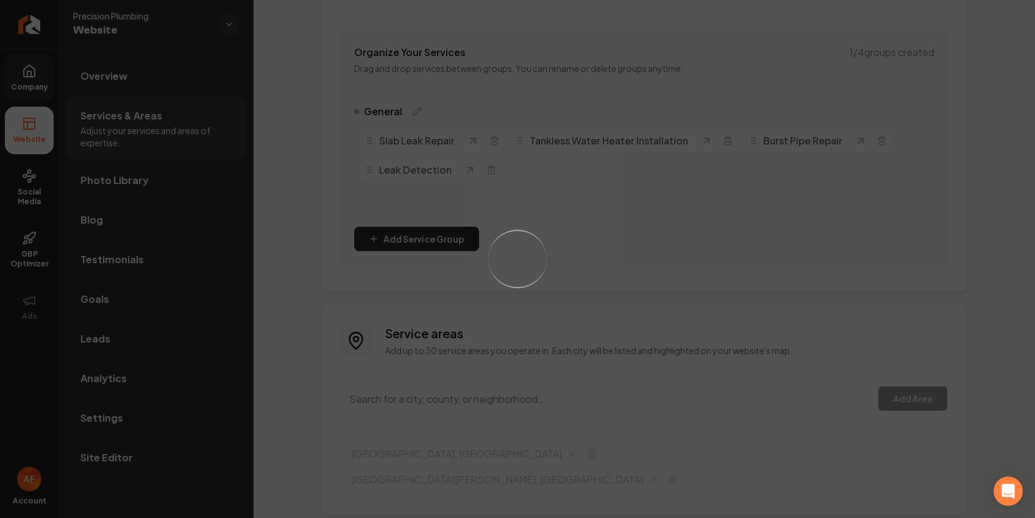
click at [520, 399] on div "Loading..." at bounding box center [517, 259] width 1035 height 518
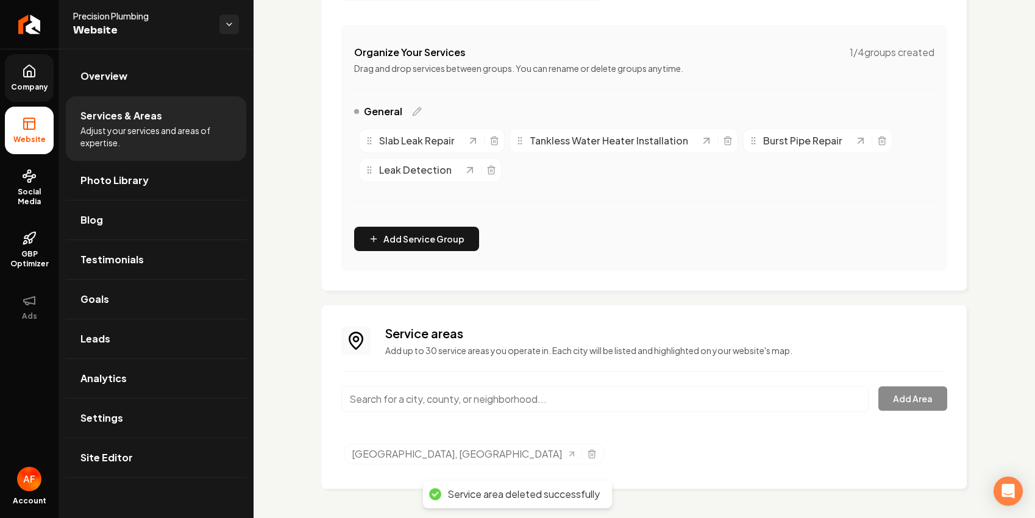
drag, startPoint x: 609, startPoint y: 393, endPoint x: 590, endPoint y: 405, distance: 22.5
click at [597, 399] on input "Main content area" at bounding box center [604, 399] width 527 height 26
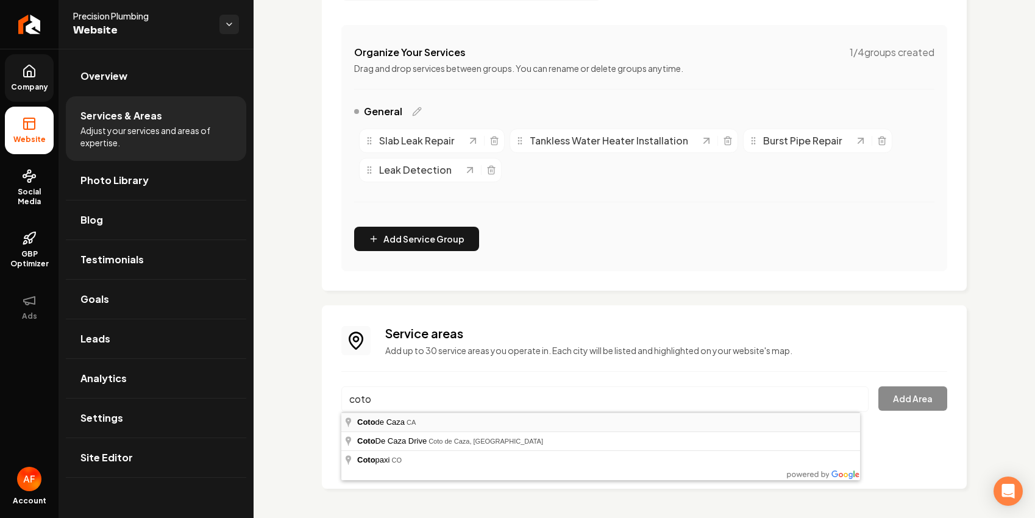
type input "Coto de Caza, CA"
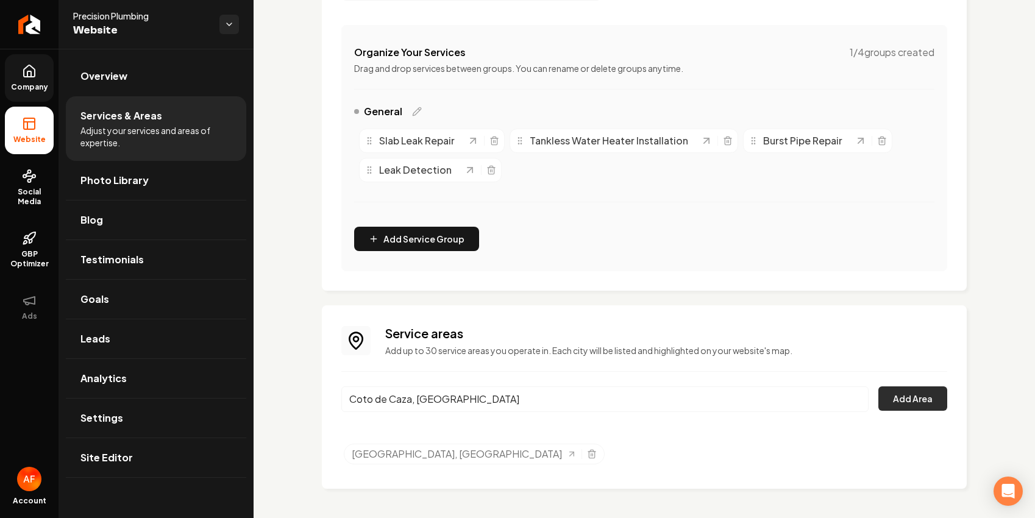
click at [597, 394] on button "Add Area" at bounding box center [912, 398] width 69 height 24
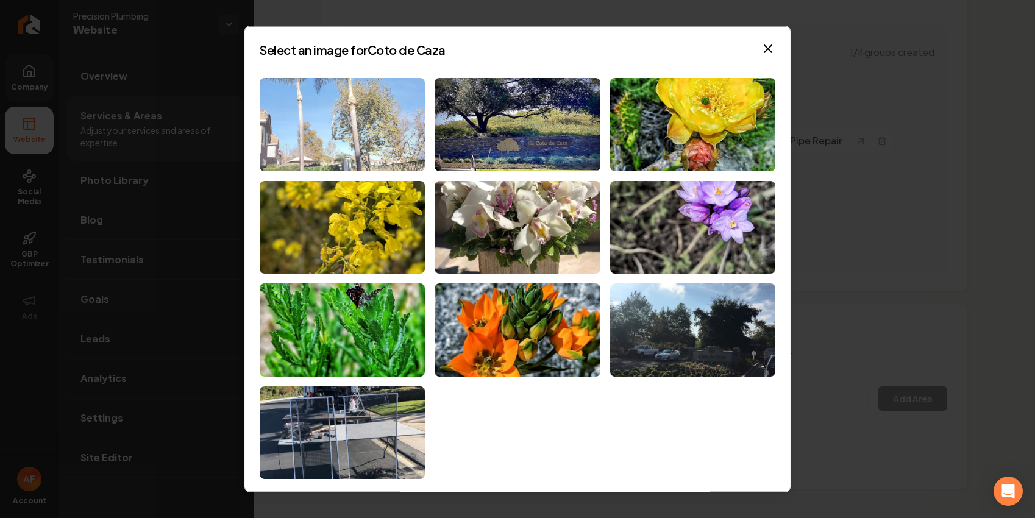
click at [351, 143] on img at bounding box center [342, 124] width 165 height 93
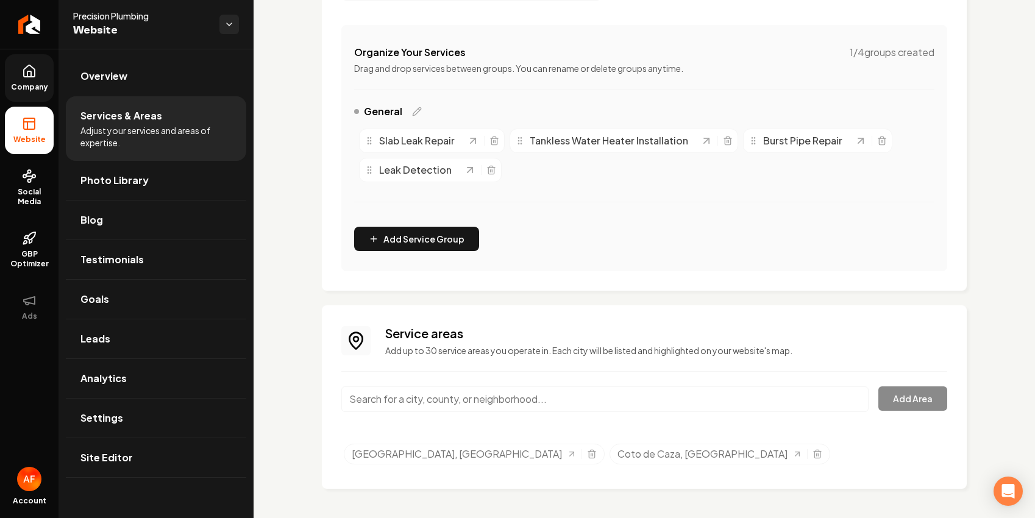
click at [517, 404] on input "Main content area" at bounding box center [604, 399] width 527 height 26
drag, startPoint x: 542, startPoint y: 403, endPoint x: 329, endPoint y: 395, distance: 213.4
click at [329, 395] on div "Service areas Add up to 30 service areas you operate in. Each city will be list…" at bounding box center [644, 396] width 645 height 183
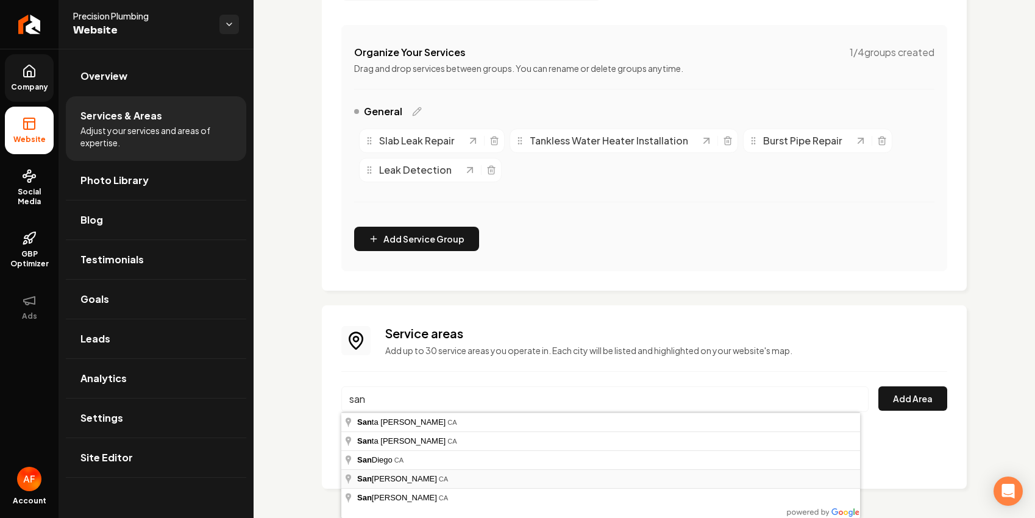
type input "San Clemente, CA"
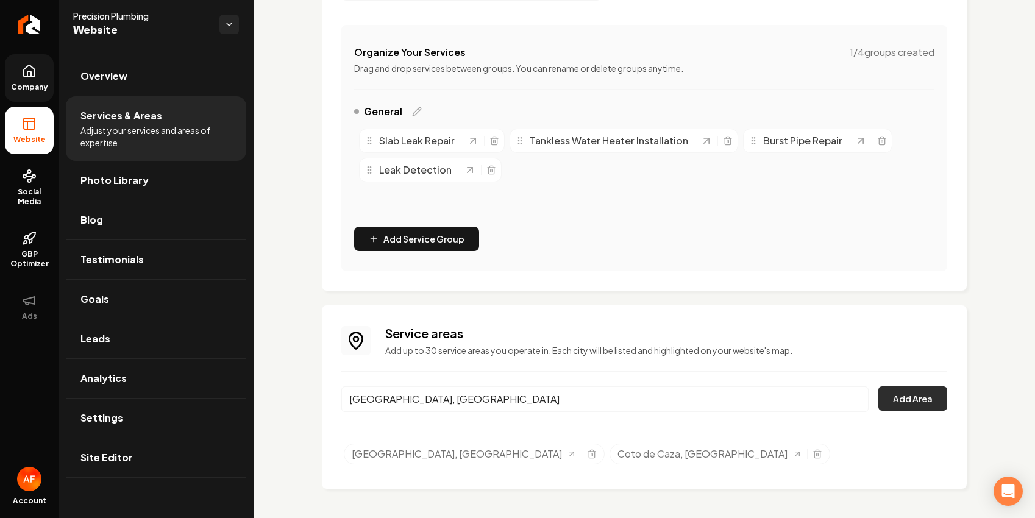
click at [597, 403] on button "Add Area" at bounding box center [912, 398] width 69 height 24
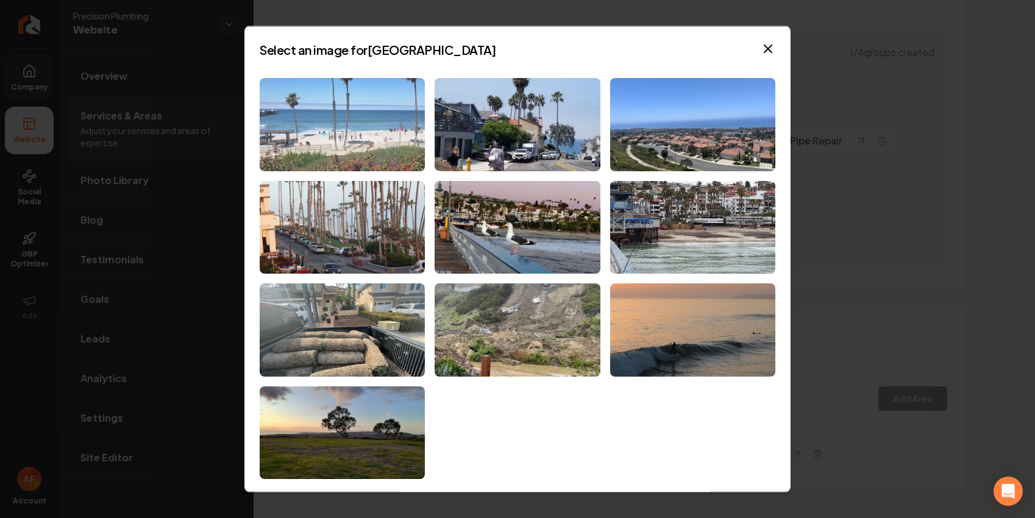
click at [375, 144] on img at bounding box center [342, 124] width 165 height 93
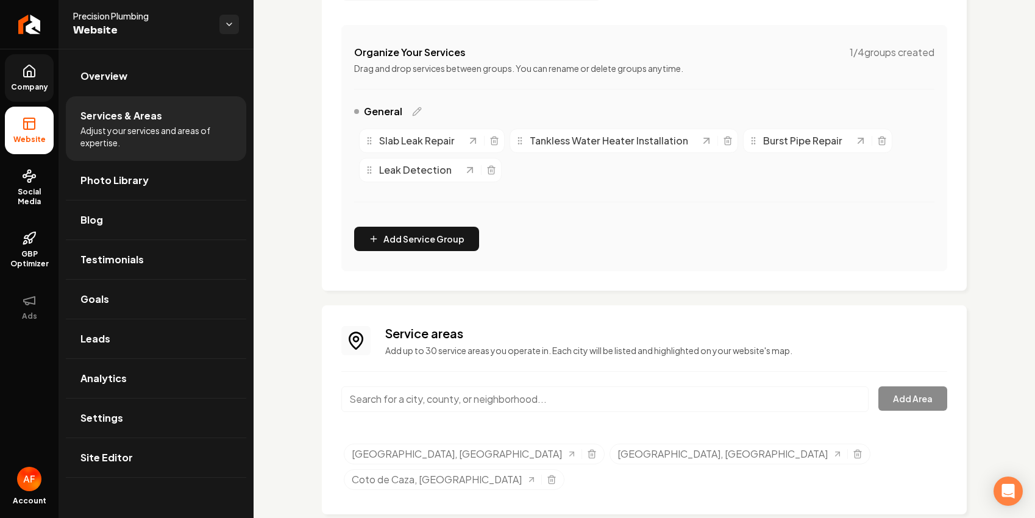
click at [561, 393] on input "Main content area" at bounding box center [604, 399] width 527 height 26
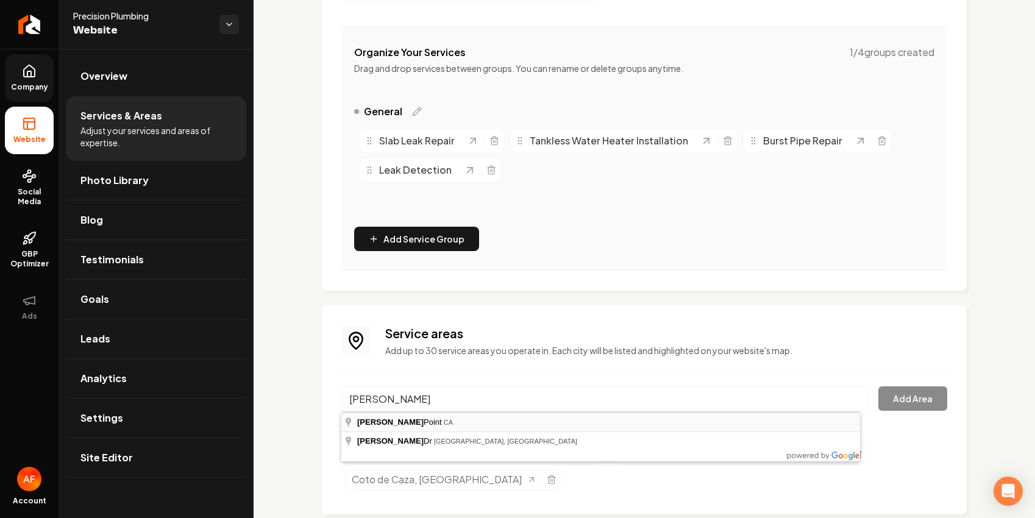
type input "Dana Point, CA"
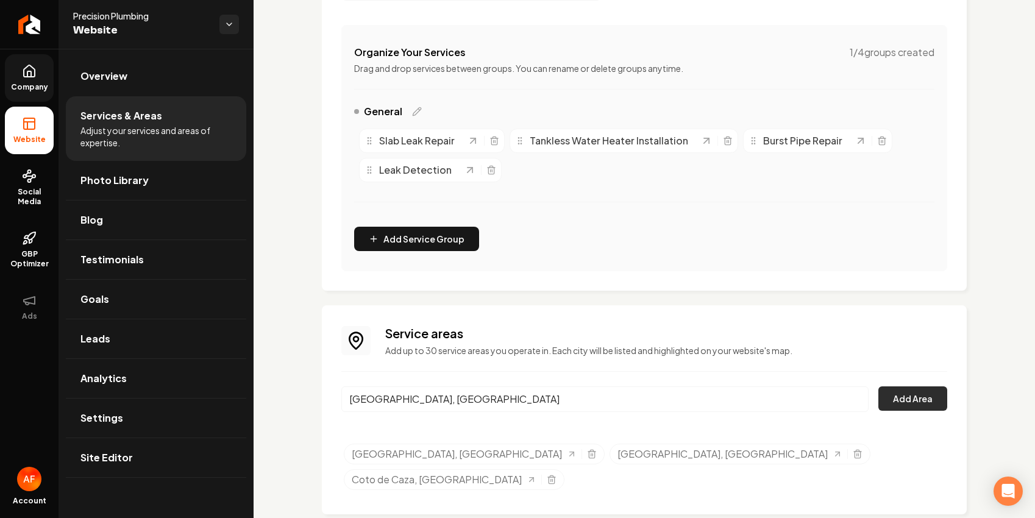
click at [597, 401] on button "Add Area" at bounding box center [912, 398] width 69 height 24
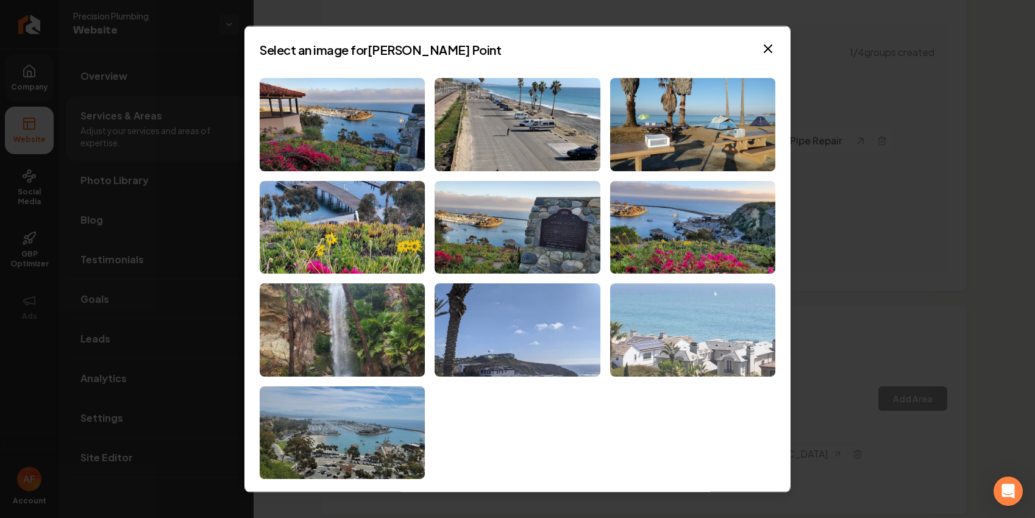
click at [597, 342] on img at bounding box center [692, 329] width 165 height 93
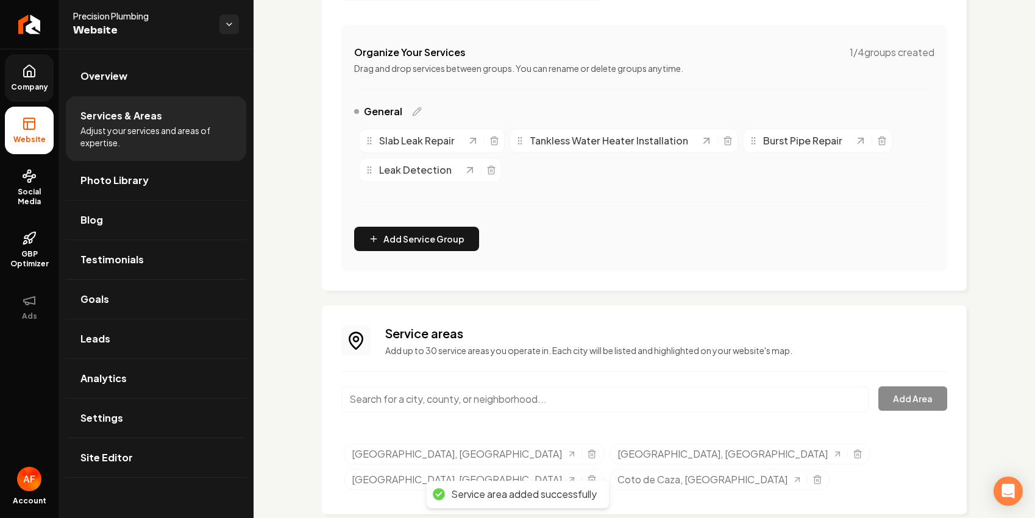
click at [581, 406] on input "Main content area" at bounding box center [604, 399] width 527 height 26
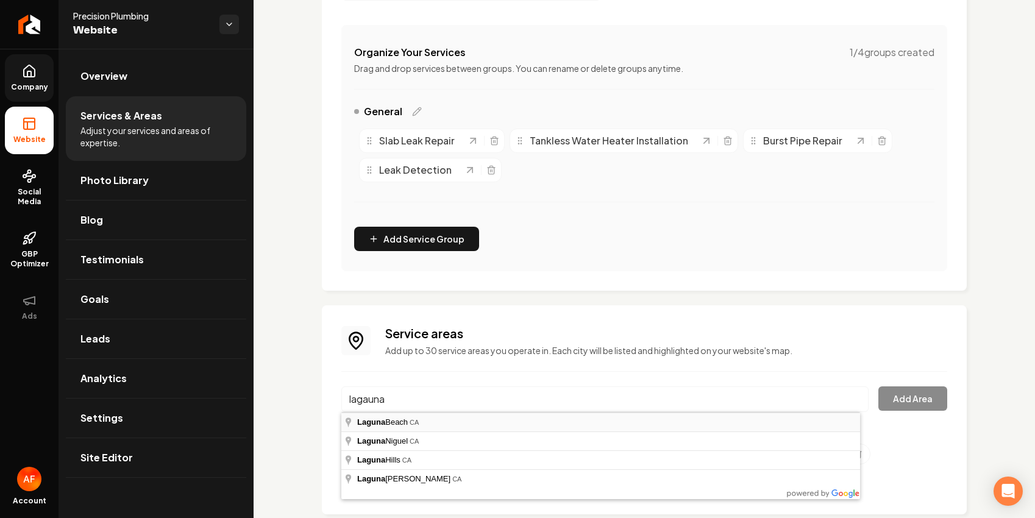
type input "Laguna Beach, CA"
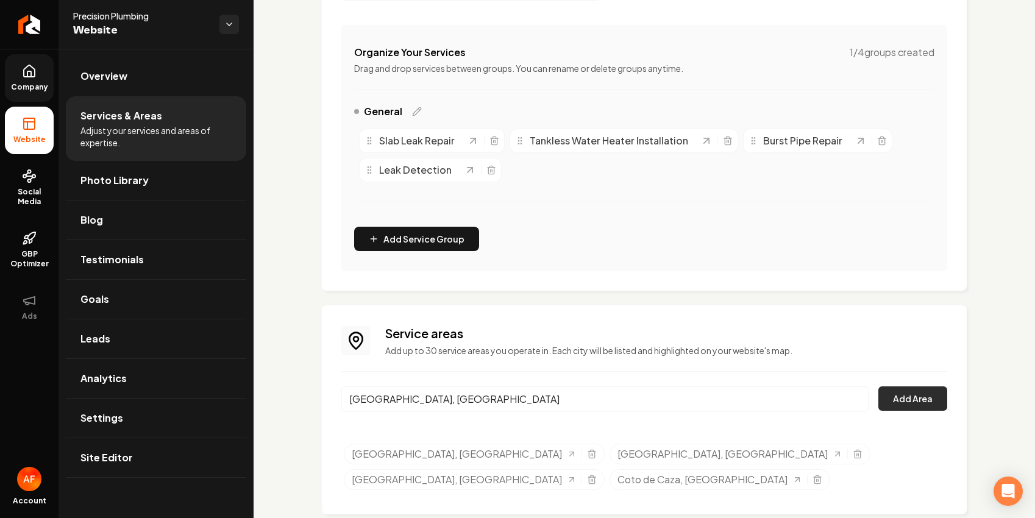
click at [597, 395] on button "Add Area" at bounding box center [912, 398] width 69 height 24
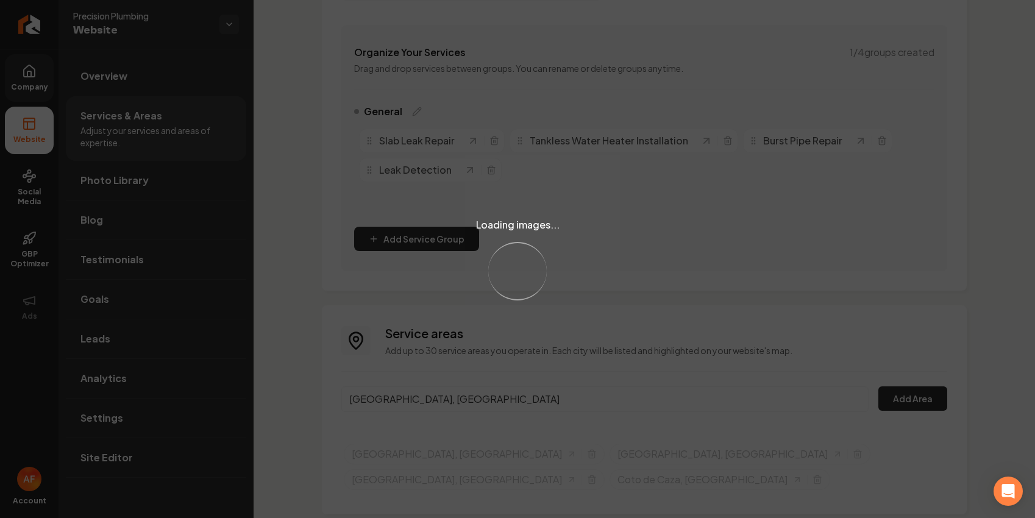
click at [564, 392] on div "Loading images... Loading..." at bounding box center [517, 259] width 1035 height 518
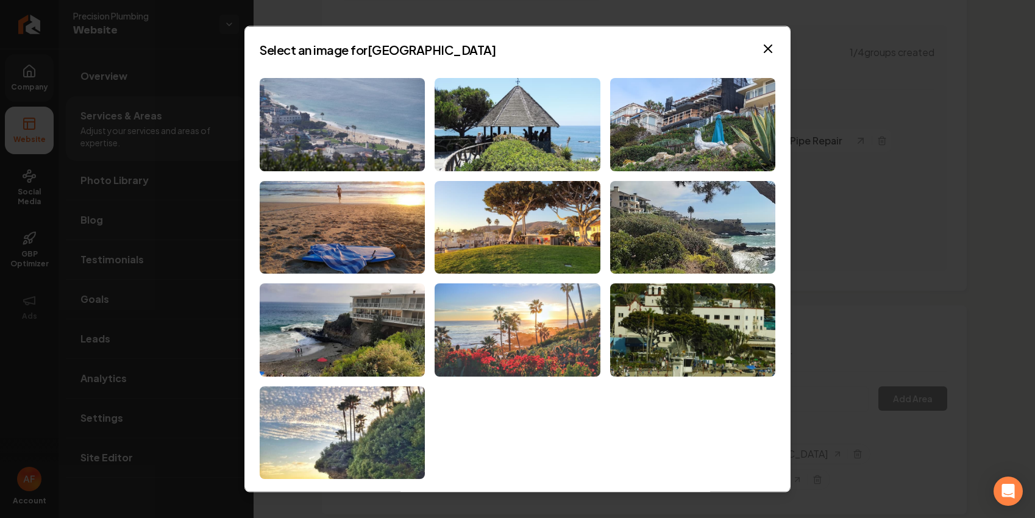
click at [572, 329] on img at bounding box center [516, 329] width 165 height 93
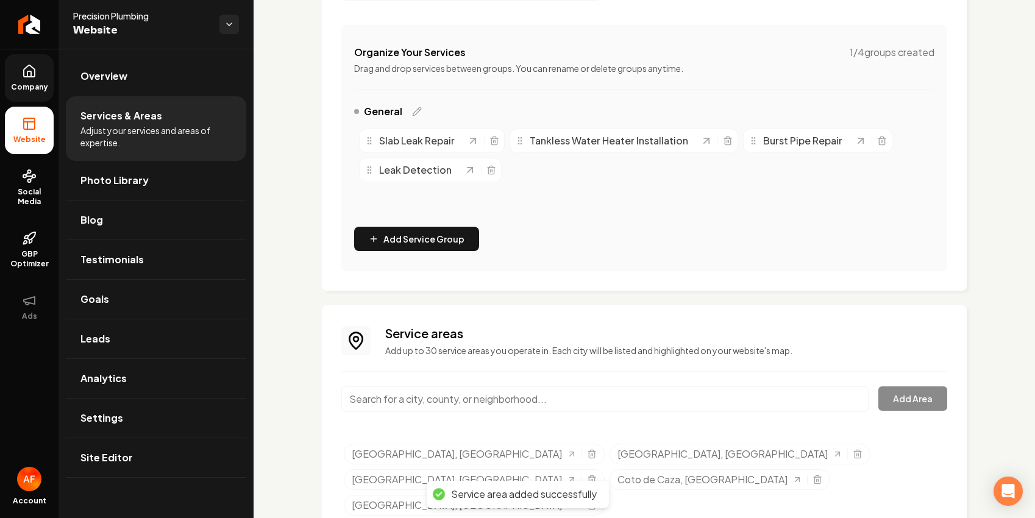
click at [556, 392] on input "Main content area" at bounding box center [604, 399] width 527 height 26
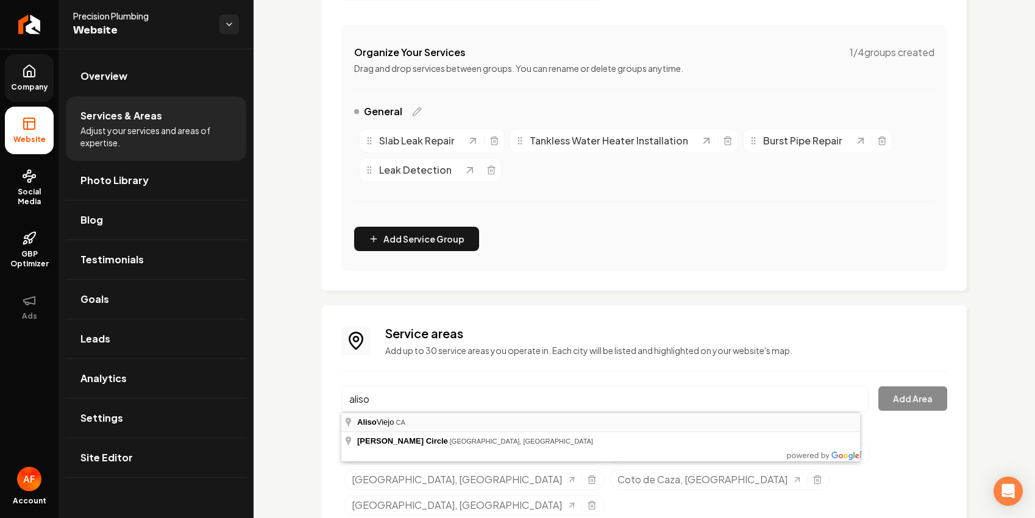
type input "Aliso Viejo, CA"
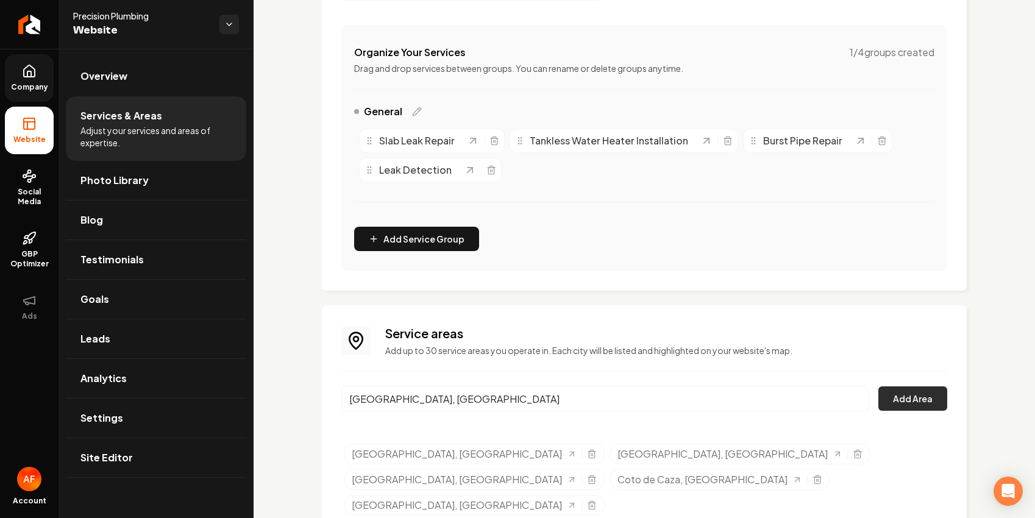
click at [597, 397] on button "Add Area" at bounding box center [912, 398] width 69 height 24
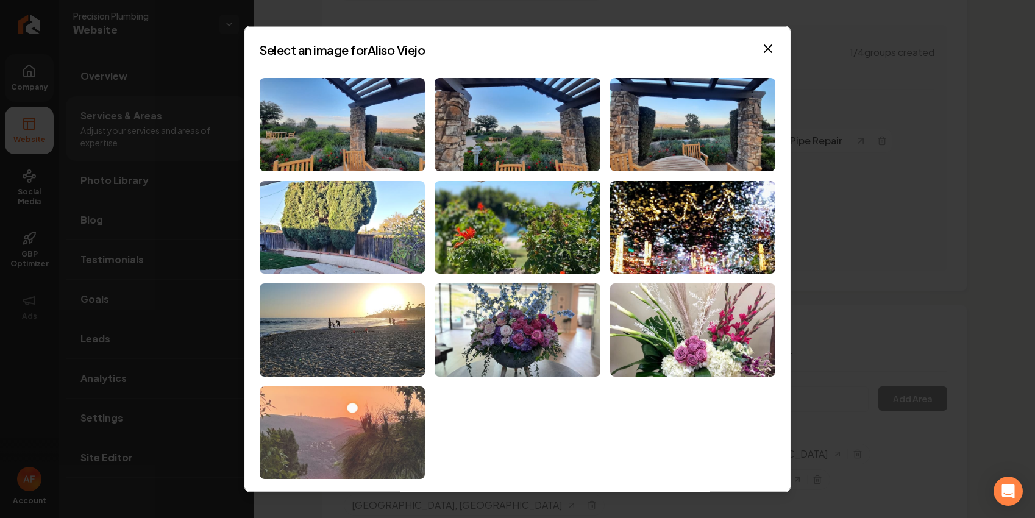
click at [319, 393] on img at bounding box center [342, 432] width 165 height 93
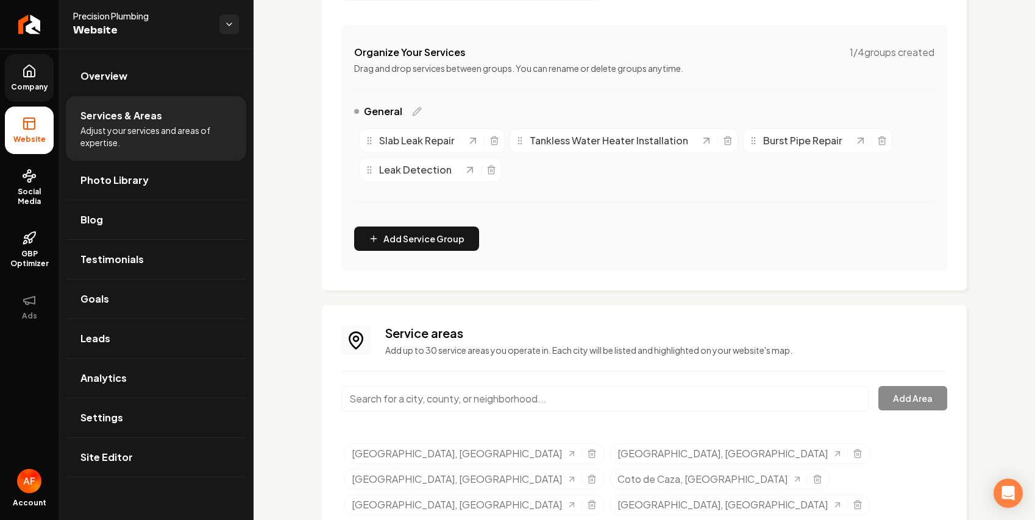
click at [16, 96] on link "Company" at bounding box center [29, 78] width 49 height 48
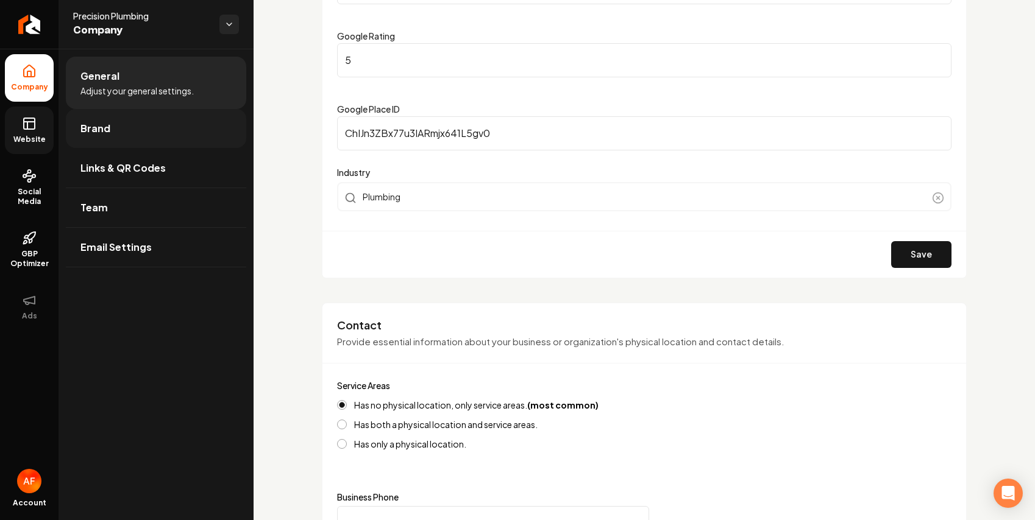
click at [122, 138] on link "Brand" at bounding box center [156, 128] width 180 height 39
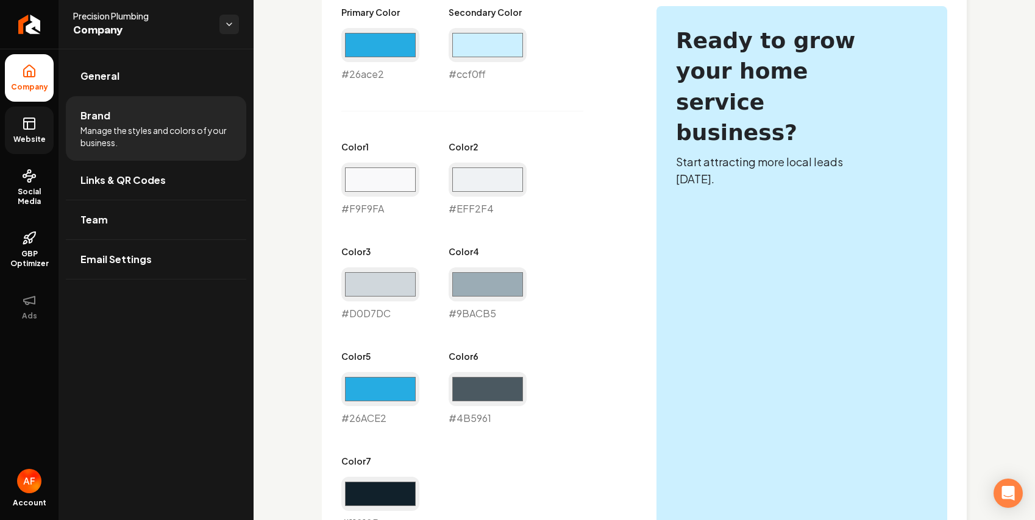
scroll to position [579, 0]
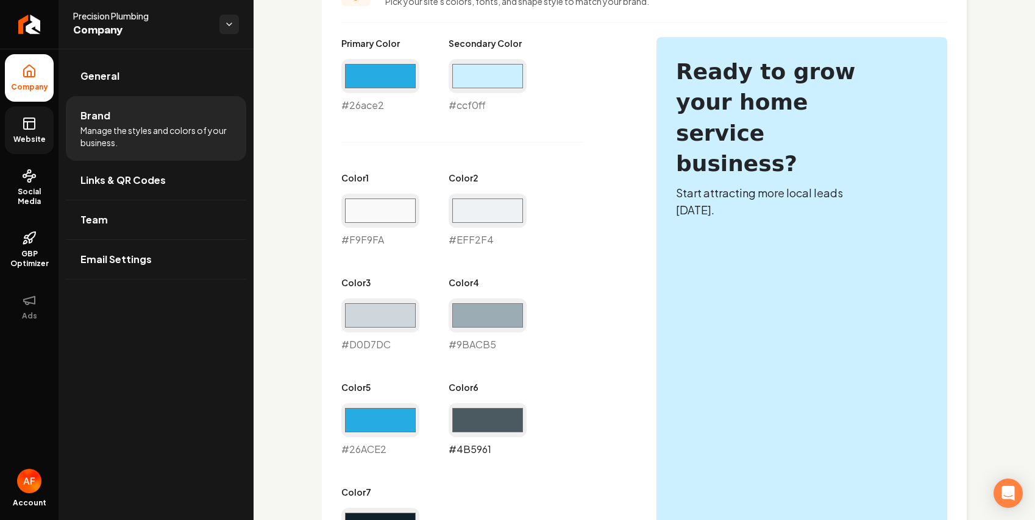
drag, startPoint x: 489, startPoint y: 426, endPoint x: 481, endPoint y: 428, distance: 7.5
click at [489, 426] on input "#4b5961" at bounding box center [487, 420] width 78 height 34
type input "#26ace2"
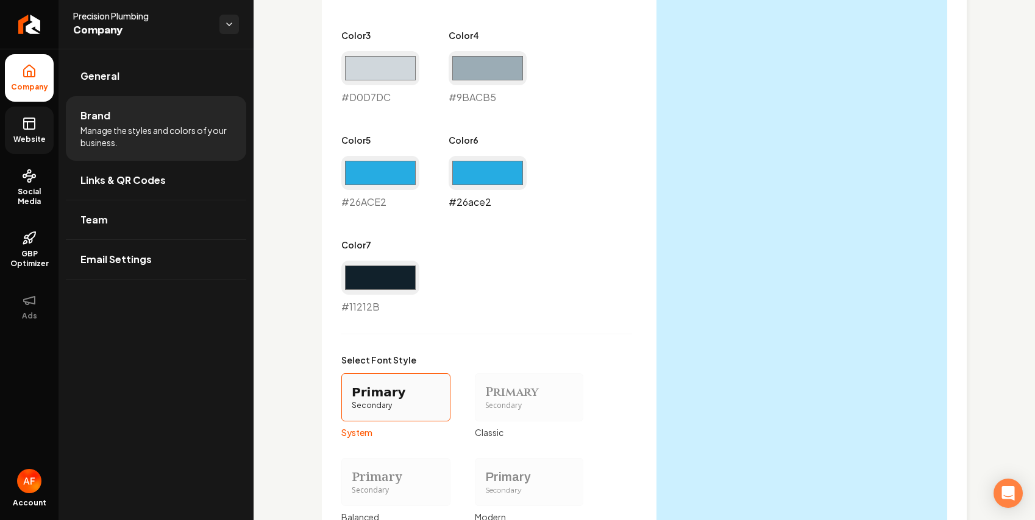
scroll to position [1040, 0]
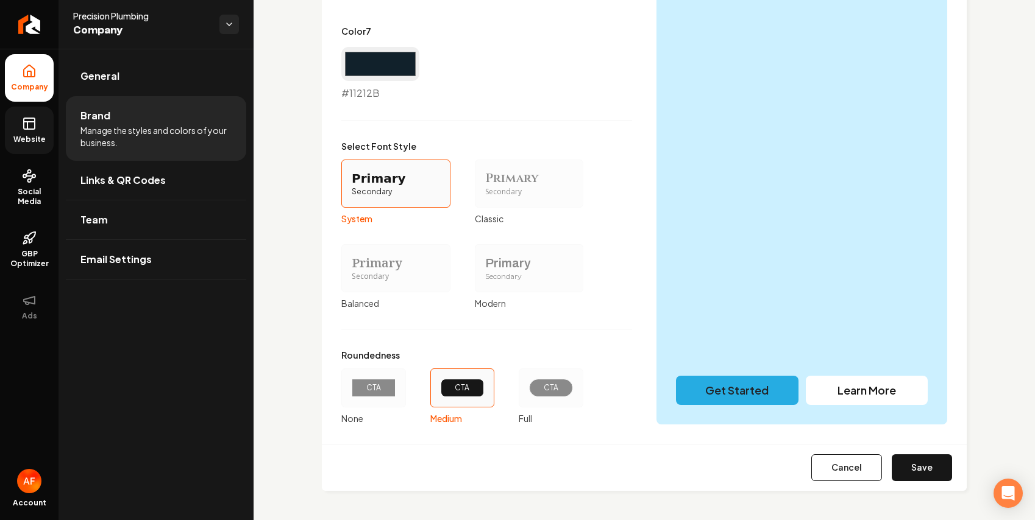
click at [553, 399] on div "CTA" at bounding box center [551, 388] width 65 height 39
click at [528, 393] on button "CTA Full" at bounding box center [523, 388] width 10 height 10
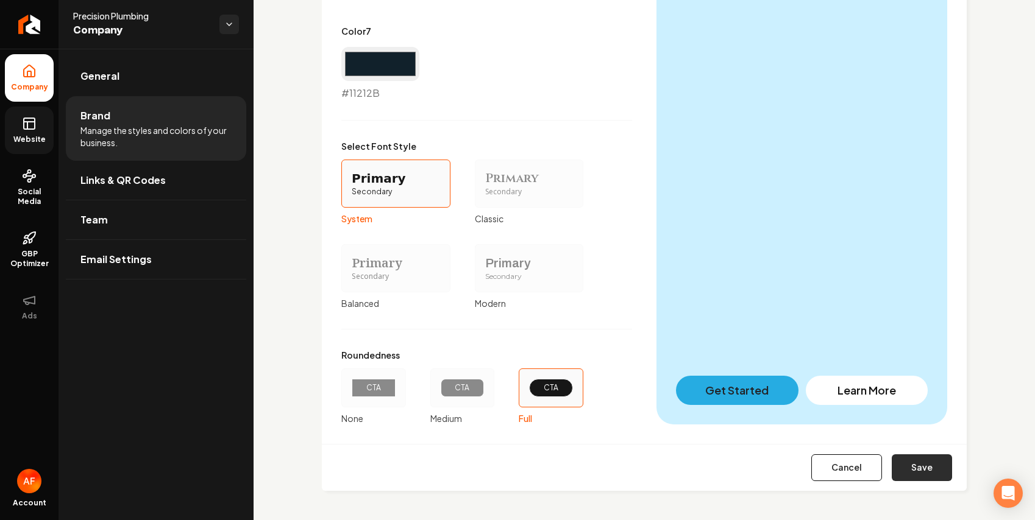
click at [597, 471] on button "Save" at bounding box center [921, 468] width 60 height 27
type input "#f9f9fa"
type input "#eff2f4"
type input "#d0d7dc"
type input "#9bacb5"
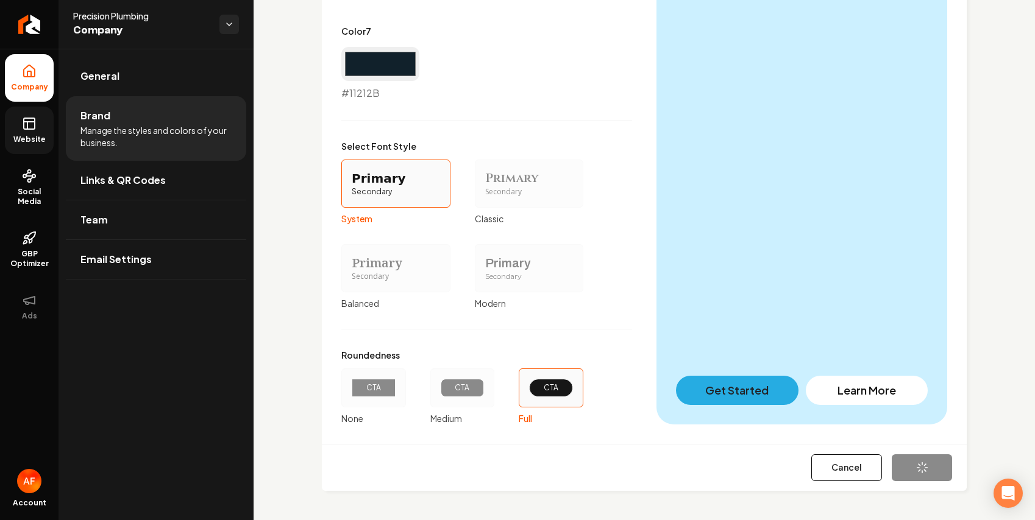
type input "#26ace2"
type input "#11212b"
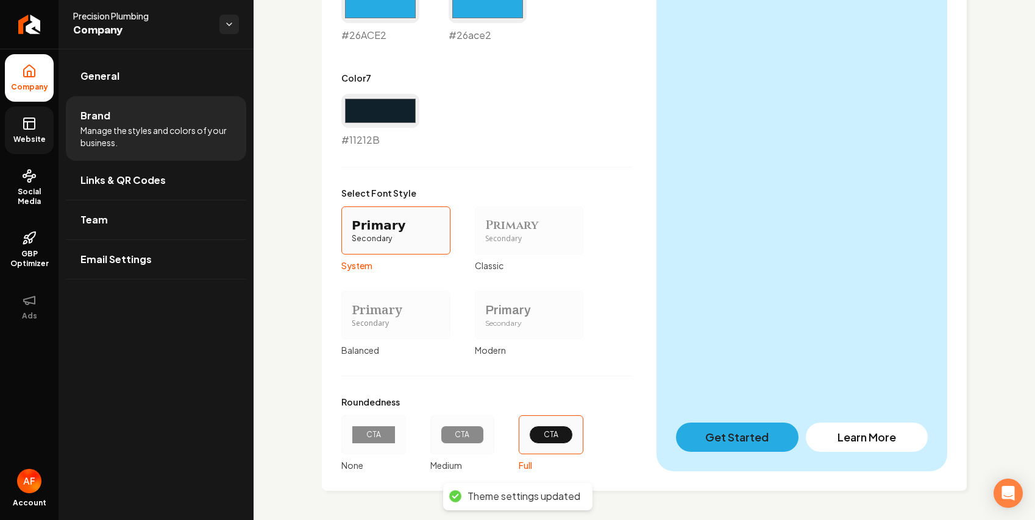
click at [31, 143] on span "Website" at bounding box center [30, 140] width 42 height 10
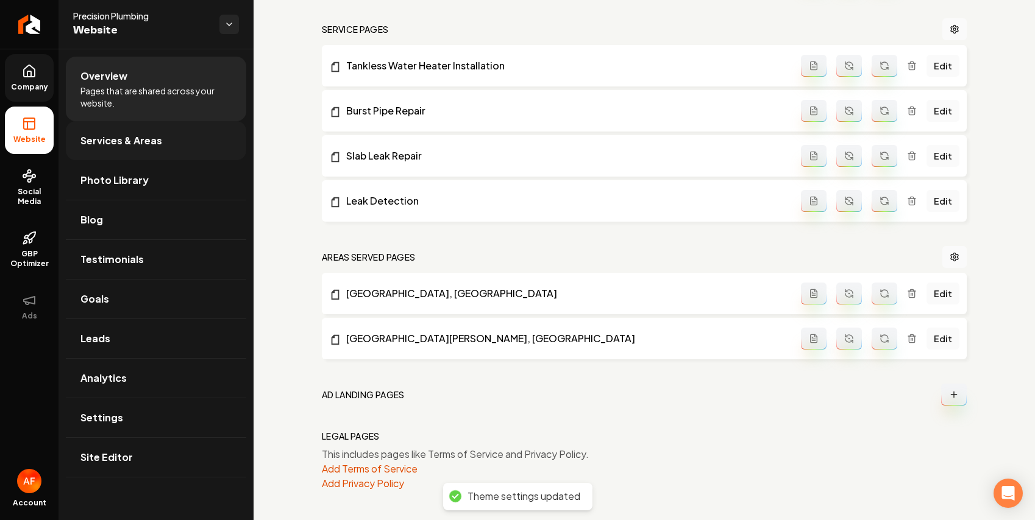
scroll to position [726, 0]
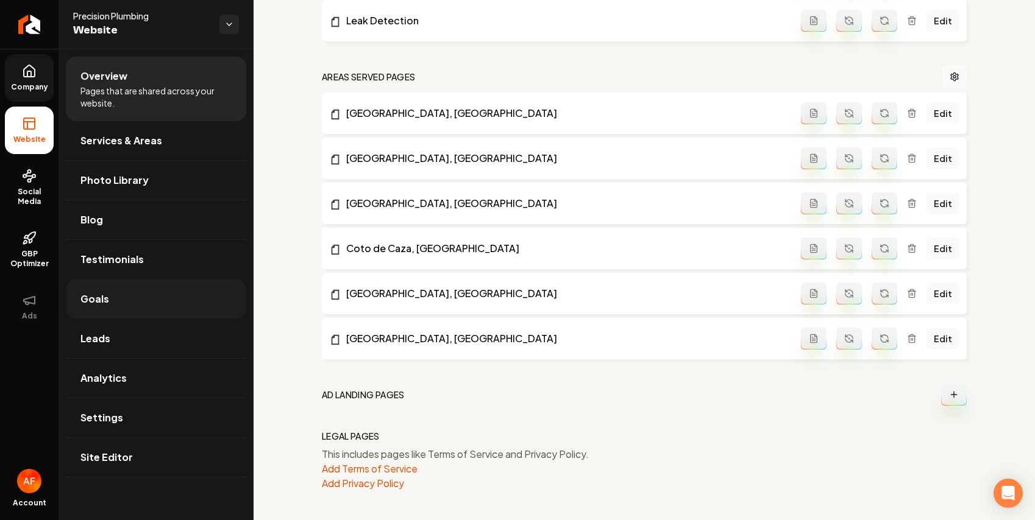
click at [106, 289] on link "Goals" at bounding box center [156, 299] width 180 height 39
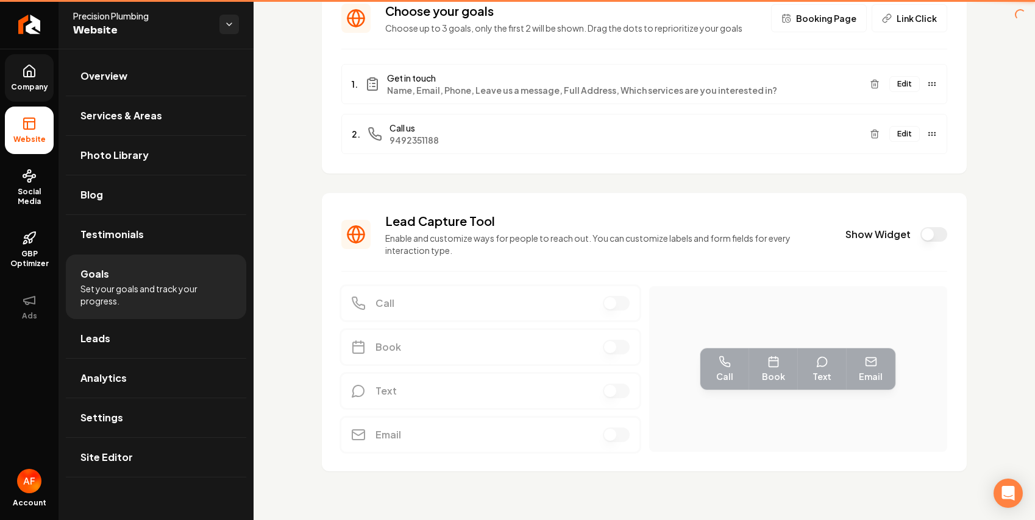
scroll to position [95, 0]
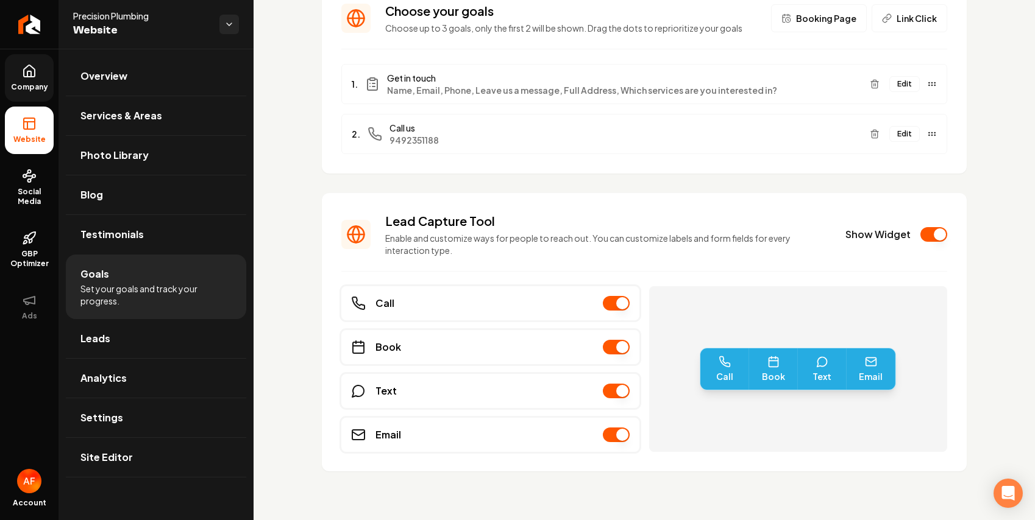
click at [30, 75] on icon at bounding box center [29, 73] width 4 height 5
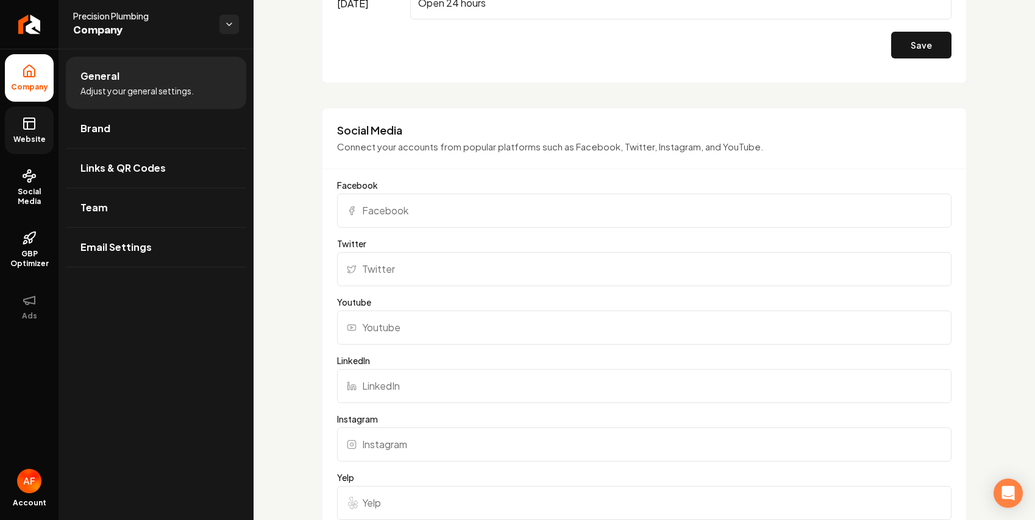
click at [23, 137] on span "Website" at bounding box center [30, 140] width 42 height 10
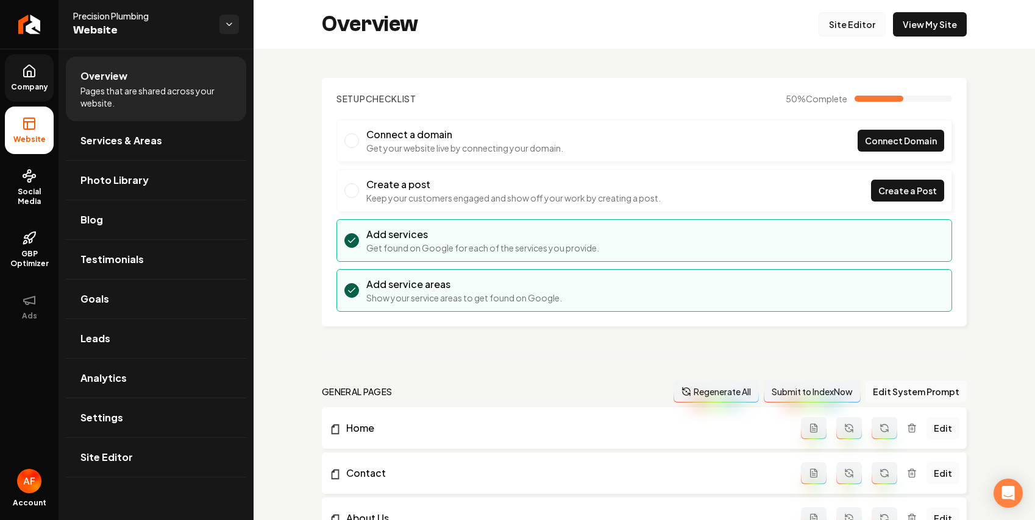
click at [597, 32] on link "Site Editor" at bounding box center [851, 24] width 67 height 24
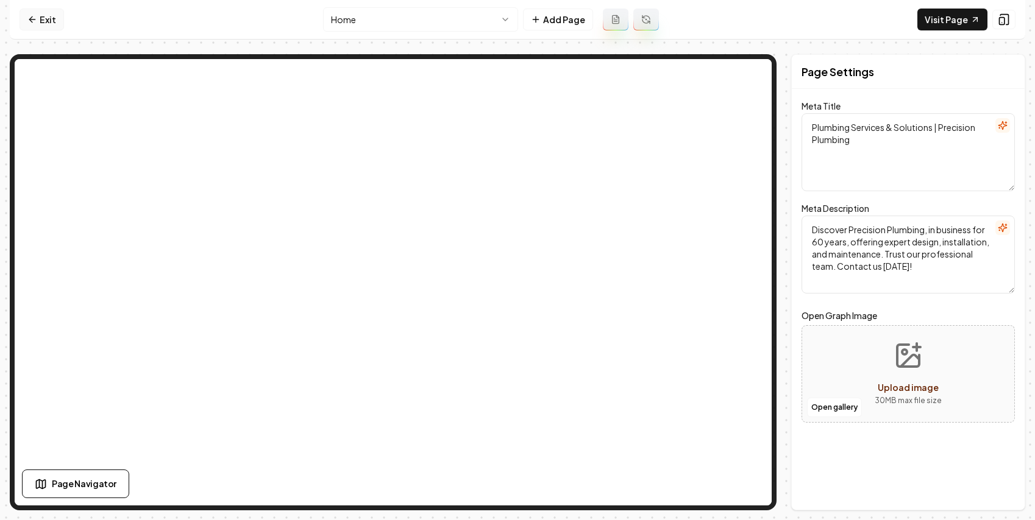
click at [36, 28] on link "Exit" at bounding box center [41, 20] width 44 height 22
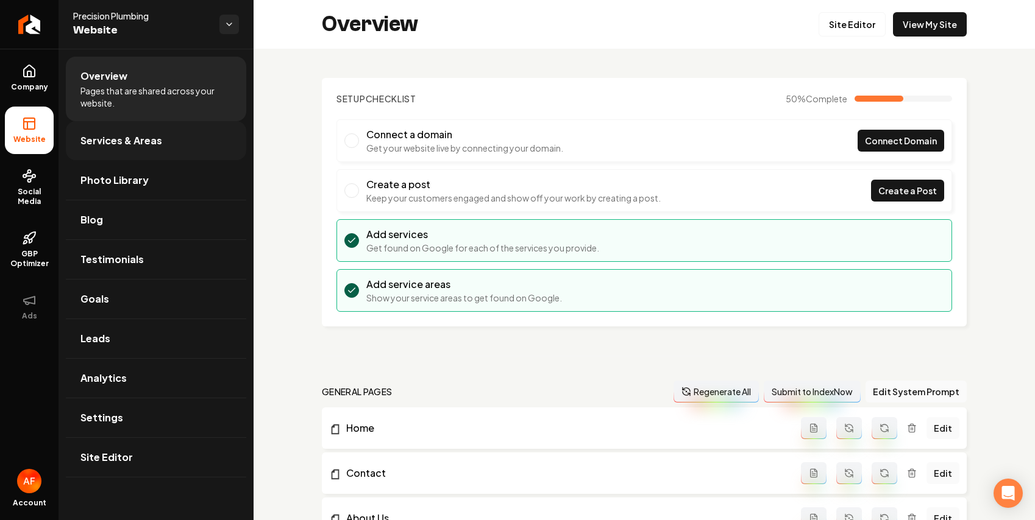
click at [95, 140] on span "Services & Areas" at bounding box center [121, 140] width 82 height 15
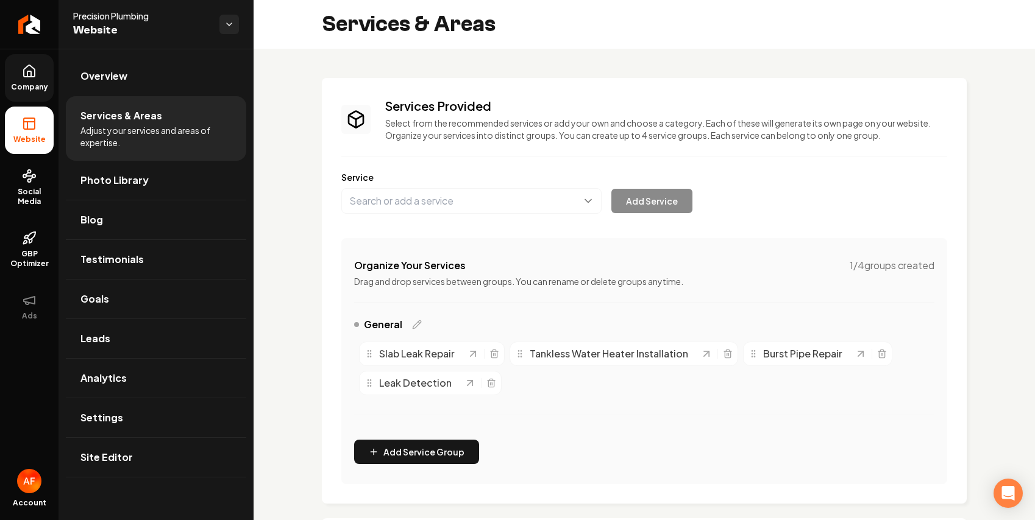
click at [32, 96] on link "Company" at bounding box center [29, 78] width 49 height 48
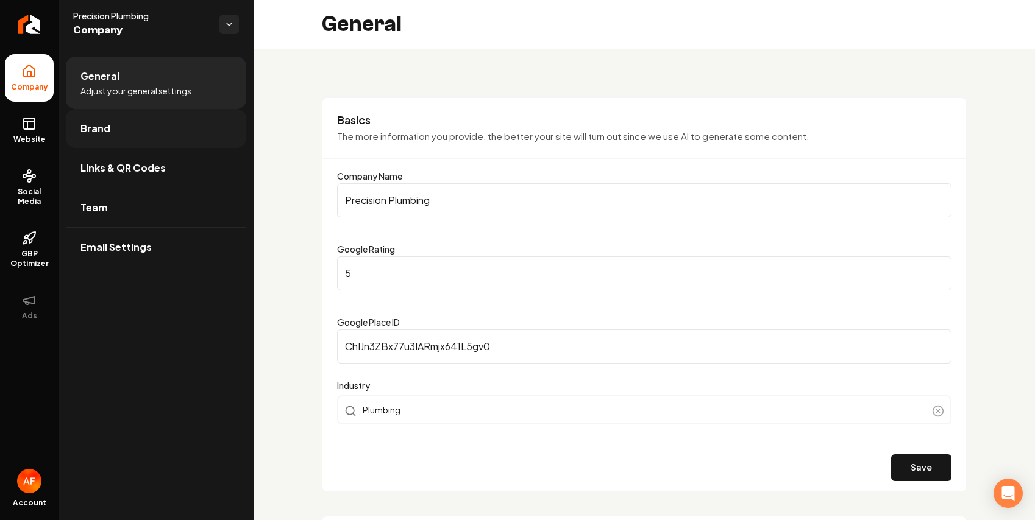
click at [116, 132] on link "Brand" at bounding box center [156, 128] width 180 height 39
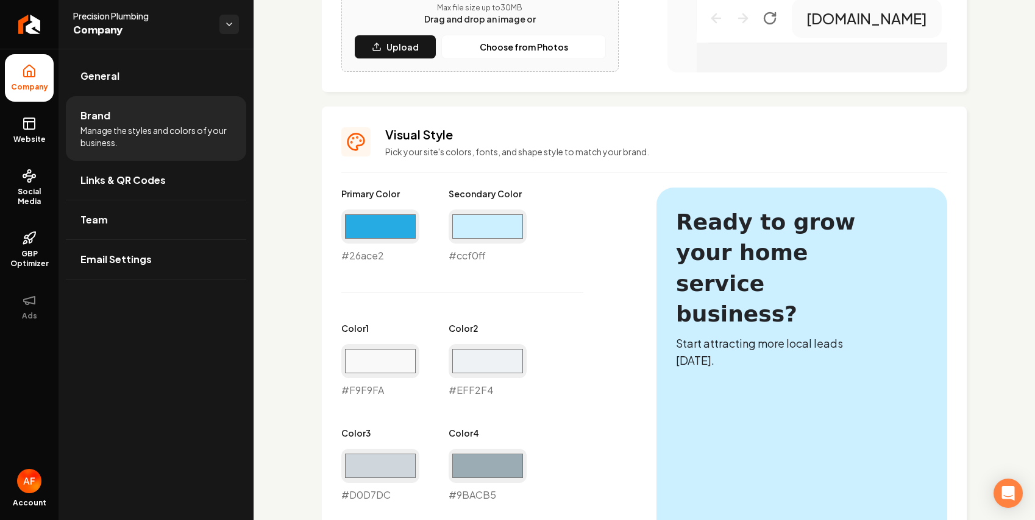
scroll to position [674, 0]
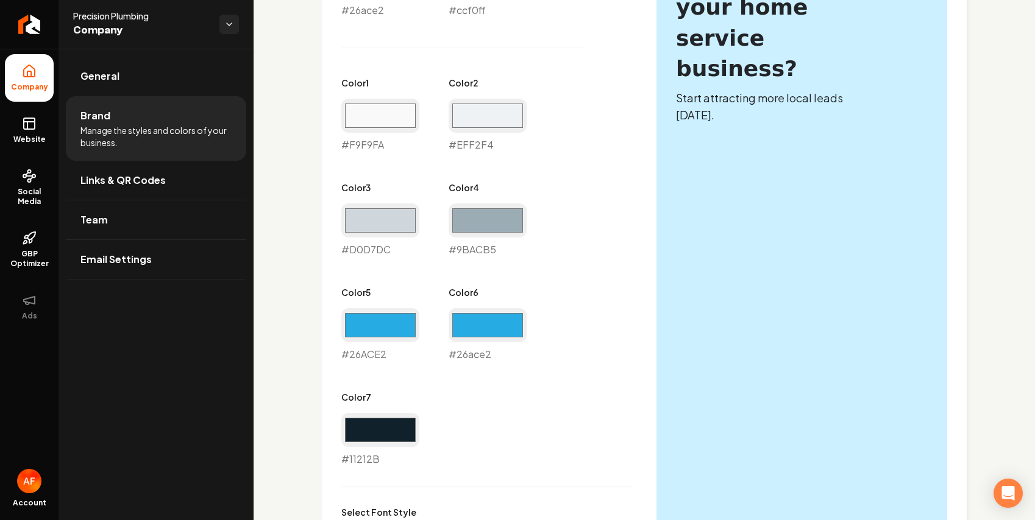
click at [507, 347] on div "#26ace2 #26ace2" at bounding box center [487, 335] width 78 height 54
click at [507, 336] on input "#26ace2" at bounding box center [487, 325] width 78 height 34
type input "#0888ba"
click at [597, 296] on div "Primary Color #26ace2 #26ace2 Secondary Color #ccf0ff #ccf0ff Color 1 #f9f9fa #…" at bounding box center [486, 204] width 291 height 525
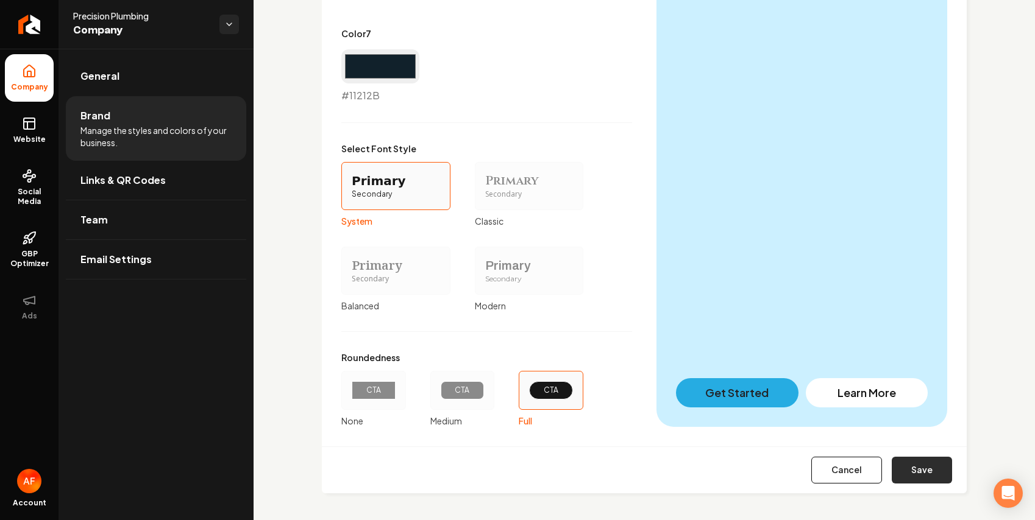
scroll to position [1040, 0]
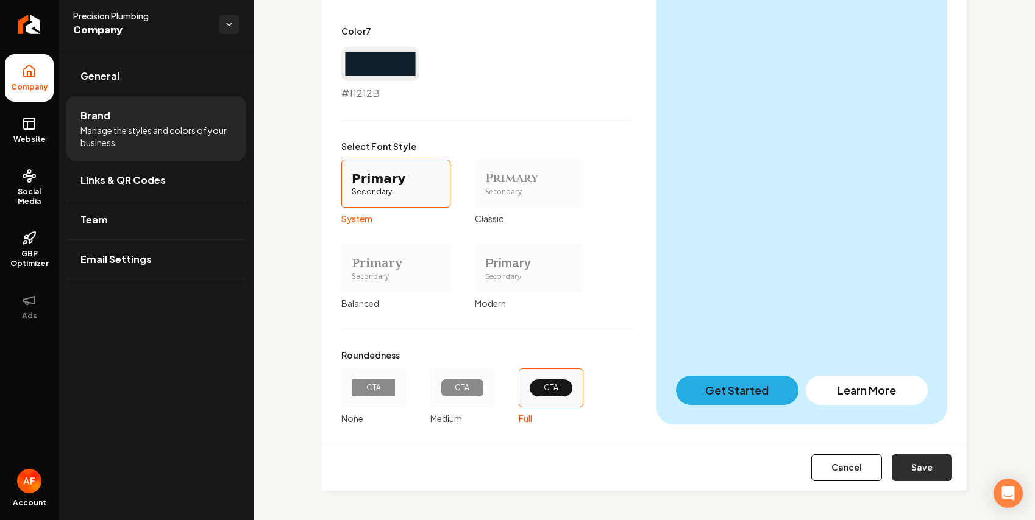
click at [597, 478] on button "Save" at bounding box center [921, 468] width 60 height 27
type input "#f9f9fa"
type input "#eff2f4"
type input "#d0d7dc"
type input "#9bacb5"
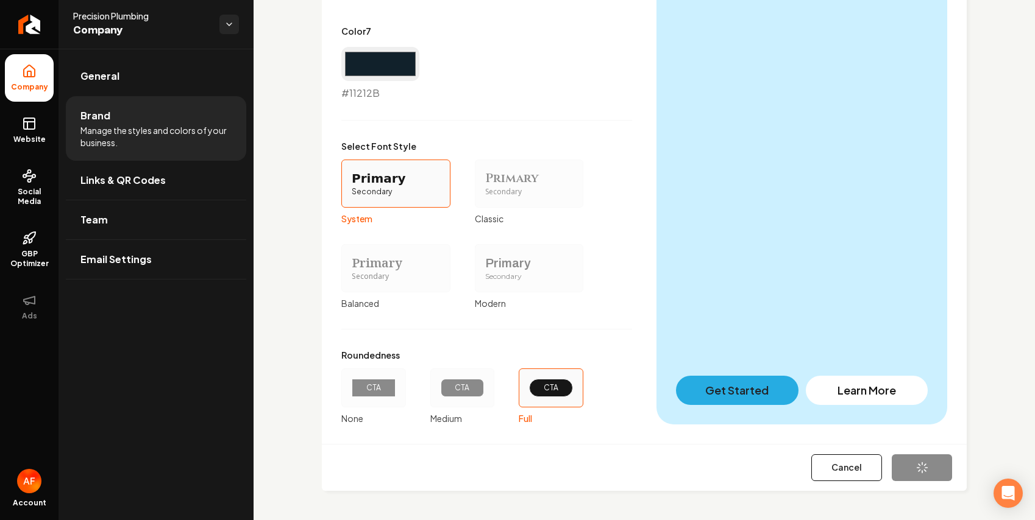
type input "#26ace2"
type input "#11212b"
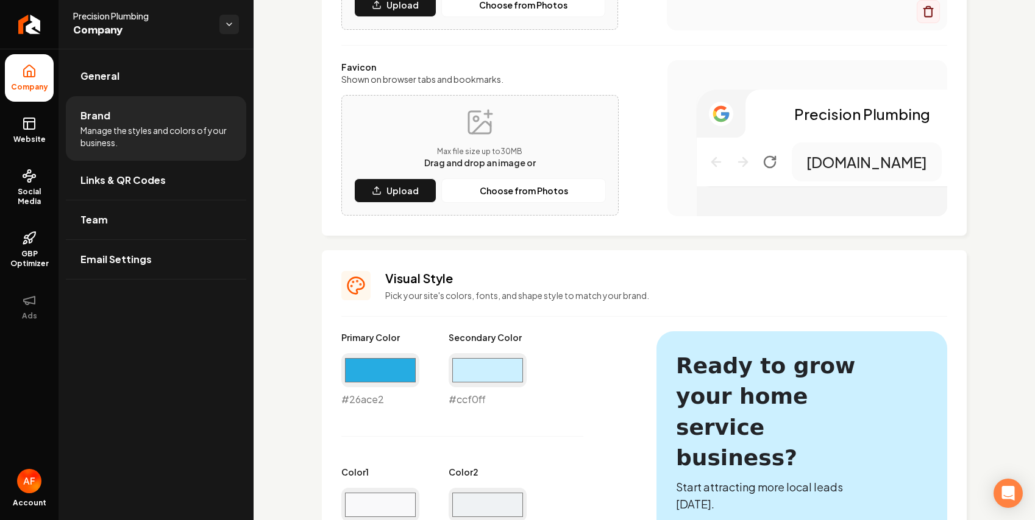
scroll to position [0, 0]
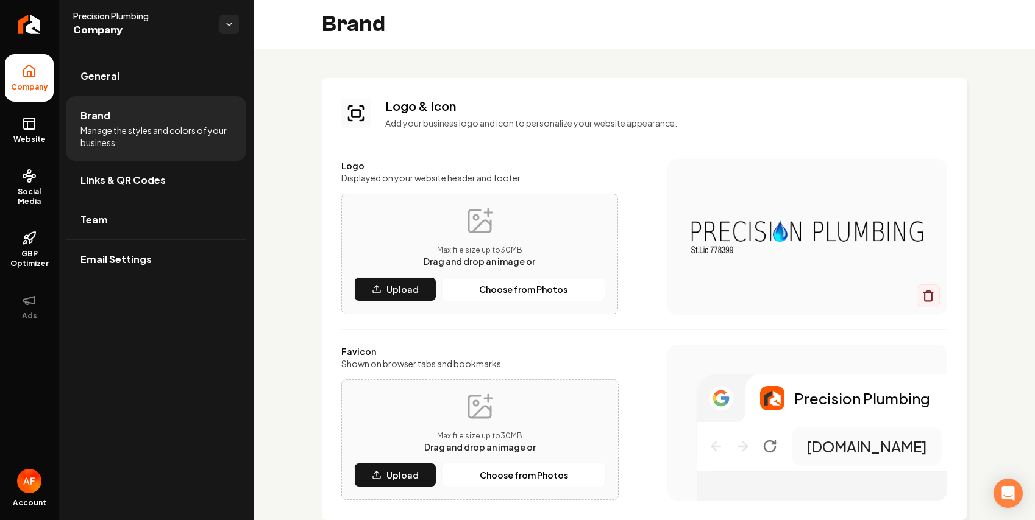
click at [40, 138] on span "Website" at bounding box center [30, 140] width 42 height 10
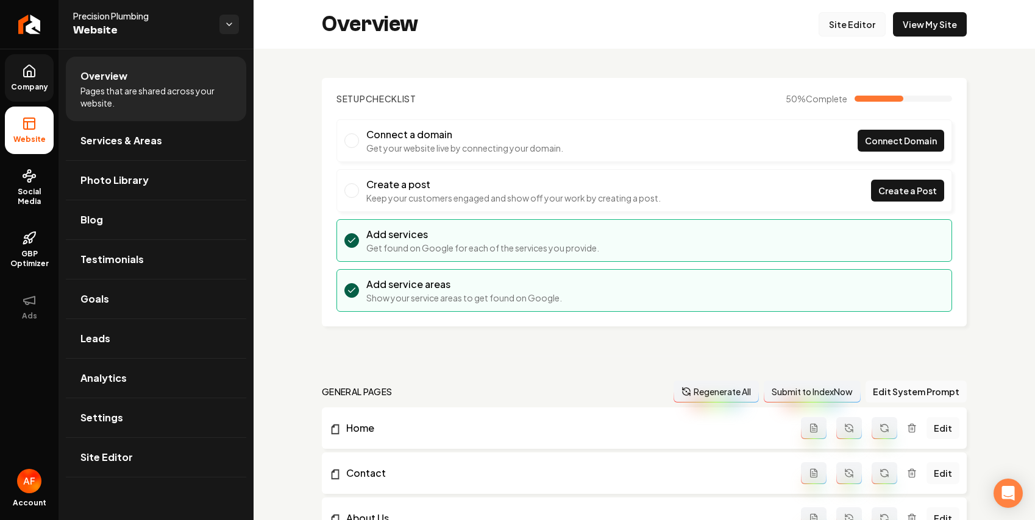
click at [597, 16] on link "Site Editor" at bounding box center [851, 24] width 67 height 24
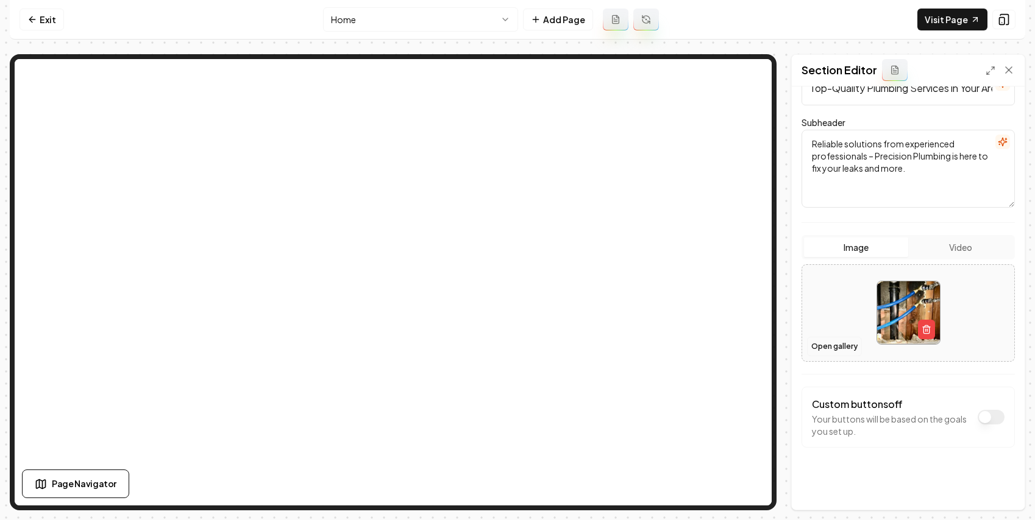
scroll to position [109, 0]
click at [597, 349] on button "Open gallery" at bounding box center [834, 345] width 55 height 19
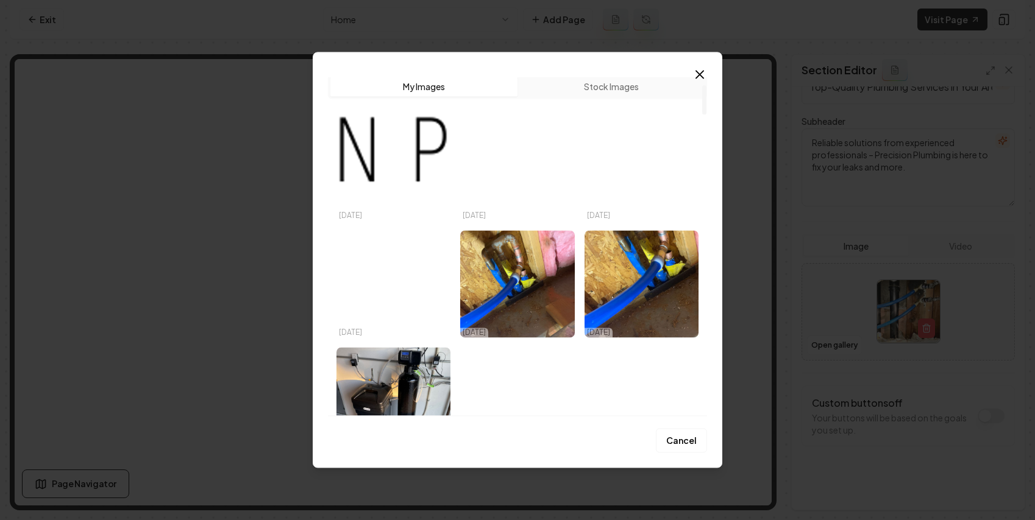
scroll to position [0, 0]
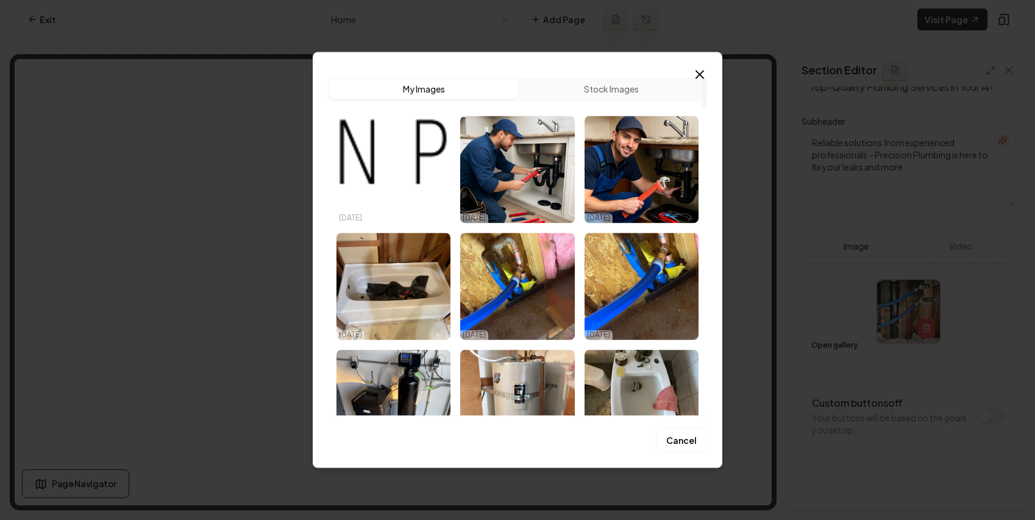
drag, startPoint x: 912, startPoint y: 93, endPoint x: 912, endPoint y: 66, distance: 26.8
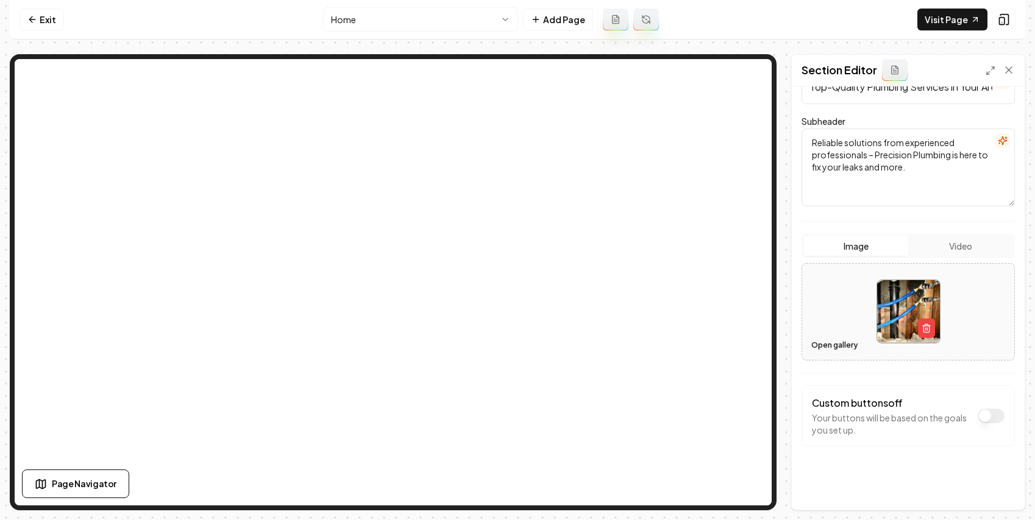
click at [597, 342] on button "Open gallery" at bounding box center [834, 345] width 55 height 19
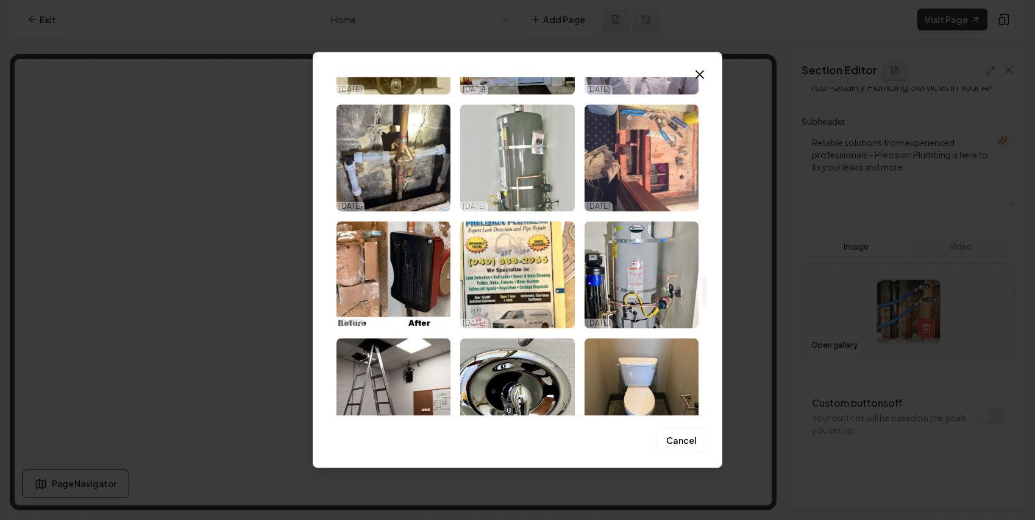
scroll to position [2356, 0]
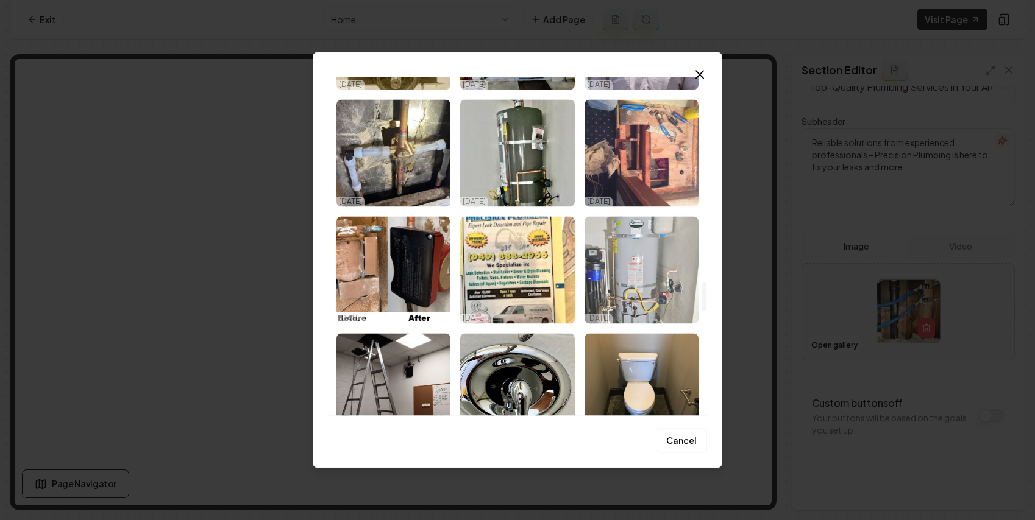
click at [597, 253] on img "Select image image_68e5318d5c7cd75eb8d082a4.jpeg" at bounding box center [641, 269] width 114 height 107
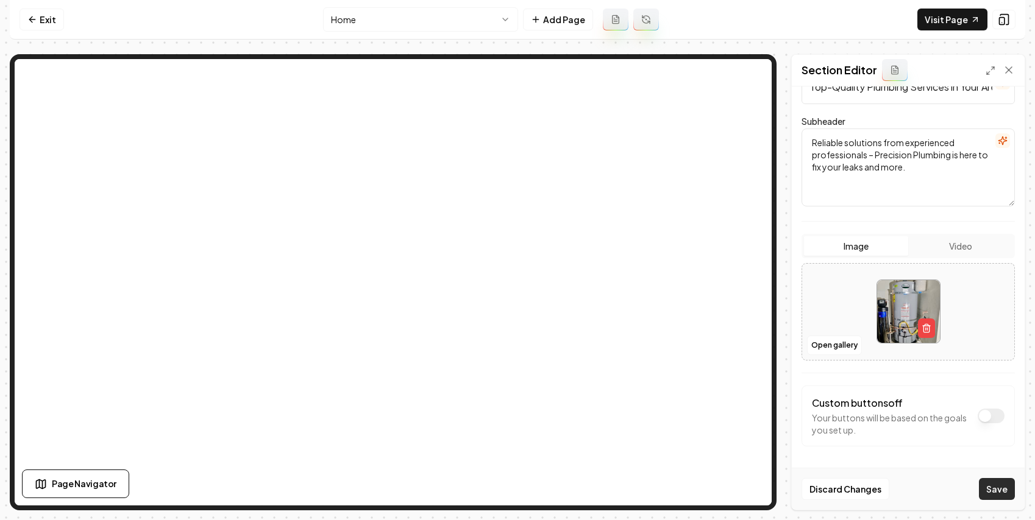
click at [597, 497] on button "Save" at bounding box center [997, 489] width 36 height 22
click at [597, 338] on button "Open gallery" at bounding box center [834, 345] width 55 height 19
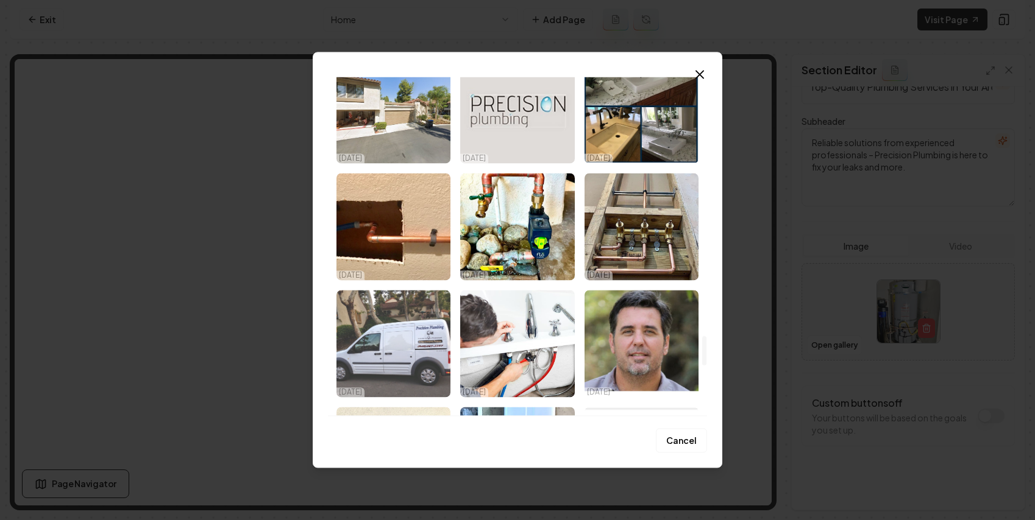
scroll to position [3247, 0]
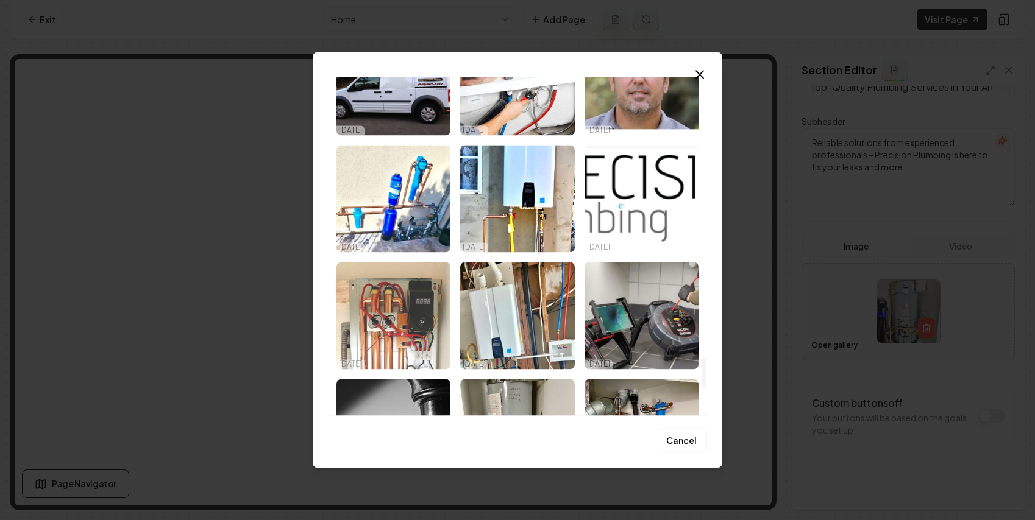
click at [392, 332] on img "Select image image_68e5318c5c7cd75eb8d07c3b.jpeg" at bounding box center [393, 315] width 114 height 107
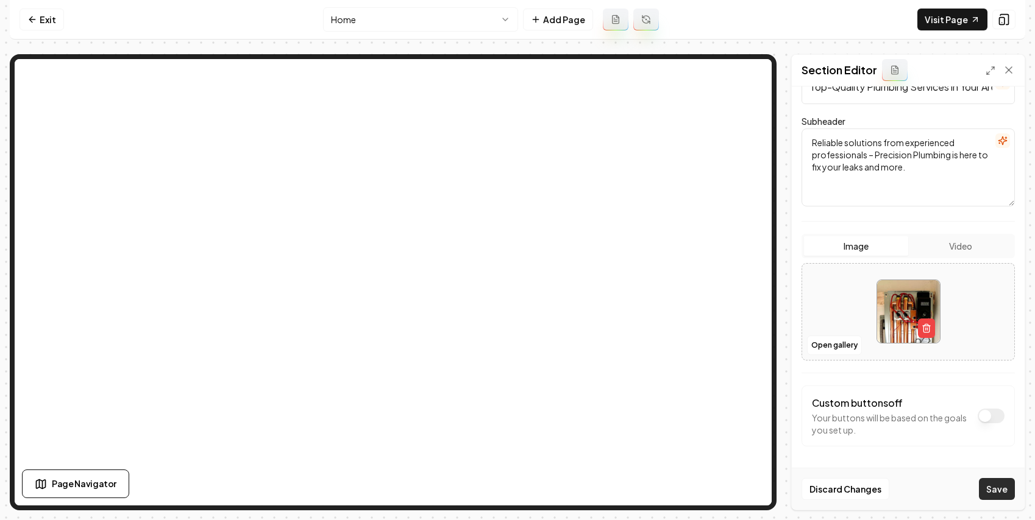
click at [597, 486] on button "Save" at bounding box center [997, 489] width 36 height 22
click at [41, 27] on link "Exit" at bounding box center [41, 20] width 44 height 22
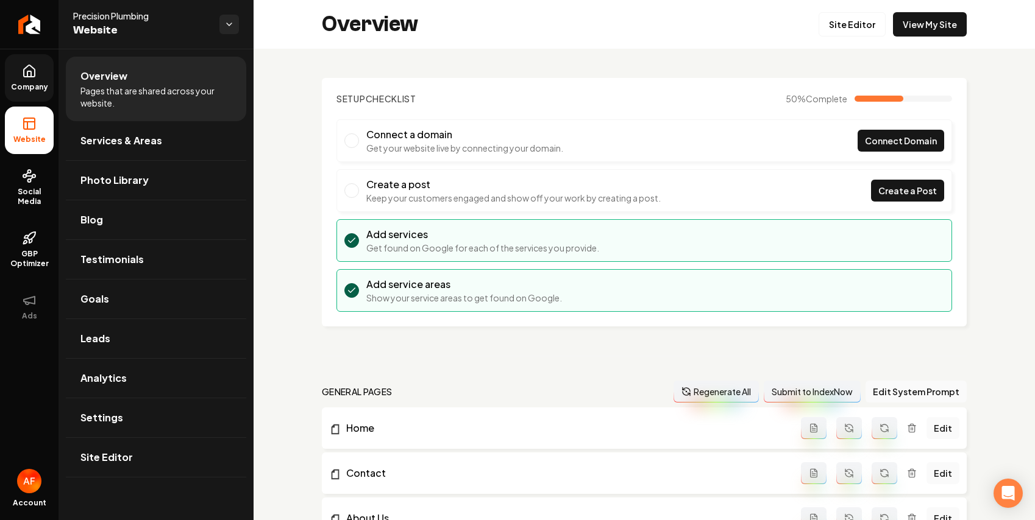
click at [38, 68] on link "Company" at bounding box center [29, 78] width 49 height 48
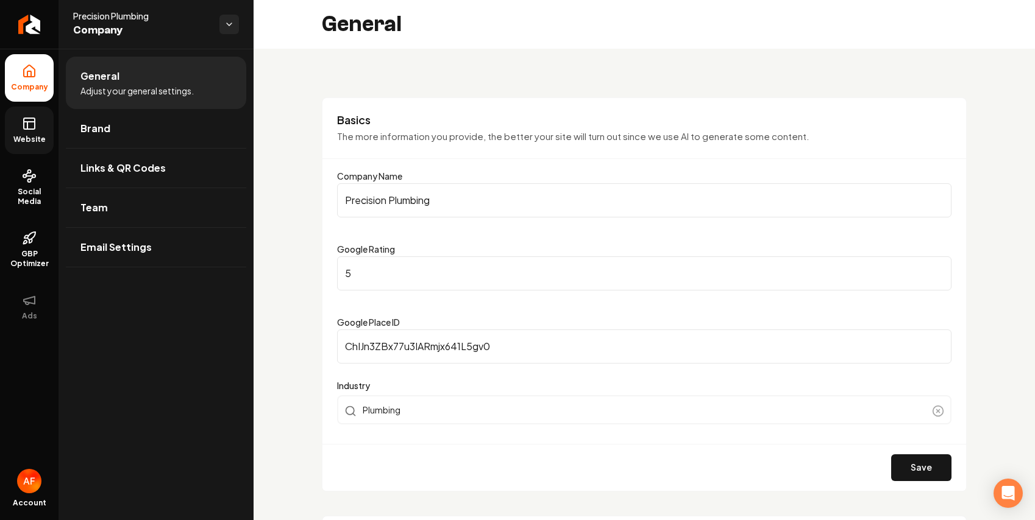
click at [41, 114] on link "Website" at bounding box center [29, 131] width 49 height 48
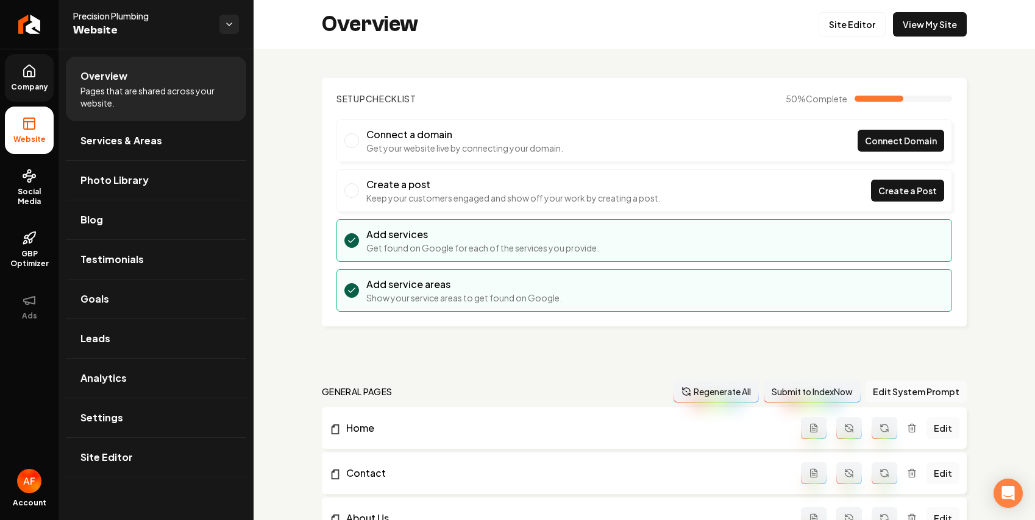
click at [51, 71] on link "Company" at bounding box center [29, 78] width 49 height 48
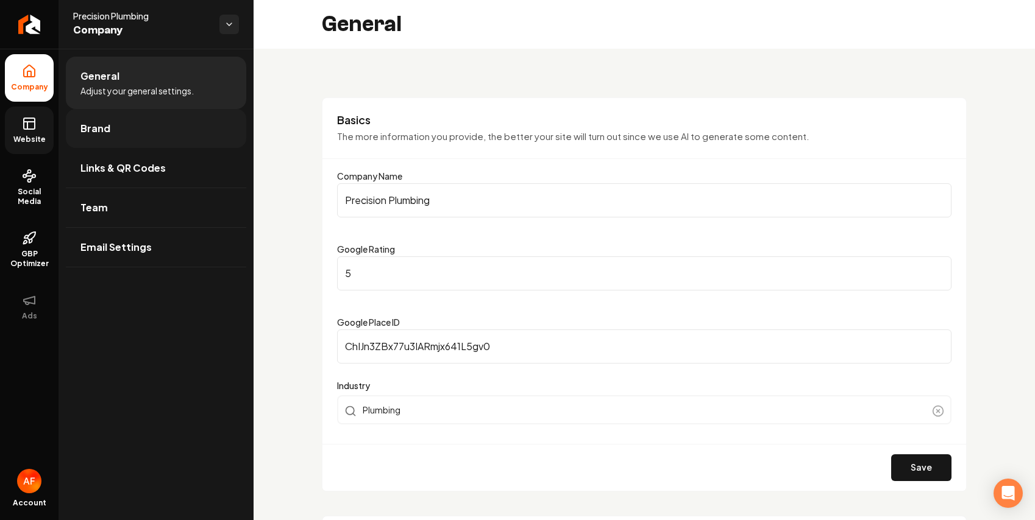
click at [108, 129] on link "Brand" at bounding box center [156, 128] width 180 height 39
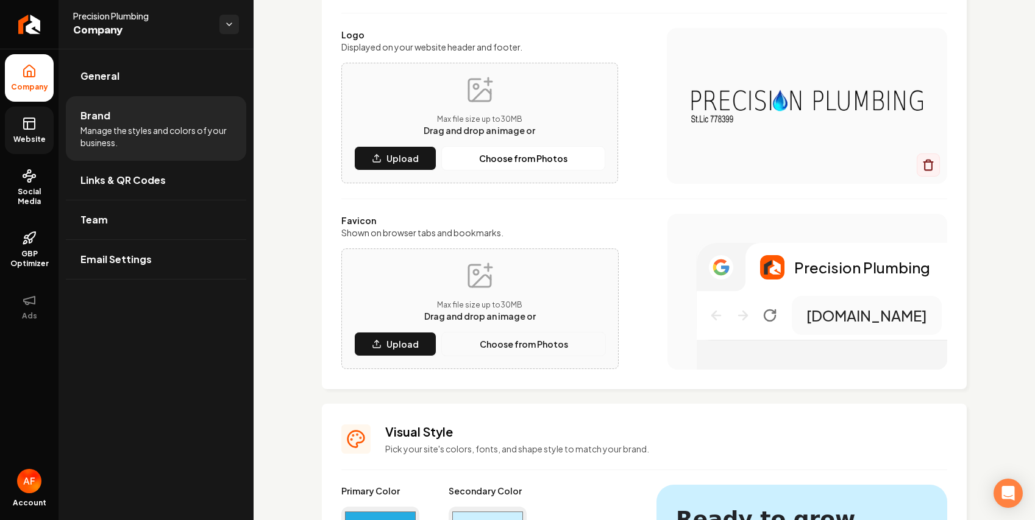
scroll to position [389, 0]
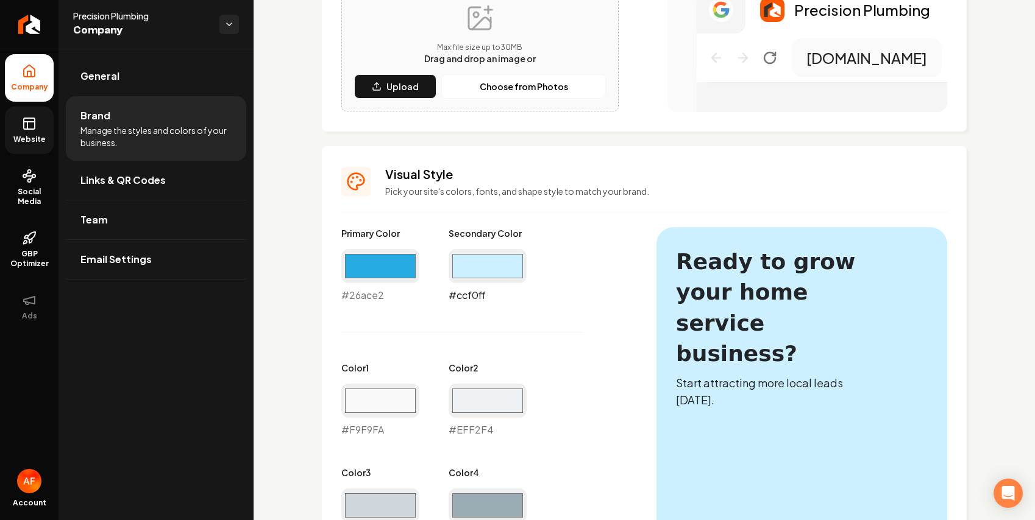
click at [502, 273] on input "#ccf0ff" at bounding box center [487, 266] width 78 height 34
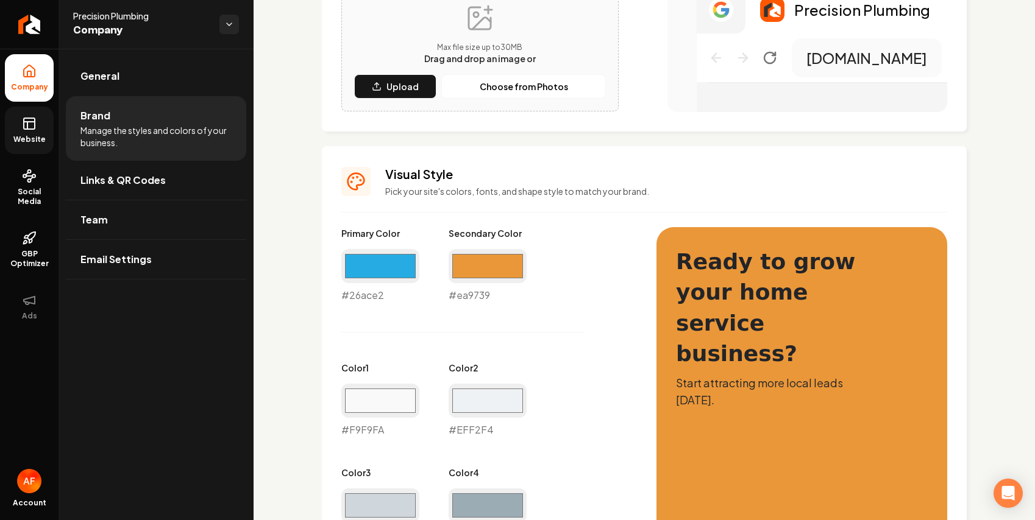
drag, startPoint x: 562, startPoint y: 283, endPoint x: 553, endPoint y: 274, distance: 12.9
click at [553, 274] on div "Primary Color #26ace2 #26ace2 Secondary Color #ea9739 #ea9739 Color 1 #f9f9fa #…" at bounding box center [486, 489] width 291 height 525
click at [521, 273] on input "#ea9739" at bounding box center [487, 266] width 78 height 34
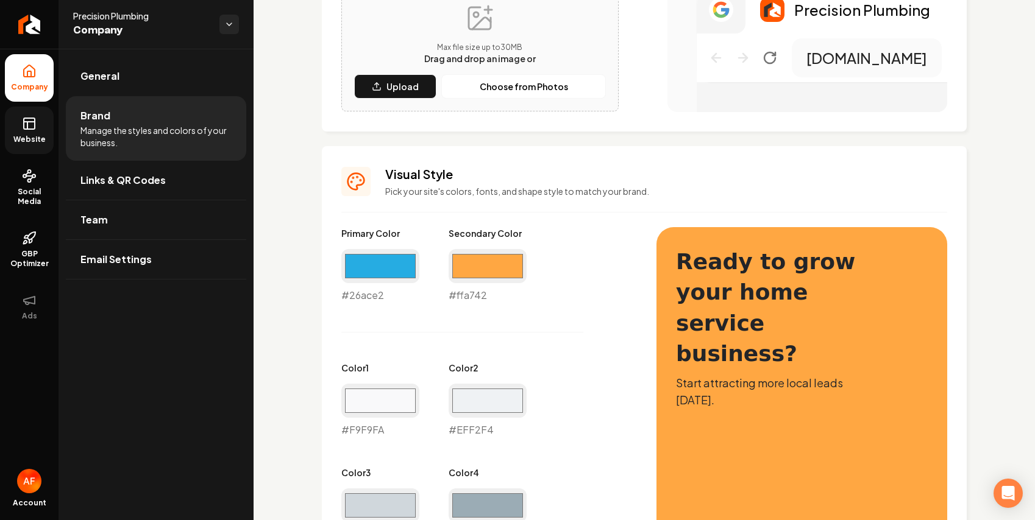
type input "#ffa742"
click at [552, 260] on div "Primary Color #26ace2 #26ace2 Secondary Color #ffa742 #ffa742 Color 1 #f9f9fa #…" at bounding box center [486, 489] width 291 height 525
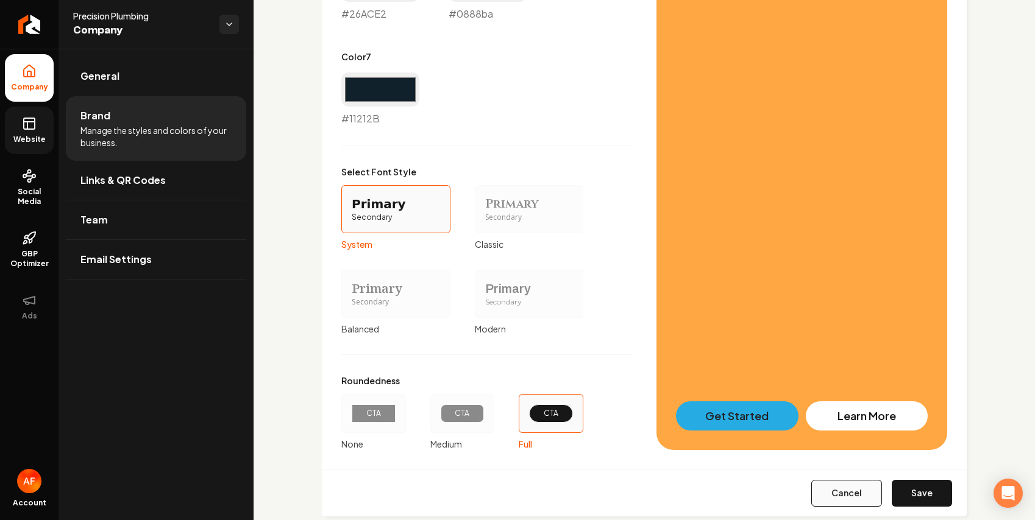
scroll to position [1040, 0]
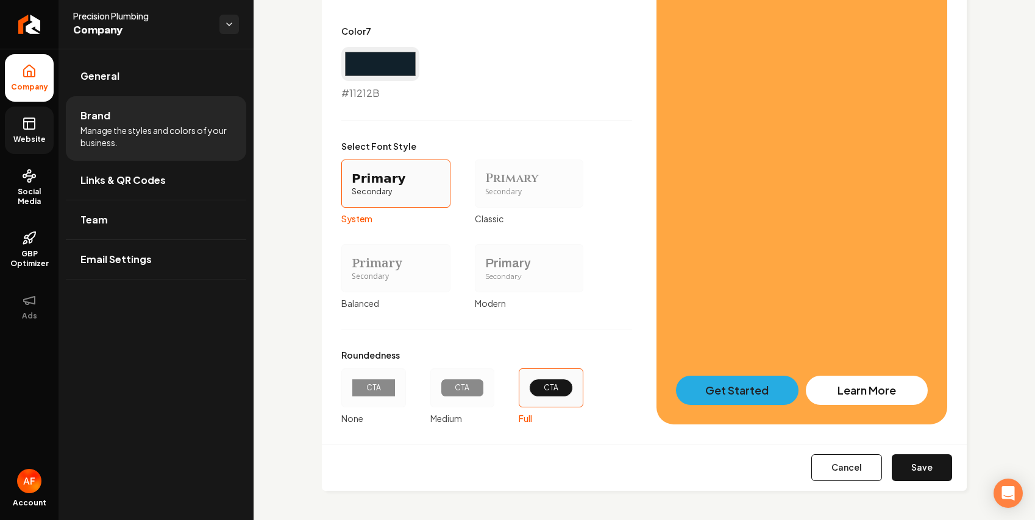
click at [597, 476] on button "Save" at bounding box center [921, 468] width 60 height 27
type input "#f9f9fa"
type input "#eff2f4"
type input "#d0d7dc"
type input "#9bacb5"
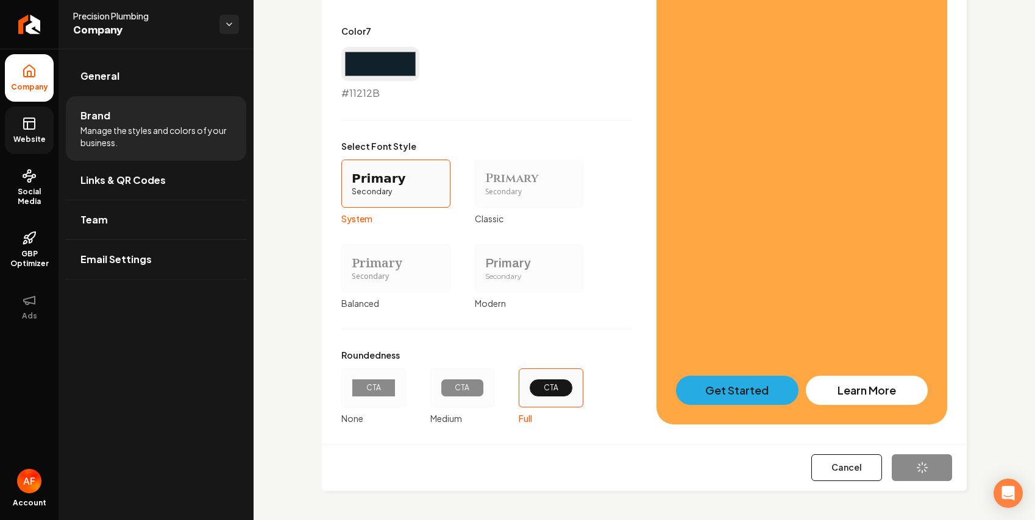
type input "#26ace2"
type input "#11212b"
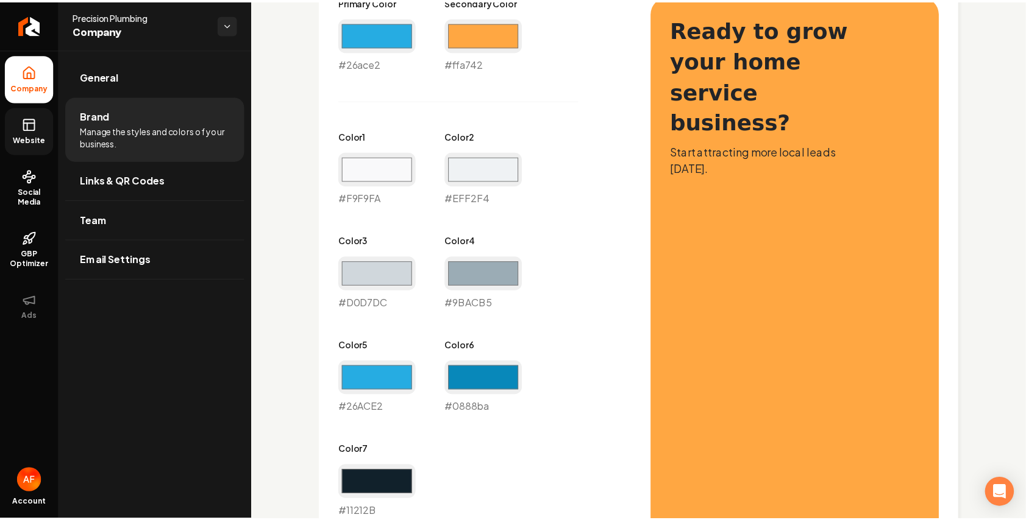
scroll to position [590, 0]
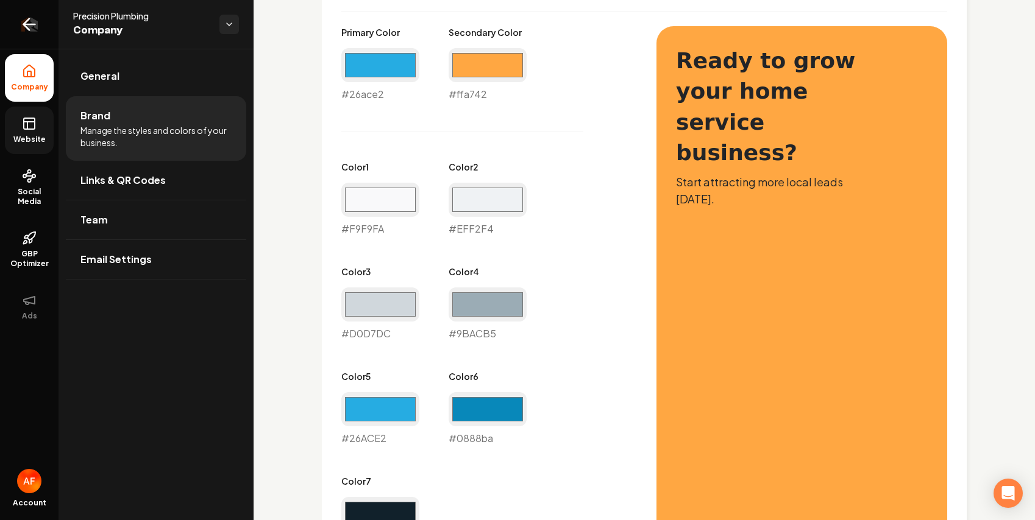
click at [23, 29] on icon "Return to dashboard" at bounding box center [28, 24] width 19 height 19
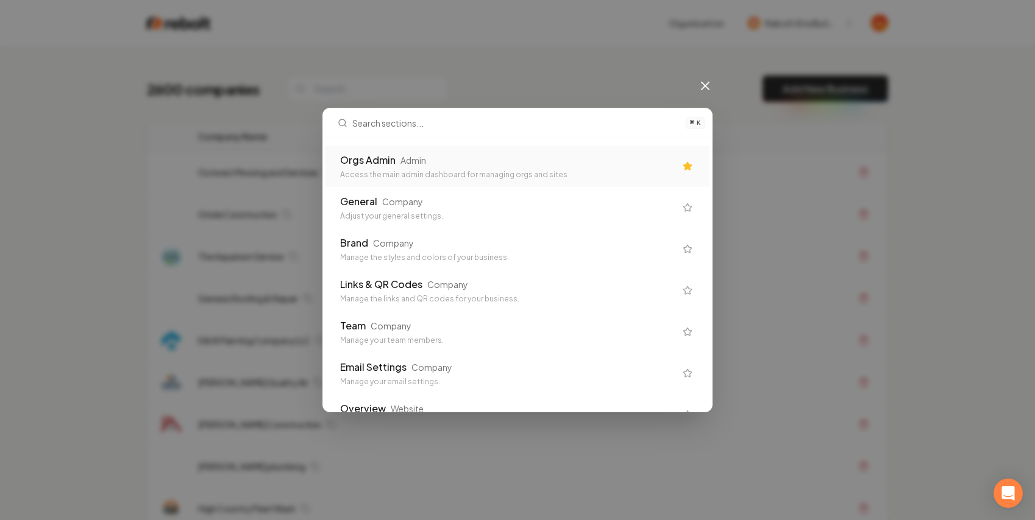
click at [498, 172] on div "Access the main admin dashboard for managing orgs and sites" at bounding box center [507, 175] width 335 height 10
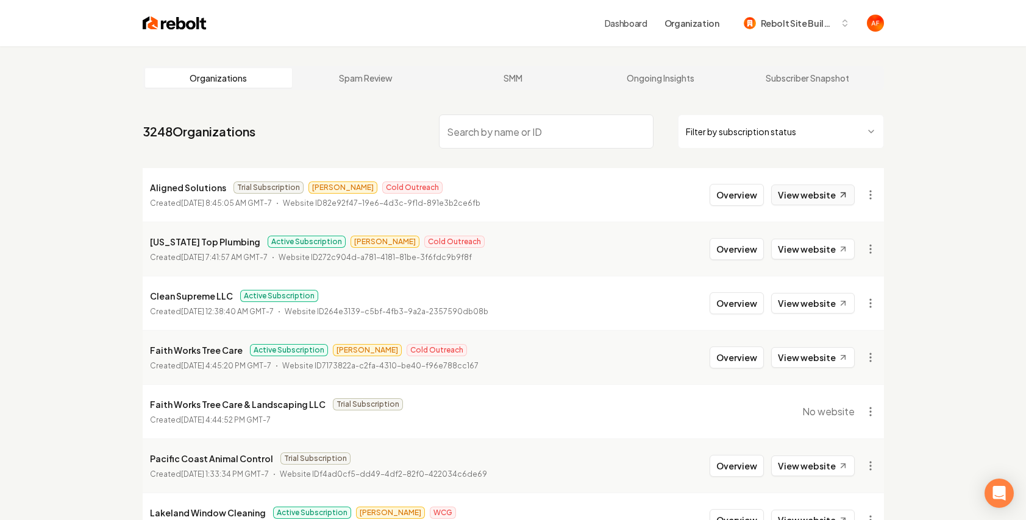
click at [597, 197] on link "View website" at bounding box center [812, 195] width 83 height 21
click at [787, 249] on link "View website" at bounding box center [812, 249] width 83 height 21
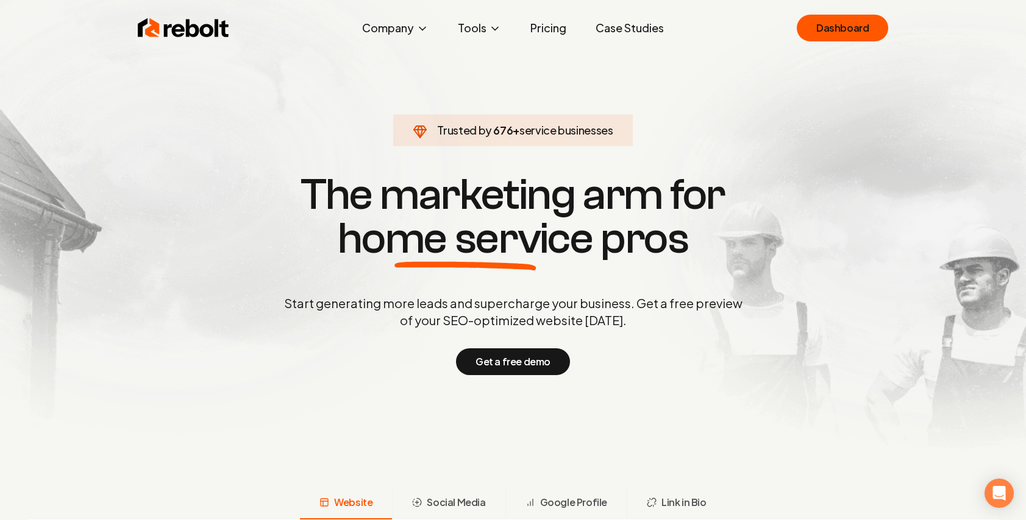
click at [534, 22] on link "Pricing" at bounding box center [547, 28] width 55 height 24
click at [551, 27] on link "Pricing" at bounding box center [547, 28] width 55 height 24
